Goal: Information Seeking & Learning: Learn about a topic

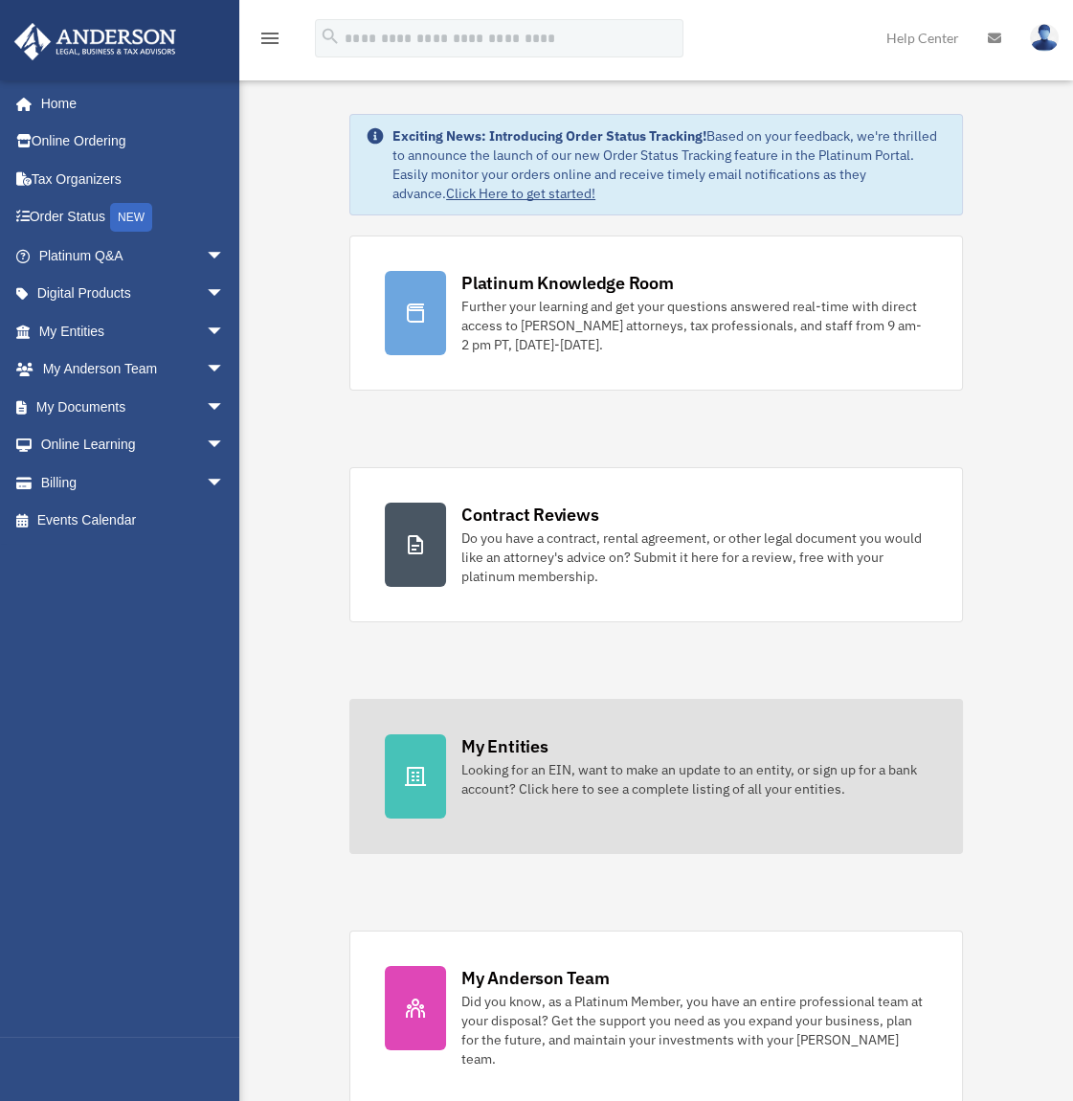
click at [586, 782] on div "Looking for an EIN, want to make an update to an entity, or sign up for a bank …" at bounding box center [694, 779] width 466 height 38
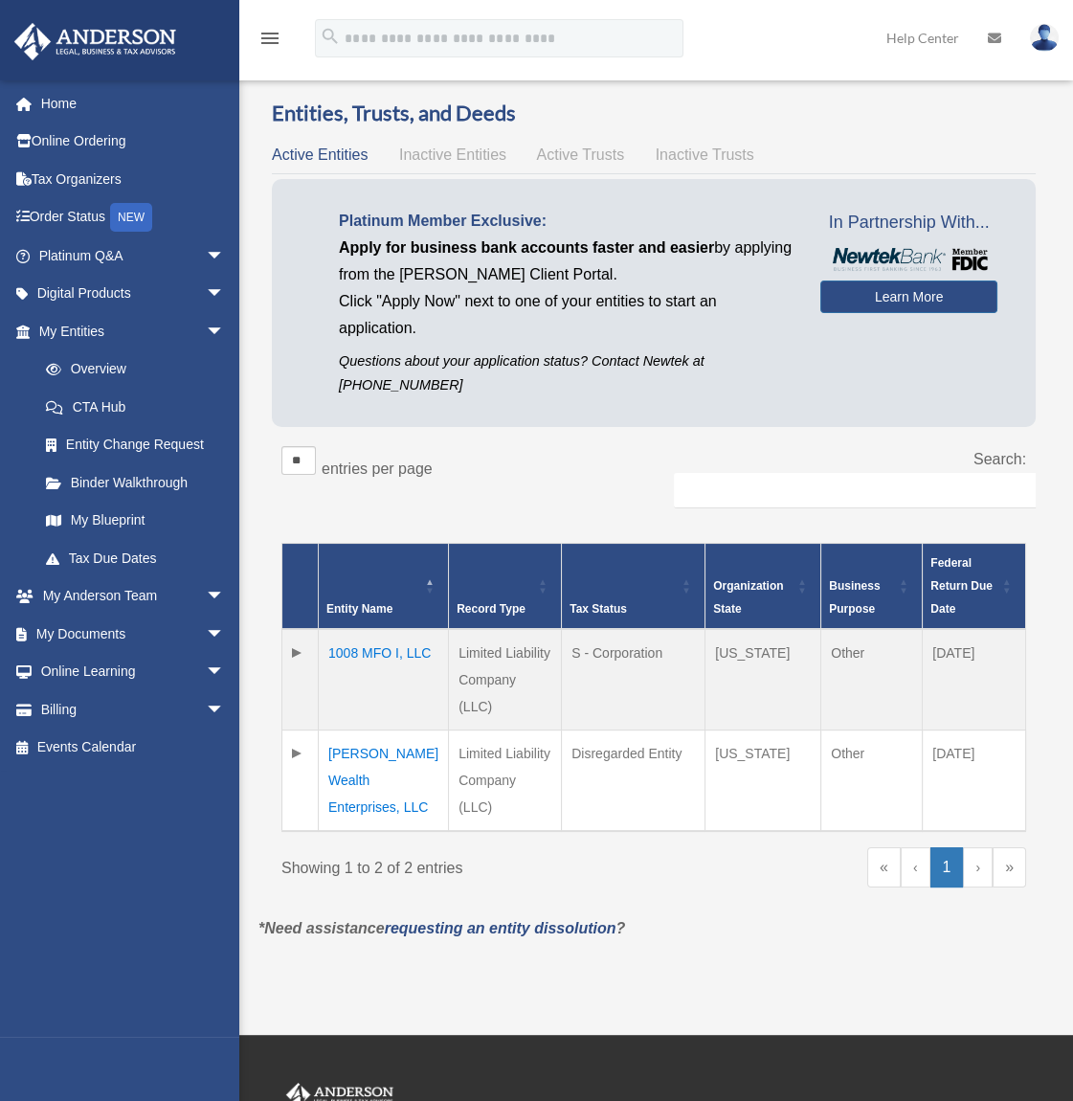
click at [391, 730] on td "[PERSON_NAME] Wealth Enterprises, LLC" at bounding box center [384, 780] width 130 height 101
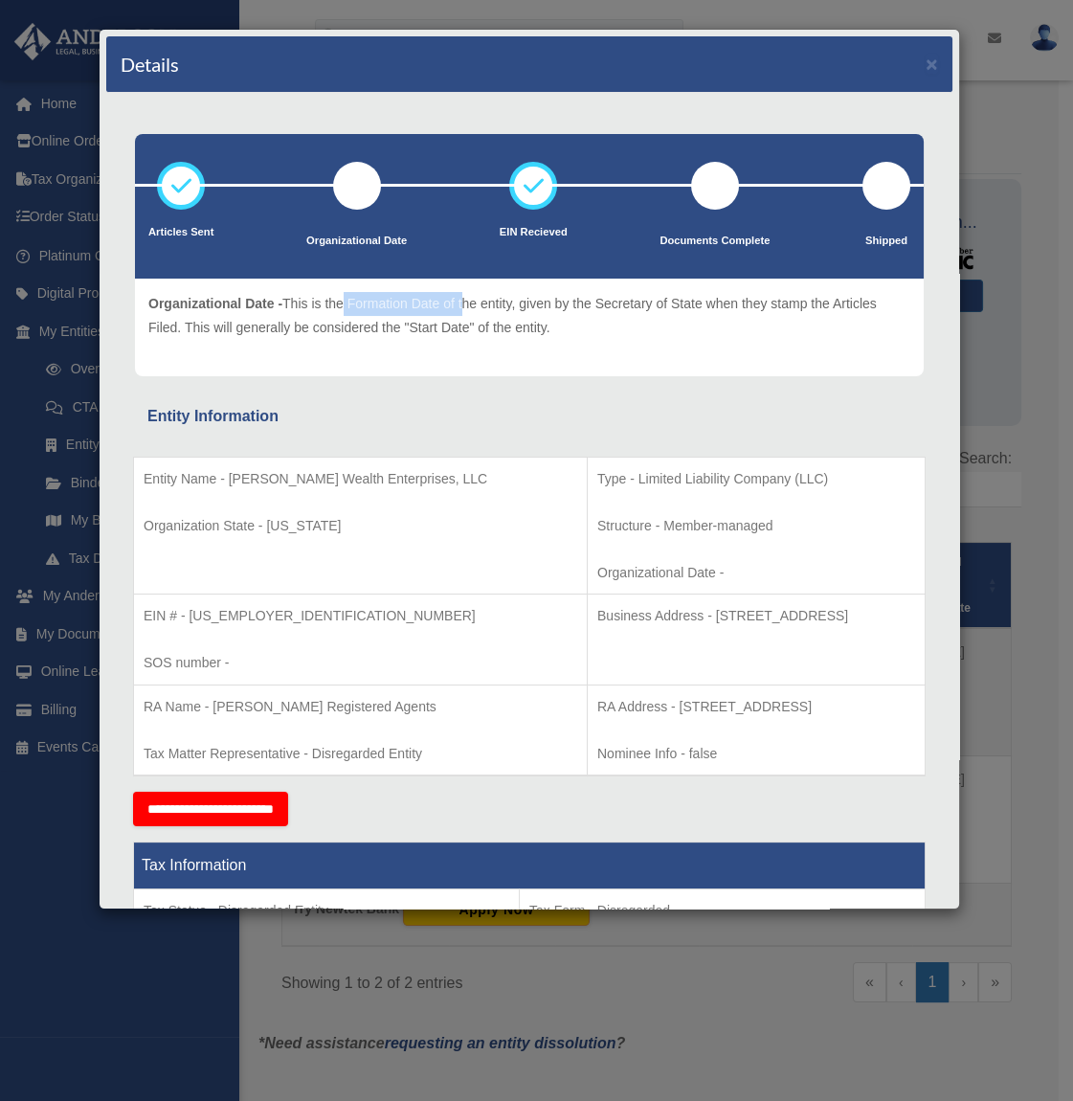
drag, startPoint x: 343, startPoint y: 312, endPoint x: 466, endPoint y: 312, distance: 123.4
click at [466, 312] on p "Organizational Date - This is the Formation Date of the entity, given by the Se…" at bounding box center [529, 315] width 762 height 47
click at [466, 313] on p "Organizational Date - This is the Formation Date of the entity, given by the Se…" at bounding box center [529, 315] width 762 height 47
drag, startPoint x: 596, startPoint y: 313, endPoint x: 707, endPoint y: 313, distance: 111.0
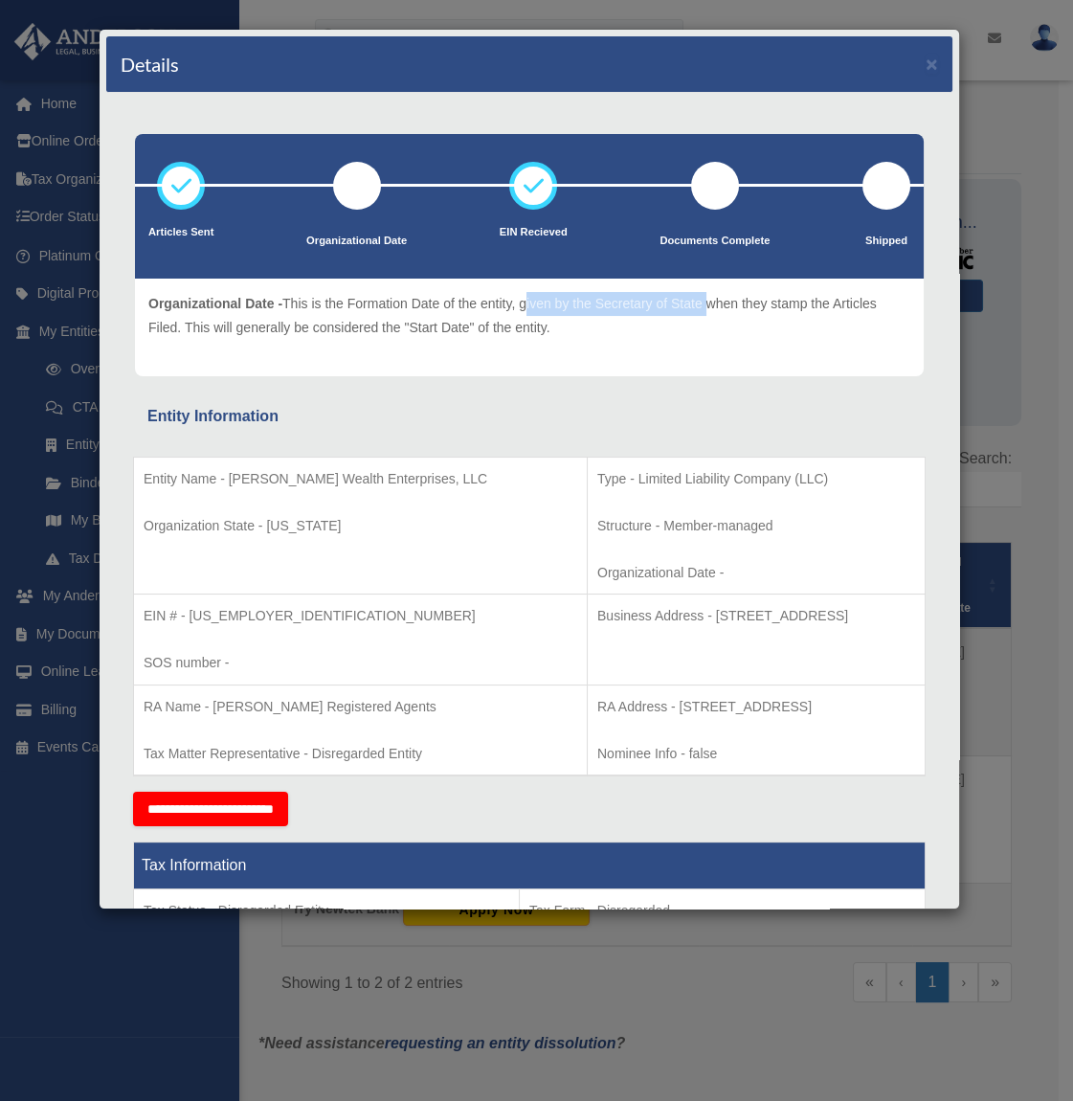
click at [707, 313] on p "Organizational Date - This is the Formation Date of the entity, given by the Se…" at bounding box center [529, 315] width 762 height 47
drag, startPoint x: 707, startPoint y: 313, endPoint x: 704, endPoint y: 323, distance: 10.9
click at [704, 323] on p "Organizational Date - This is the Formation Date of the entity, given by the Se…" at bounding box center [529, 315] width 762 height 47
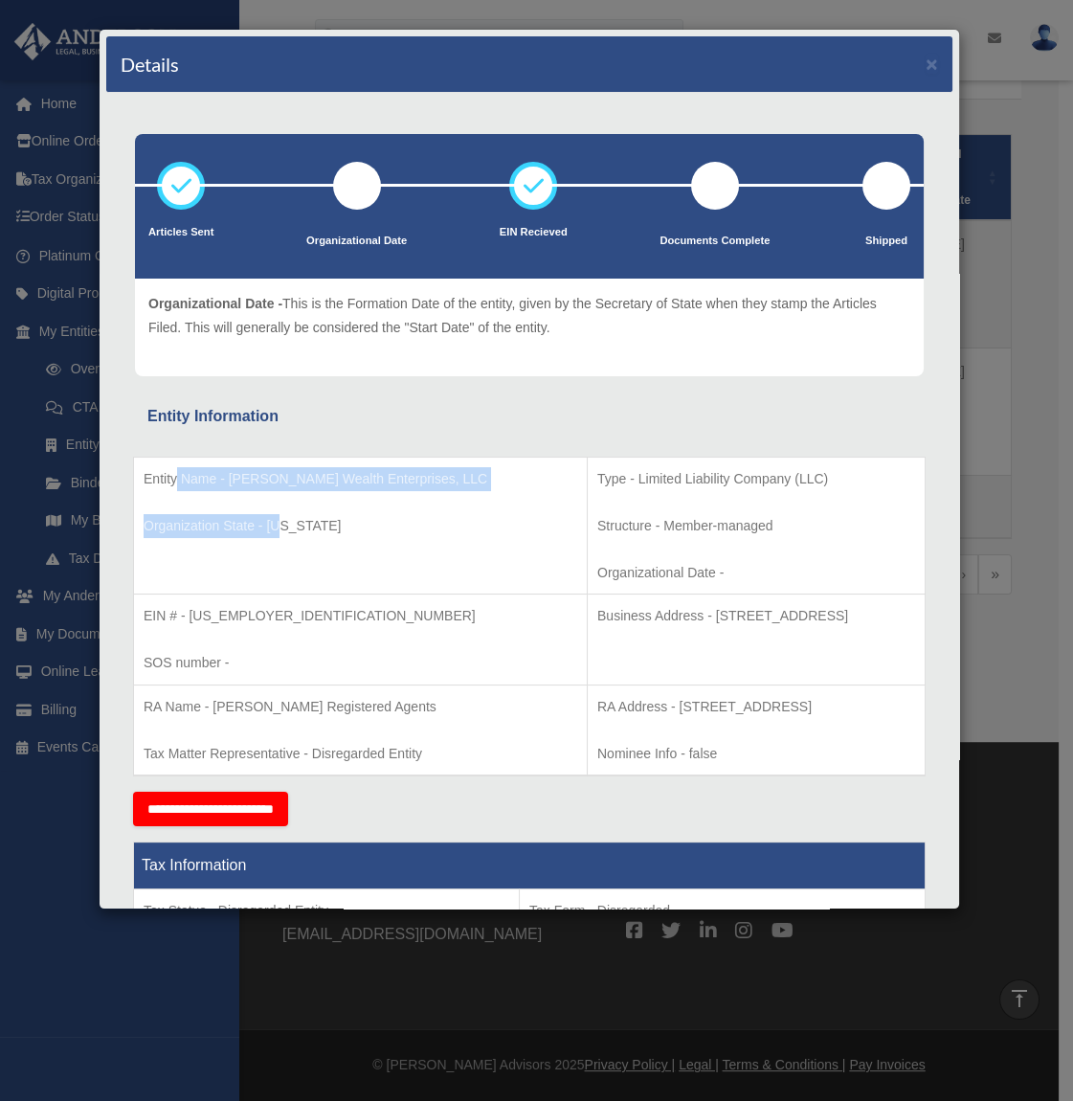
drag, startPoint x: 180, startPoint y: 473, endPoint x: 279, endPoint y: 523, distance: 111.3
click at [279, 523] on td "Entity Name - Maxwell Wealth Enterprises, LLC Organization State - Delaware" at bounding box center [361, 525] width 454 height 138
click at [279, 523] on p "Organization State - Delaware" at bounding box center [361, 526] width 434 height 24
click at [253, 571] on td "Entity Name - Maxwell Wealth Enterprises, LLC Organization State - Delaware" at bounding box center [361, 525] width 454 height 138
drag, startPoint x: 207, startPoint y: 608, endPoint x: 218, endPoint y: 624, distance: 19.9
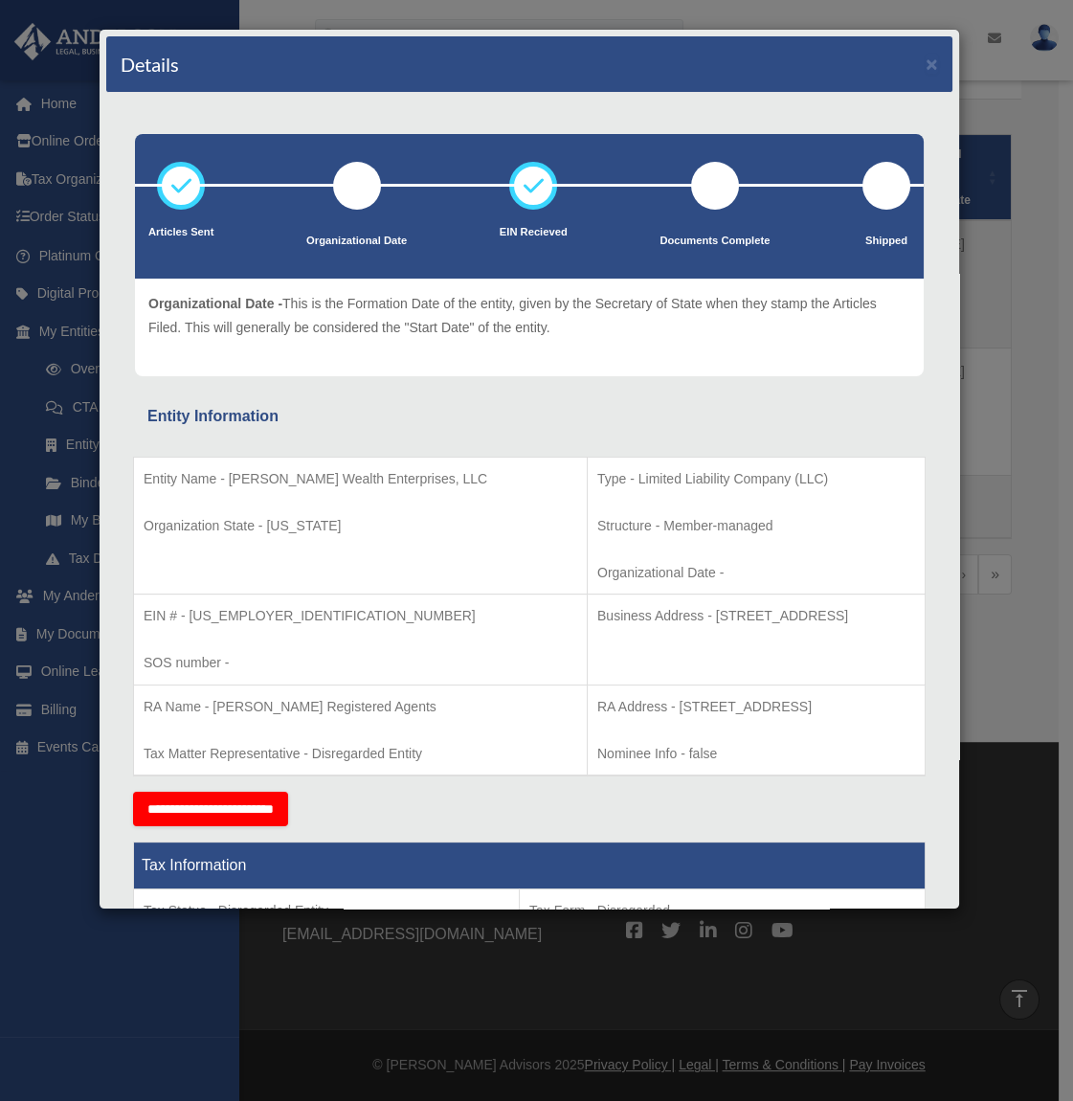
click at [218, 624] on p "EIN # - 39-4702097" at bounding box center [361, 616] width 434 height 24
drag, startPoint x: 218, startPoint y: 624, endPoint x: 230, endPoint y: 659, distance: 37.2
click at [230, 657] on p "SOS number -" at bounding box center [361, 663] width 434 height 24
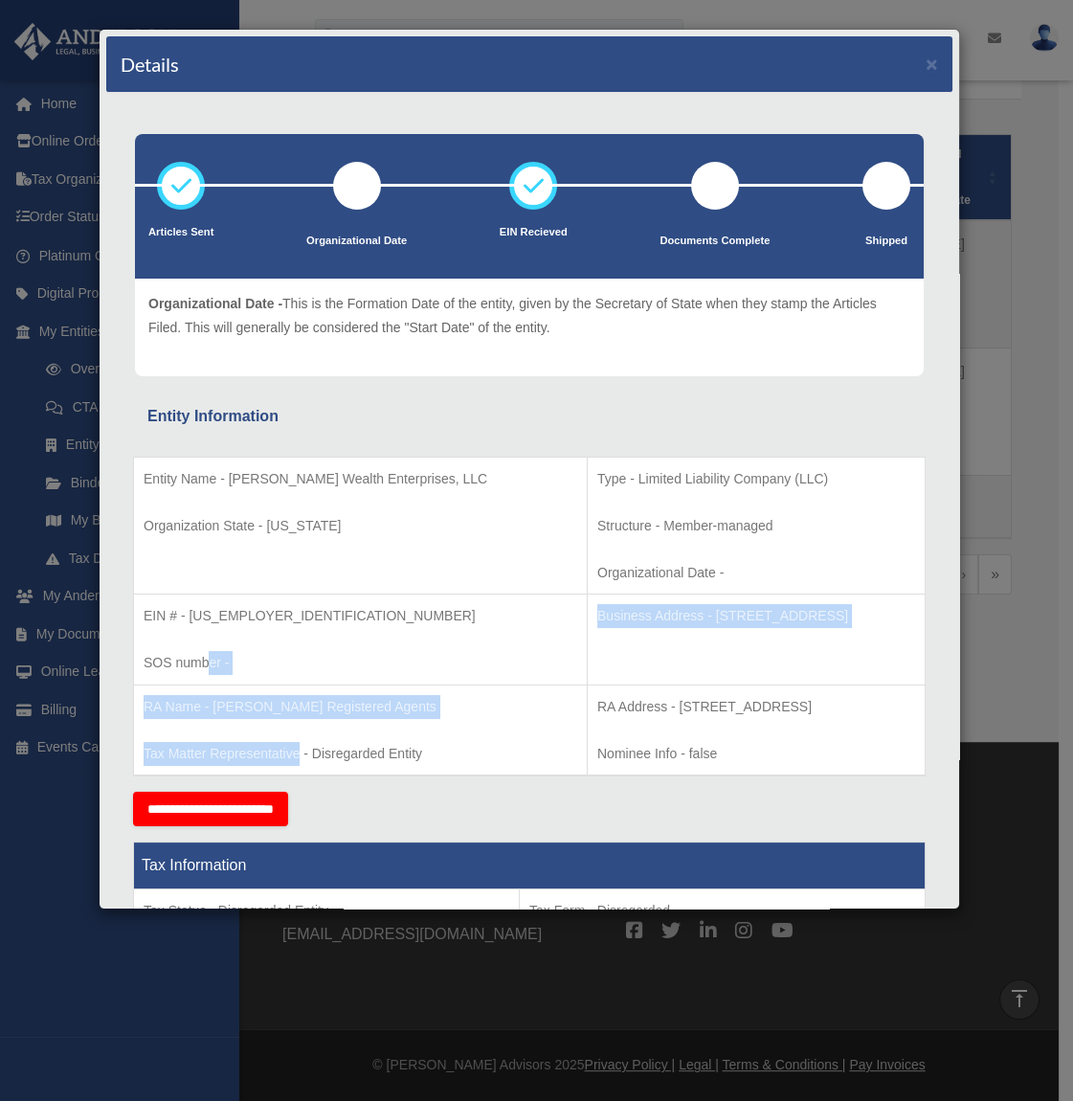
drag, startPoint x: 208, startPoint y: 690, endPoint x: 303, endPoint y: 731, distance: 104.2
click at [303, 731] on tbody "Entity Name - Maxwell Wealth Enterprises, LLC Organization State - Delaware Typ…" at bounding box center [529, 615] width 791 height 319
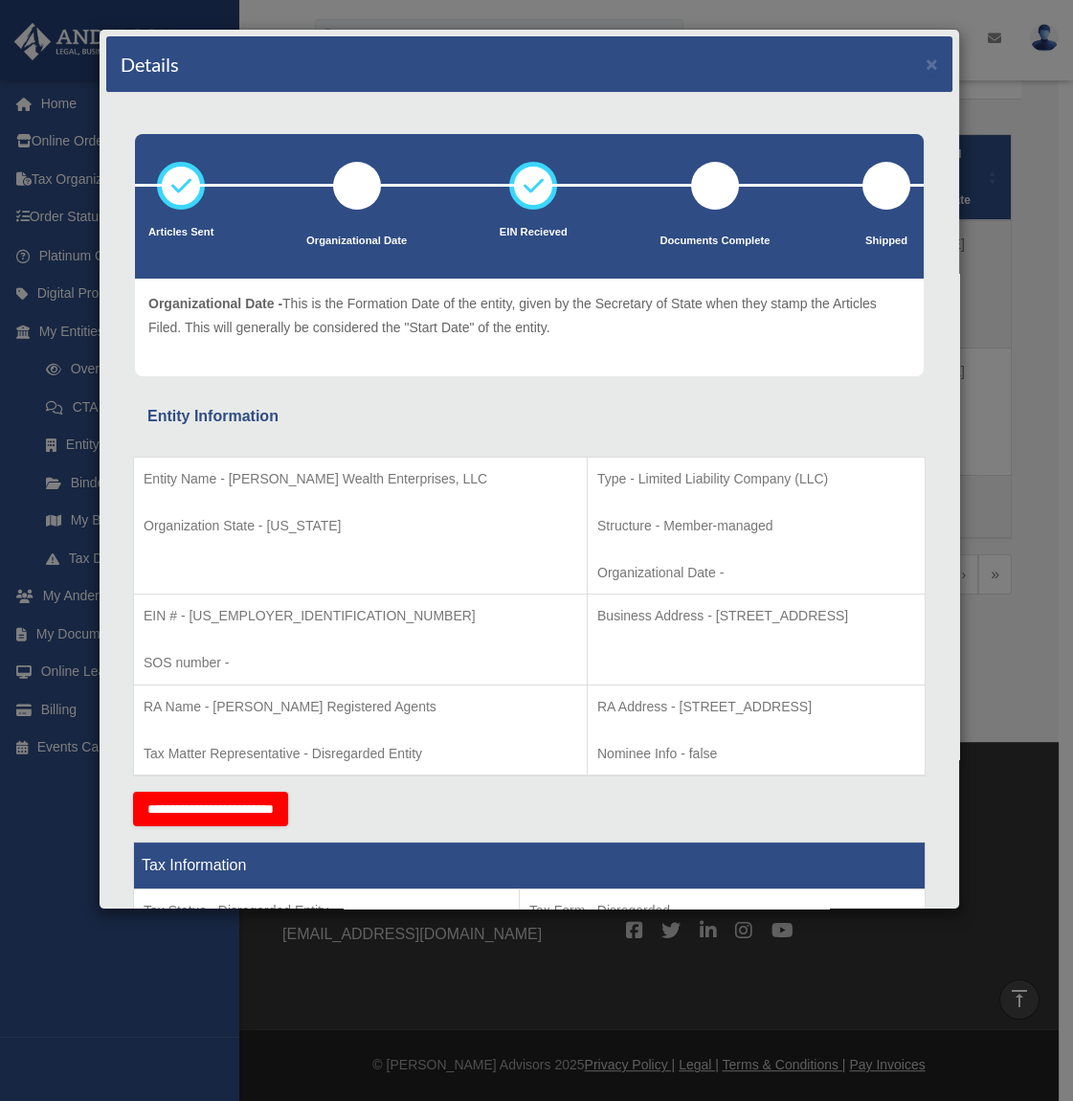
click at [312, 732] on td "RA Name - Anderson Registered Agents Tax Matter Representative - Disregarded En…" at bounding box center [361, 729] width 454 height 91
click at [318, 726] on td "RA Name - Anderson Registered Agents Tax Matter Representative - Disregarded En…" at bounding box center [361, 729] width 454 height 91
drag, startPoint x: 229, startPoint y: 742, endPoint x: 339, endPoint y: 759, distance: 111.4
click at [337, 759] on p "Tax Matter Representative - Disregarded Entity" at bounding box center [361, 754] width 434 height 24
drag, startPoint x: 339, startPoint y: 759, endPoint x: 348, endPoint y: 756, distance: 10.0
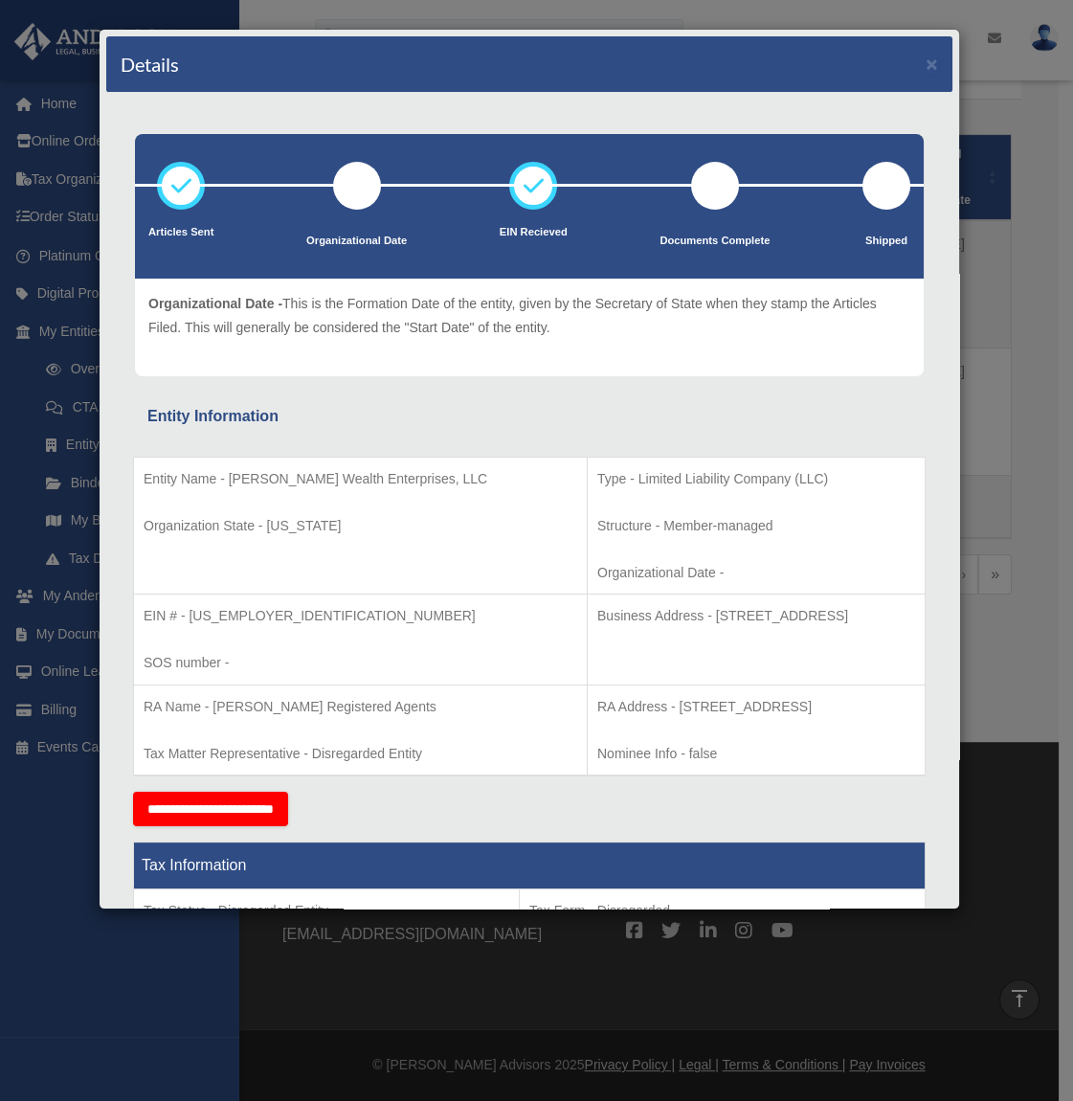
click at [345, 756] on p "Tax Matter Representative - Disregarded Entity" at bounding box center [361, 754] width 434 height 24
drag, startPoint x: 555, startPoint y: 773, endPoint x: 584, endPoint y: 762, distance: 30.9
click at [587, 762] on td "RA Address - 1201 N Orange St., Suite 750, Wilmington, DE 19801 Nominee Info - …" at bounding box center [756, 729] width 338 height 91
drag, startPoint x: 584, startPoint y: 762, endPoint x: 602, endPoint y: 748, distance: 22.6
click at [597, 755] on p "Nominee Info - false" at bounding box center [756, 754] width 318 height 24
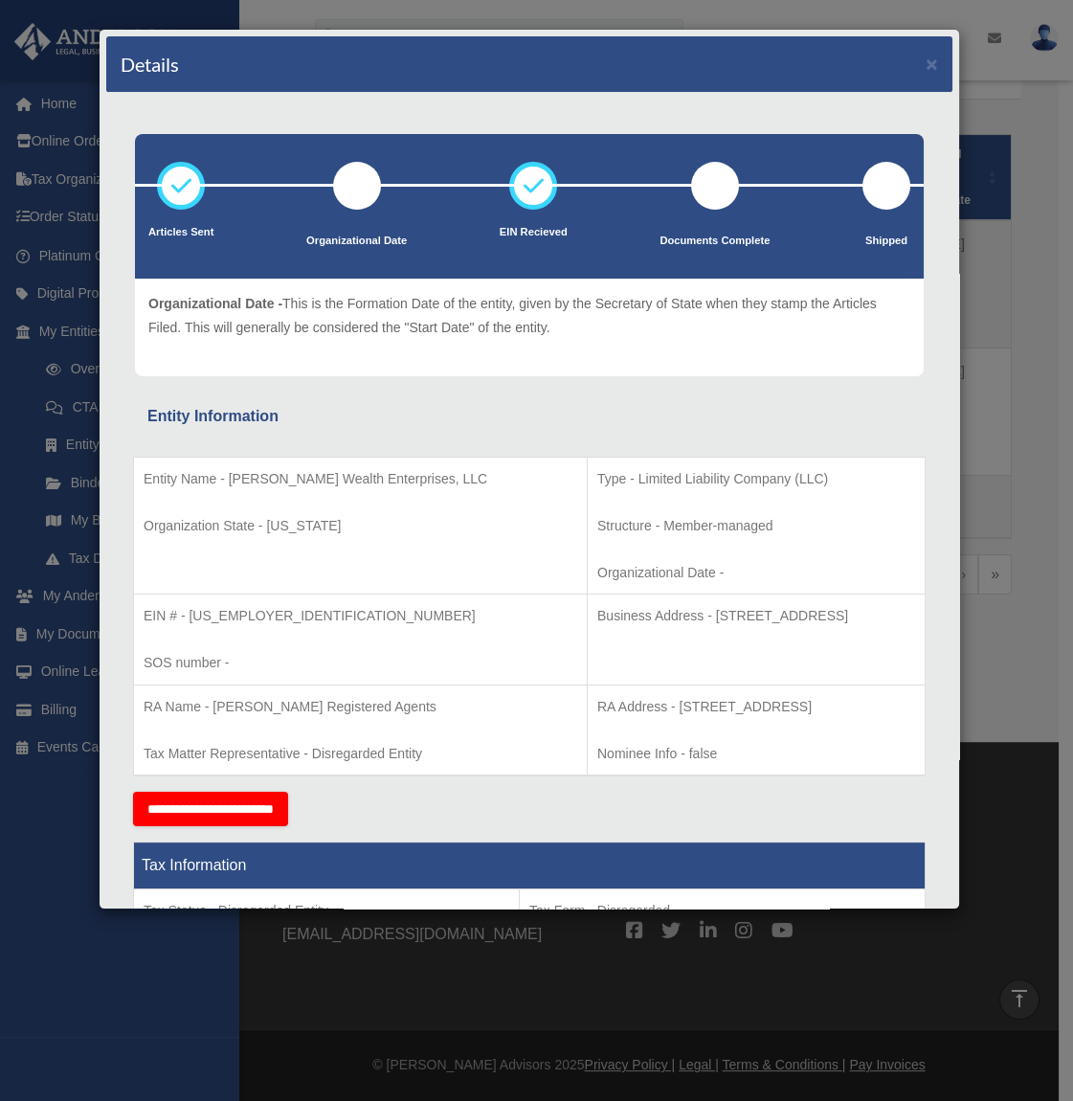
click at [647, 716] on p "RA Address - 1201 N Orange St., Suite 750, Wilmington, DE 19801" at bounding box center [756, 707] width 318 height 24
drag, startPoint x: 648, startPoint y: 684, endPoint x: 603, endPoint y: 581, distance: 112.7
click at [603, 581] on tbody "Entity Name - Maxwell Wealth Enterprises, LLC Organization State - Delaware Typ…" at bounding box center [529, 615] width 791 height 319
drag, startPoint x: 603, startPoint y: 581, endPoint x: 597, endPoint y: 572, distance: 10.4
click at [597, 572] on p "Organizational Date -" at bounding box center [756, 573] width 318 height 24
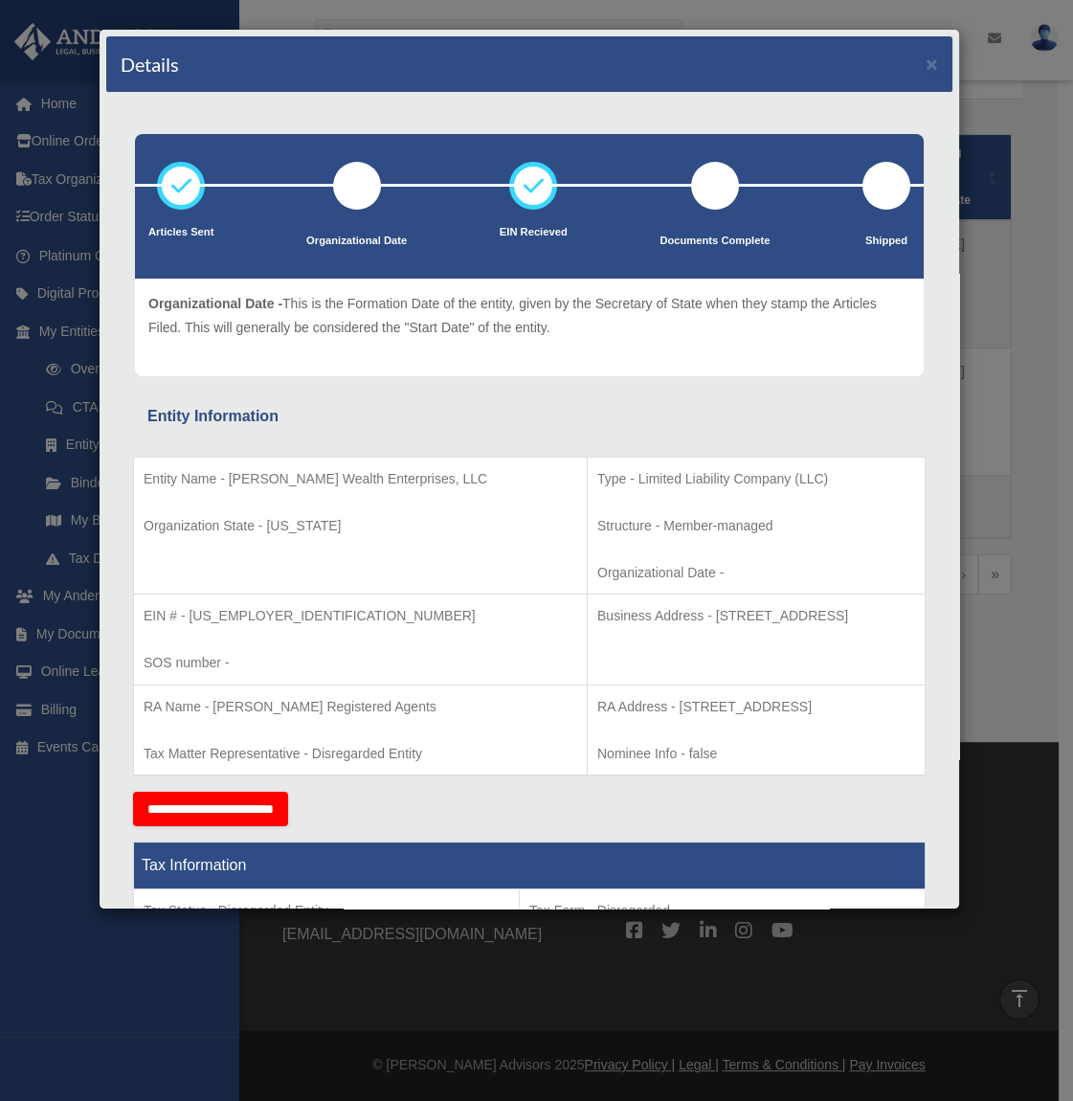
click at [587, 538] on td "Type - Limited Liability Company (LLC) Structure - Member-managed Organizationa…" at bounding box center [756, 525] width 338 height 138
drag, startPoint x: 276, startPoint y: 473, endPoint x: 354, endPoint y: 472, distance: 78.5
click at [354, 472] on p "Entity Name - Maxwell Wealth Enterprises, LLC" at bounding box center [361, 479] width 434 height 24
click at [346, 506] on td "Entity Name - Maxwell Wealth Enterprises, LLC Organization State - Delaware" at bounding box center [361, 525] width 454 height 138
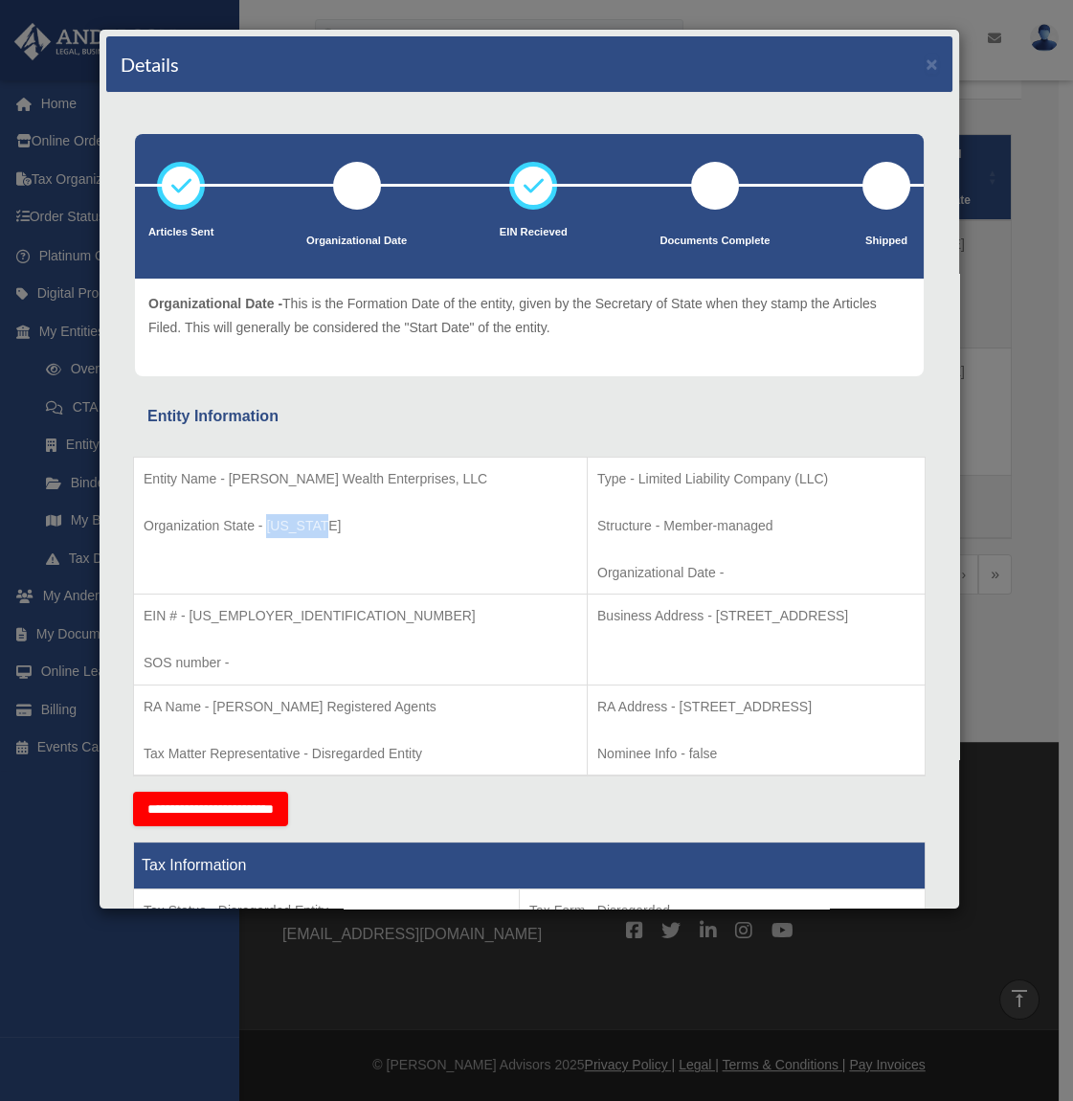
drag, startPoint x: 341, startPoint y: 520, endPoint x: 269, endPoint y: 521, distance: 71.8
click at [269, 521] on p "Organization State - Delaware" at bounding box center [361, 526] width 434 height 24
click at [268, 521] on p "Organization State - Delaware" at bounding box center [361, 526] width 434 height 24
drag, startPoint x: 248, startPoint y: 481, endPoint x: 376, endPoint y: 490, distance: 128.5
click at [376, 490] on td "Entity Name - Maxwell Wealth Enterprises, LLC Organization State - Delaware" at bounding box center [361, 525] width 454 height 138
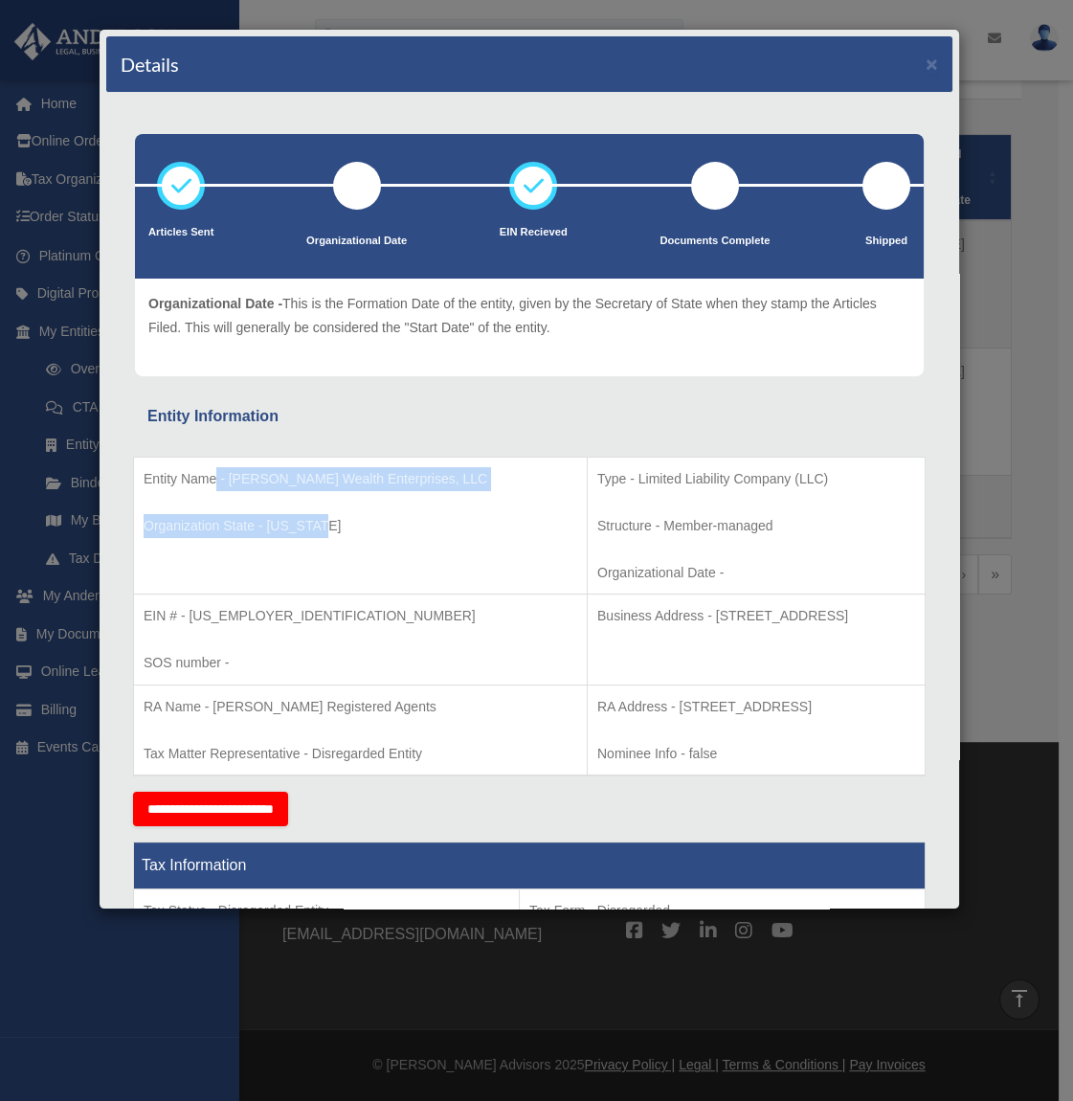
click at [376, 491] on td "Entity Name - Maxwell Wealth Enterprises, LLC Organization State - Delaware" at bounding box center [361, 525] width 454 height 138
click at [344, 523] on p "Organization State - Delaware" at bounding box center [361, 526] width 434 height 24
drag, startPoint x: 296, startPoint y: 526, endPoint x: 373, endPoint y: 537, distance: 78.2
click at [373, 537] on td "Entity Name - Maxwell Wealth Enterprises, LLC Organization State - Delaware" at bounding box center [361, 525] width 454 height 138
click at [151, 614] on p "EIN # - 39-4702097" at bounding box center [361, 616] width 434 height 24
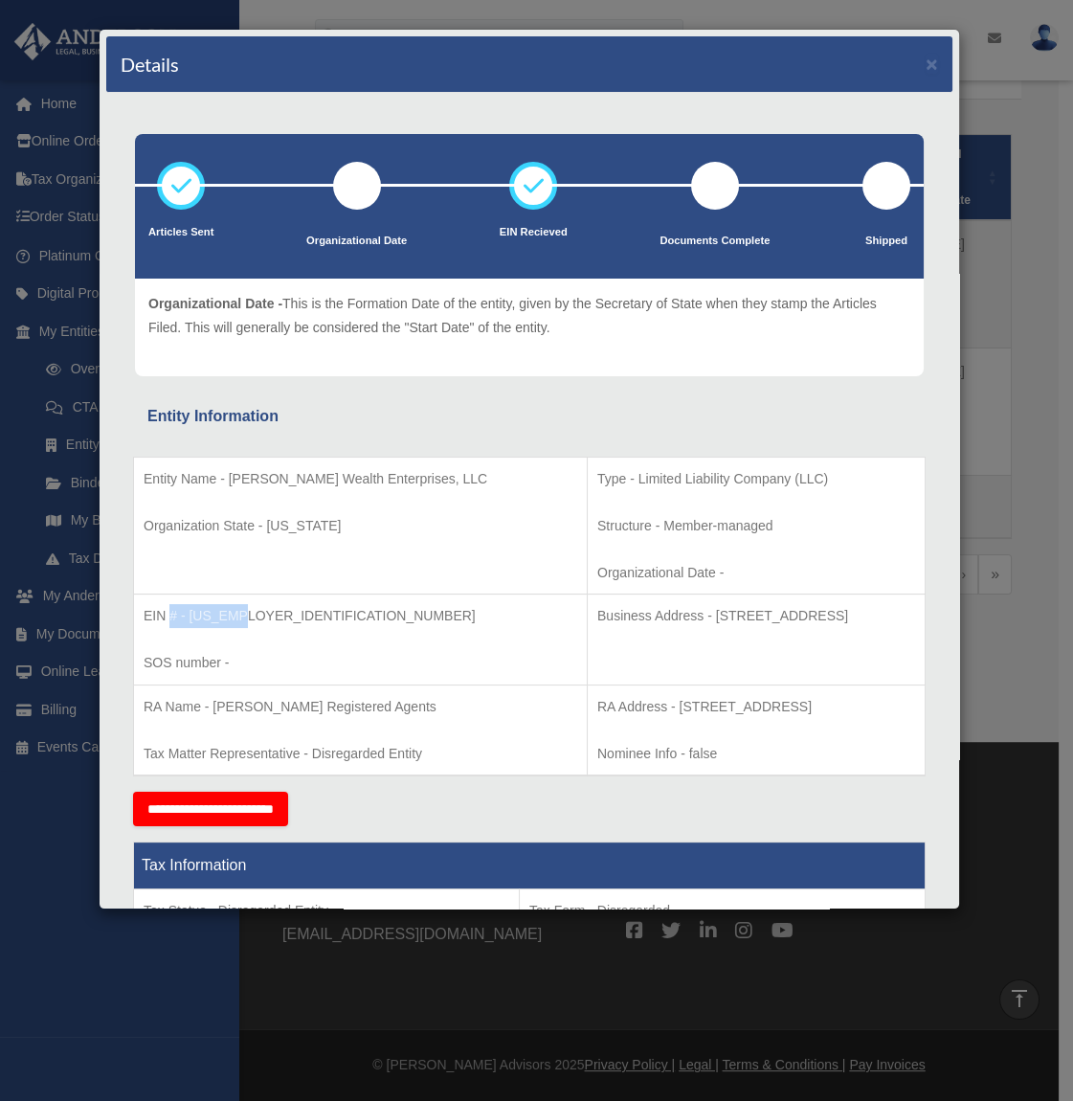
drag, startPoint x: 189, startPoint y: 617, endPoint x: 243, endPoint y: 618, distance: 54.6
click at [243, 618] on p "EIN # - 39-4702097" at bounding box center [361, 616] width 434 height 24
drag, startPoint x: 243, startPoint y: 618, endPoint x: 215, endPoint y: 650, distance: 42.0
click at [238, 638] on td "EIN # - 39-4702097 SOS number -" at bounding box center [361, 639] width 454 height 91
drag, startPoint x: 168, startPoint y: 667, endPoint x: 184, endPoint y: 680, distance: 20.3
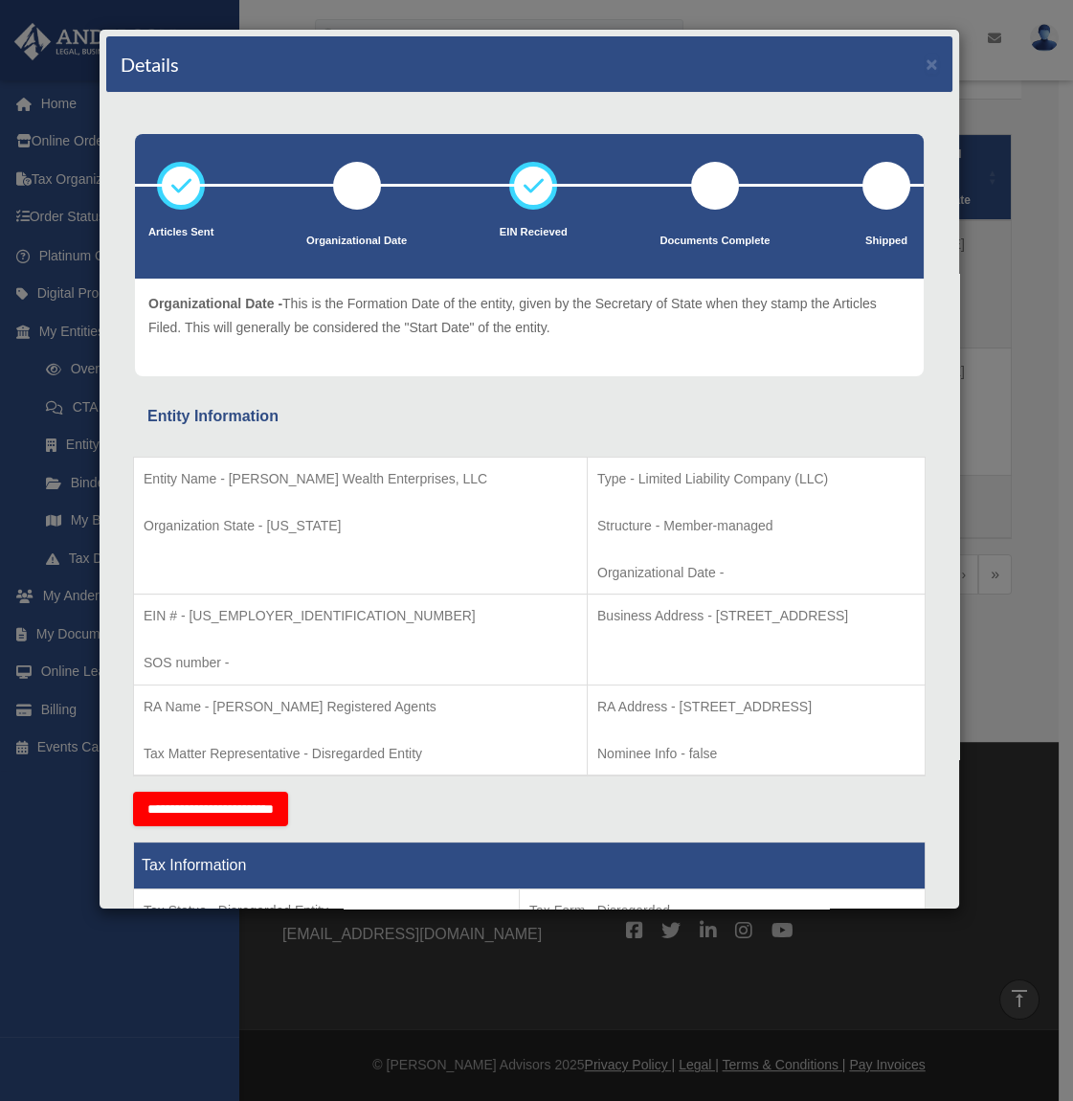
click at [184, 680] on td "EIN # - 39-4702097 SOS number -" at bounding box center [361, 639] width 454 height 91
drag, startPoint x: 184, startPoint y: 680, endPoint x: 210, endPoint y: 737, distance: 62.1
click at [210, 737] on td "RA Name - Anderson Registered Agents Tax Matter Representative - Disregarded En…" at bounding box center [361, 729] width 454 height 91
drag, startPoint x: 316, startPoint y: 749, endPoint x: 371, endPoint y: 748, distance: 55.5
click at [365, 749] on td "RA Name - Anderson Registered Agents Tax Matter Representative - Disregarded En…" at bounding box center [361, 729] width 454 height 91
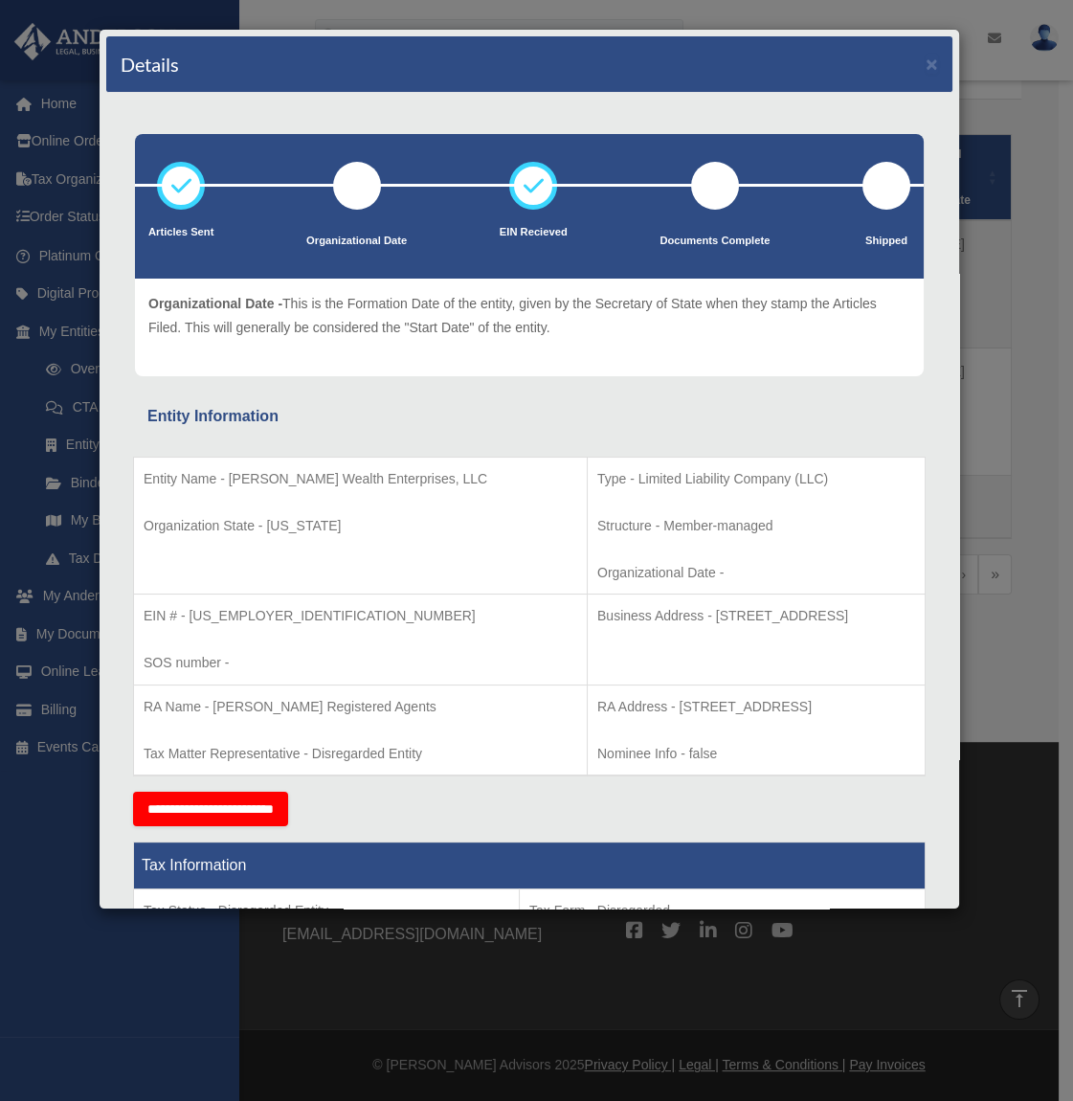
drag, startPoint x: 371, startPoint y: 748, endPoint x: 381, endPoint y: 737, distance: 14.9
click at [375, 746] on p "Tax Matter Representative - Disregarded Entity" at bounding box center [361, 754] width 434 height 24
drag, startPoint x: 514, startPoint y: 484, endPoint x: 576, endPoint y: 509, distance: 67.0
click at [587, 509] on td "Type - Limited Liability Company (LLC) Structure - Member-managed Organizationa…" at bounding box center [756, 525] width 338 height 138
click at [597, 527] on p "Structure - Member-managed" at bounding box center [756, 526] width 318 height 24
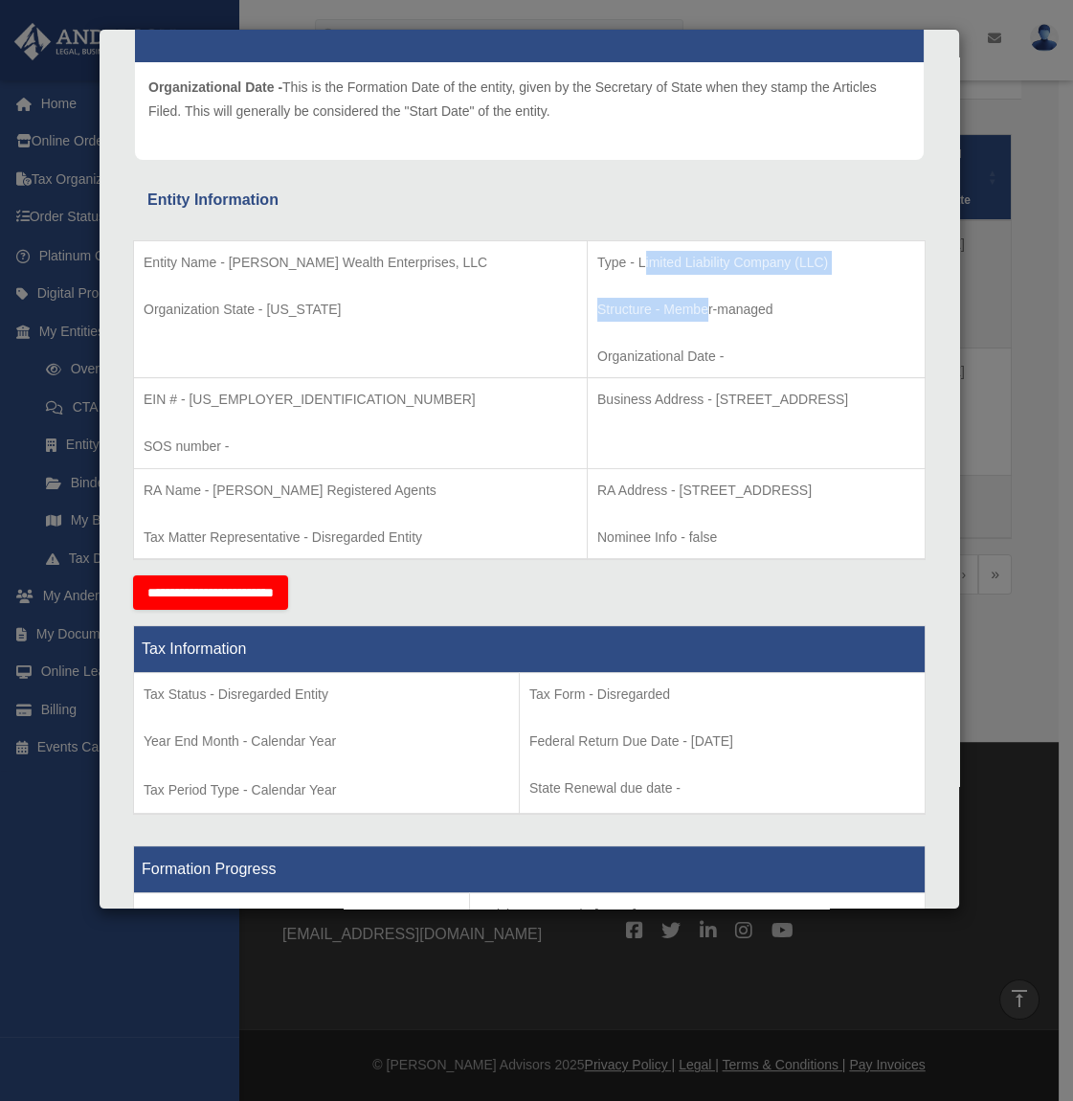
scroll to position [319, 0]
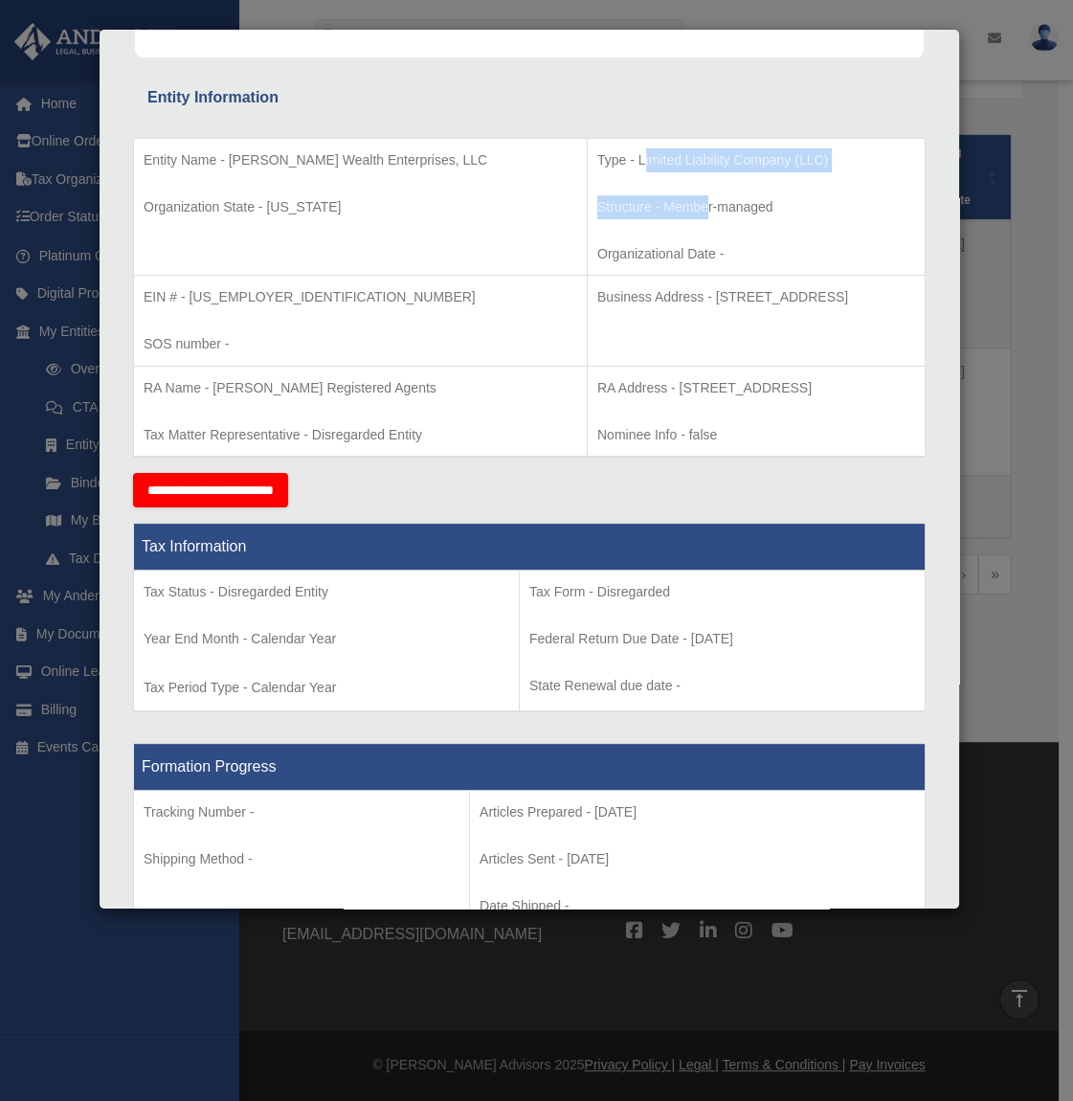
drag, startPoint x: 191, startPoint y: 595, endPoint x: 300, endPoint y: 691, distance: 144.4
click at [300, 691] on td "Tax Status - Disregarded Entity Year End Month - Calendar Year Tax Period Type …" at bounding box center [327, 641] width 386 height 142
drag, startPoint x: 300, startPoint y: 691, endPoint x: 315, endPoint y: 692, distance: 15.3
click at [315, 692] on td "Tax Status - Disregarded Entity Year End Month - Calendar Year Tax Period Type …" at bounding box center [327, 641] width 386 height 142
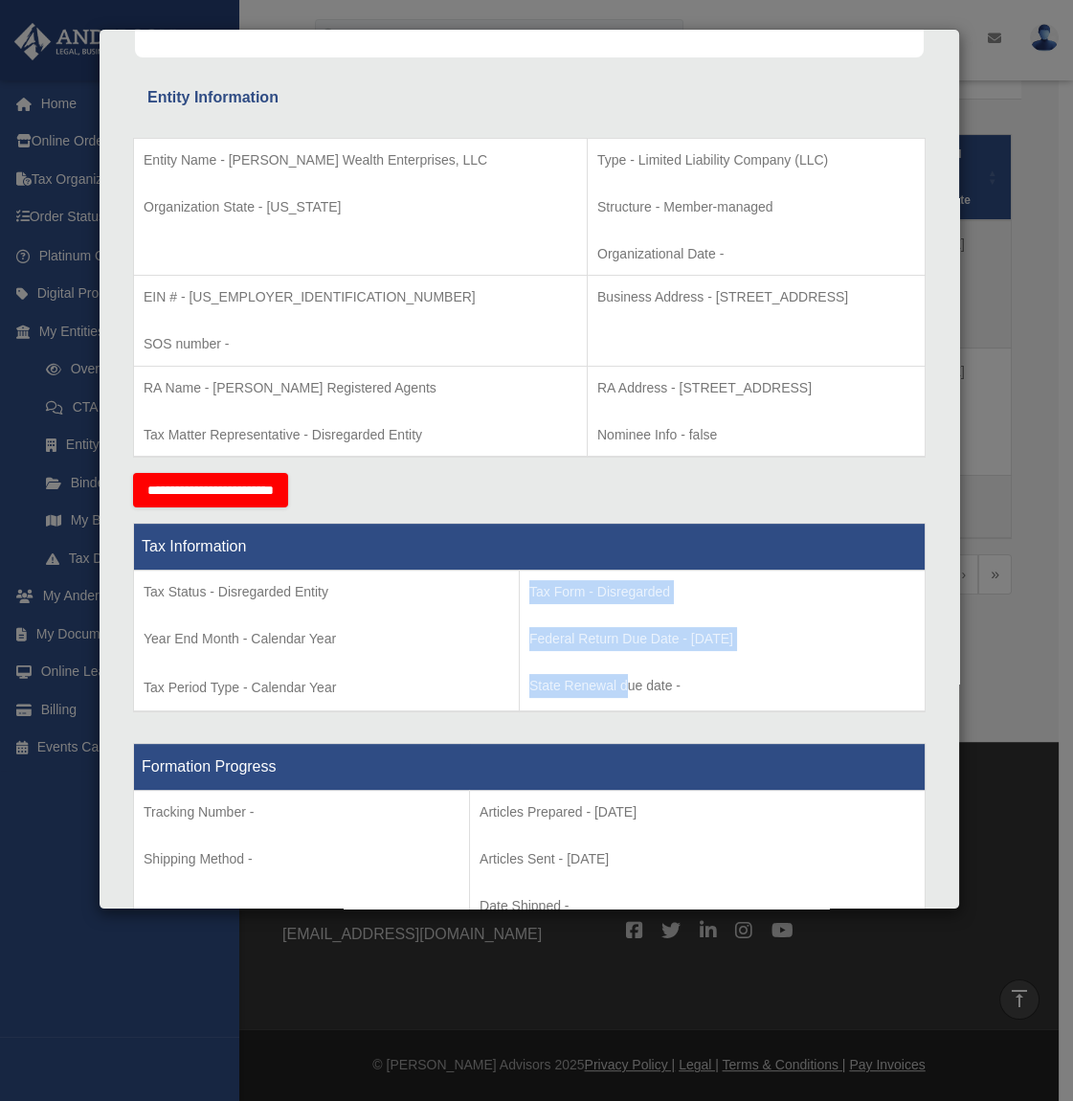
drag, startPoint x: 547, startPoint y: 597, endPoint x: 617, endPoint y: 671, distance: 101.5
click at [617, 671] on td "Tax Form - Disregarded Federal Return Due Date - April 15 State Renewal due dat…" at bounding box center [722, 641] width 406 height 142
drag, startPoint x: 617, startPoint y: 671, endPoint x: 623, endPoint y: 686, distance: 16.4
click at [623, 684] on p "State Renewal due date -" at bounding box center [722, 686] width 386 height 24
click at [622, 690] on p "State Renewal due date -" at bounding box center [722, 686] width 386 height 24
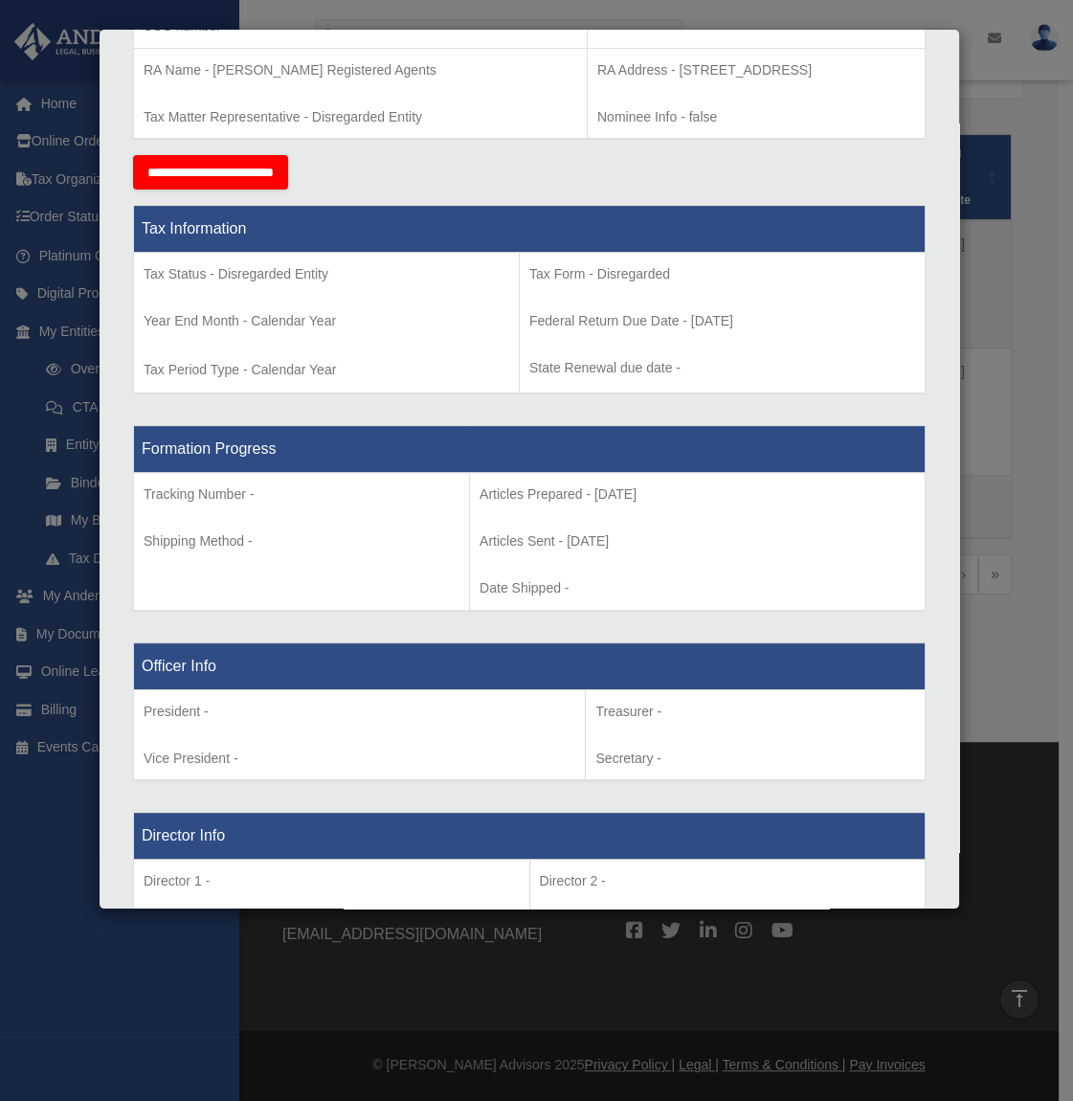
scroll to position [637, 0]
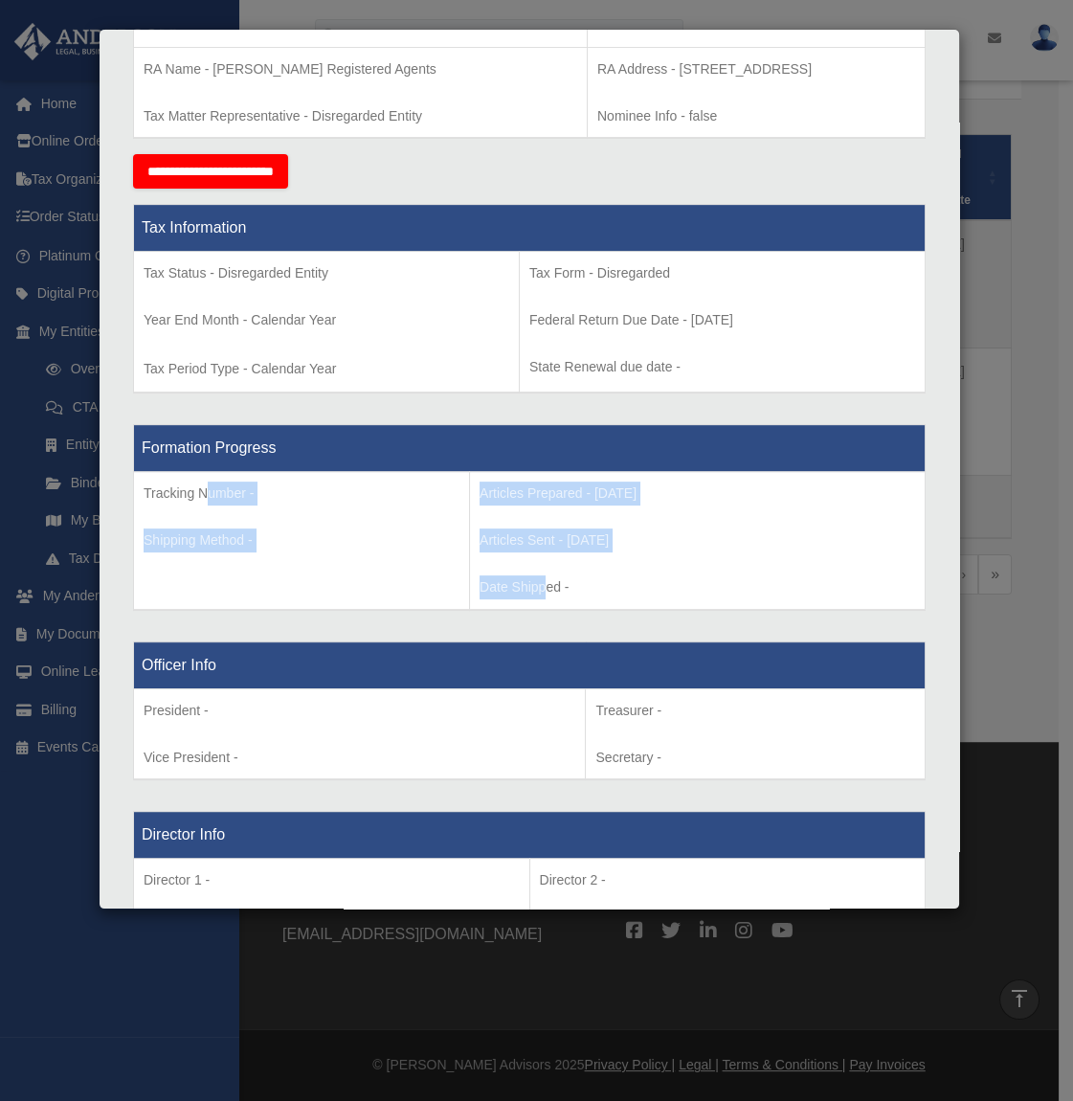
drag, startPoint x: 203, startPoint y: 489, endPoint x: 517, endPoint y: 578, distance: 326.3
click at [517, 578] on tr "Tracking Number - Shipping Method - Articles Prepared - 2025-10-03 Articles Sen…" at bounding box center [529, 541] width 791 height 138
click at [513, 589] on p "Date Shipped -" at bounding box center [696, 587] width 435 height 24
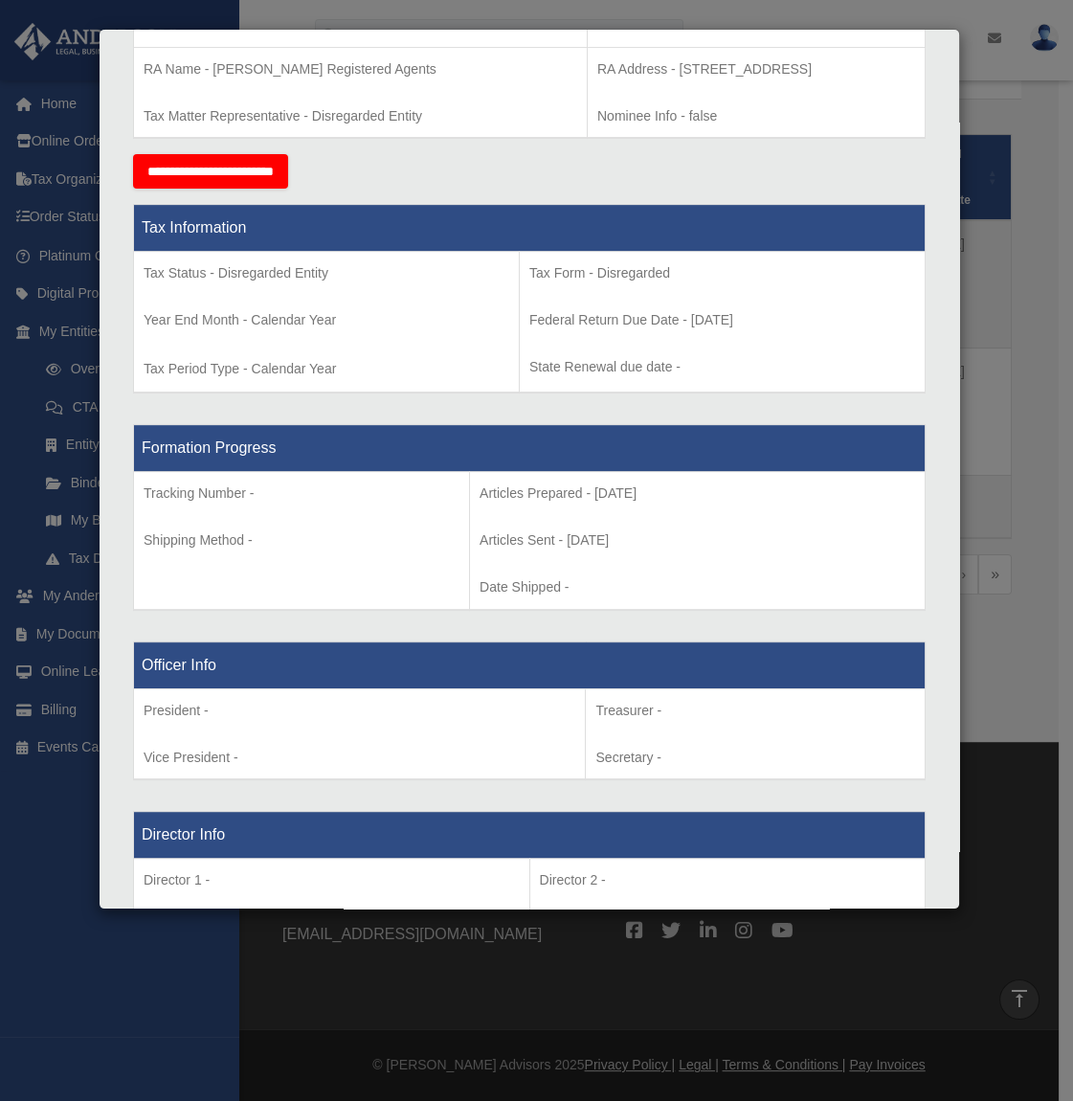
click at [1030, 160] on div "Details × Articles Sent Organizational Date" at bounding box center [536, 550] width 1073 height 1101
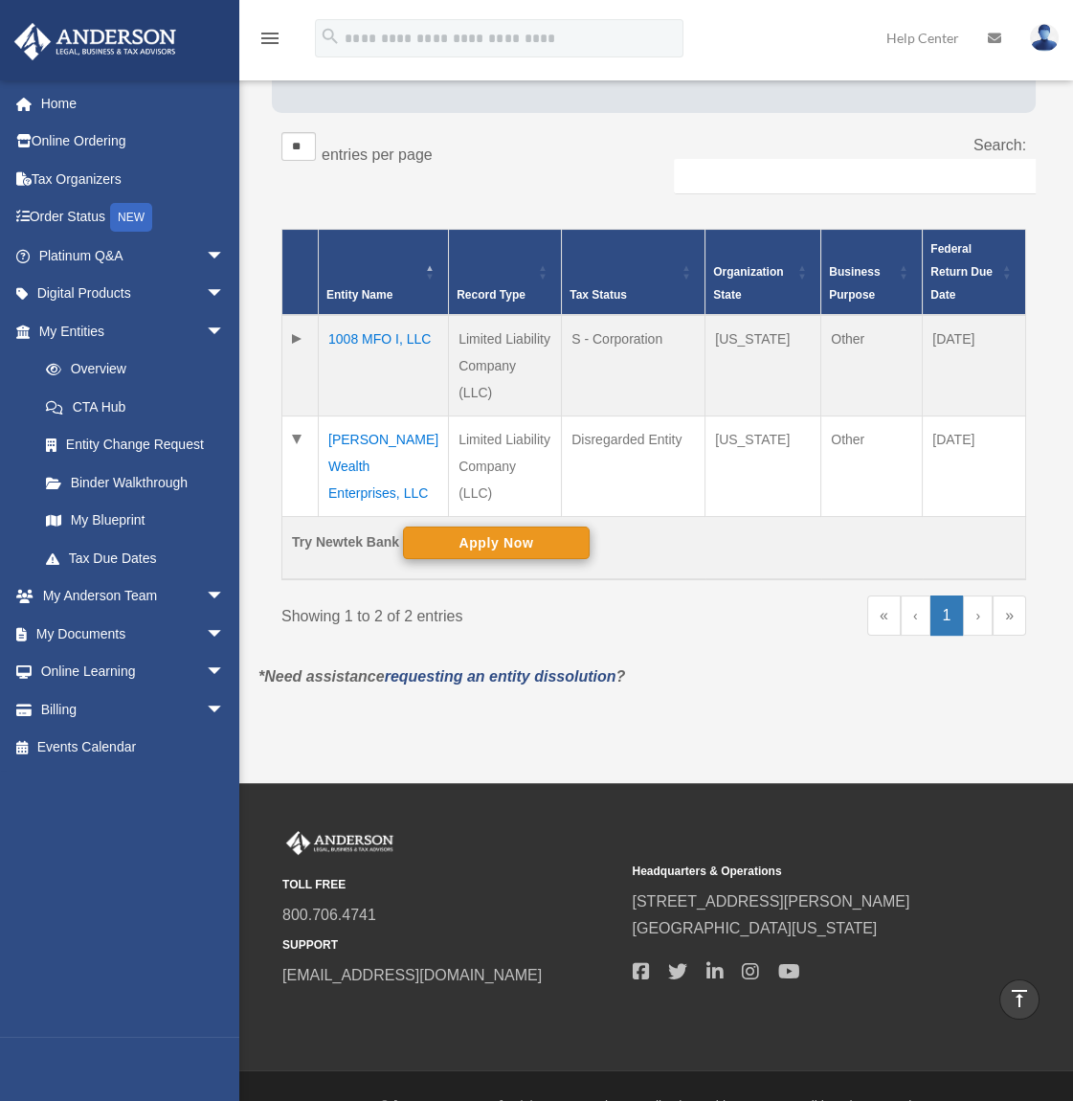
scroll to position [154, 0]
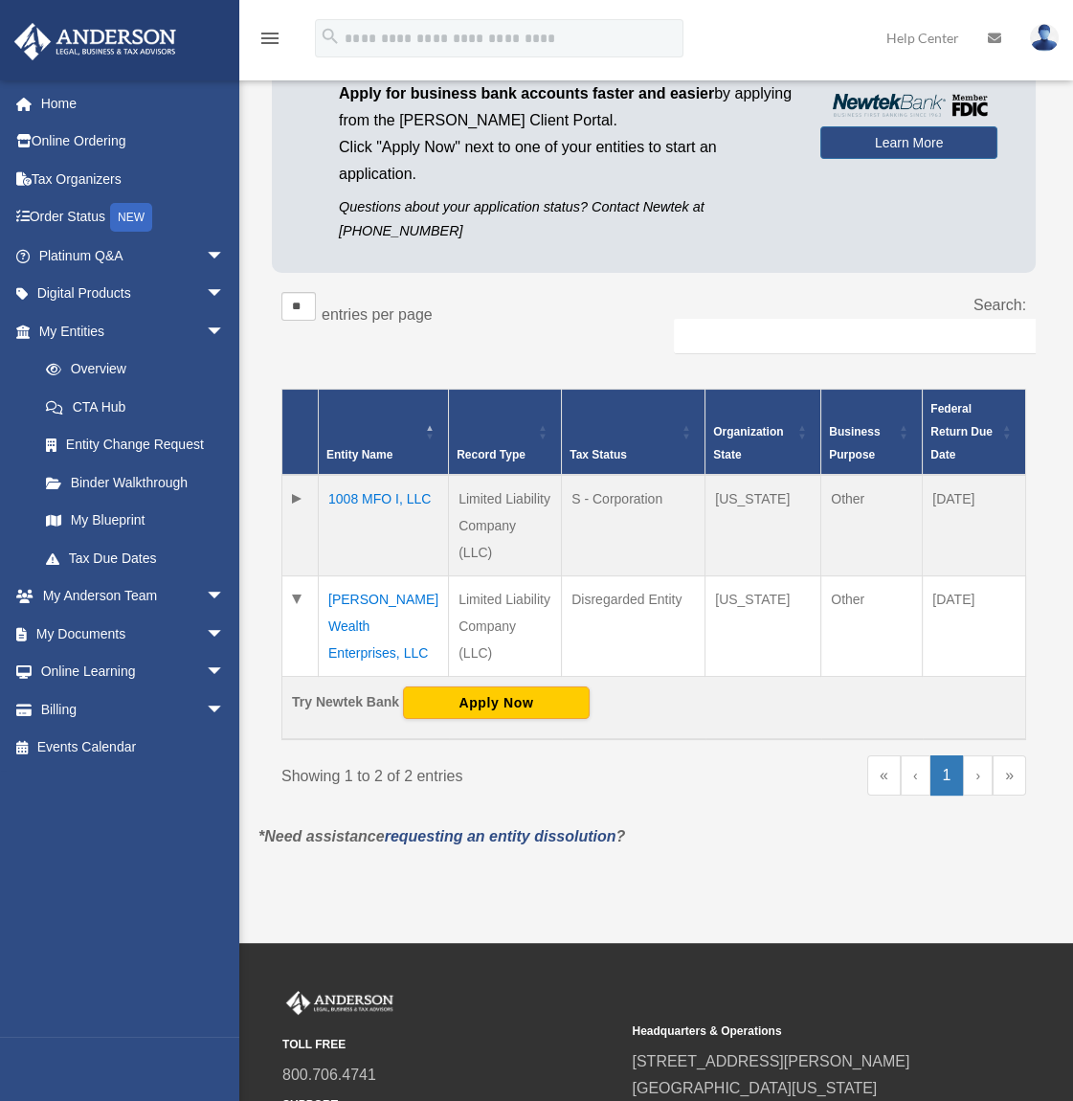
click at [360, 604] on td "Maxwell Wealth Enterprises, LLC" at bounding box center [384, 626] width 130 height 100
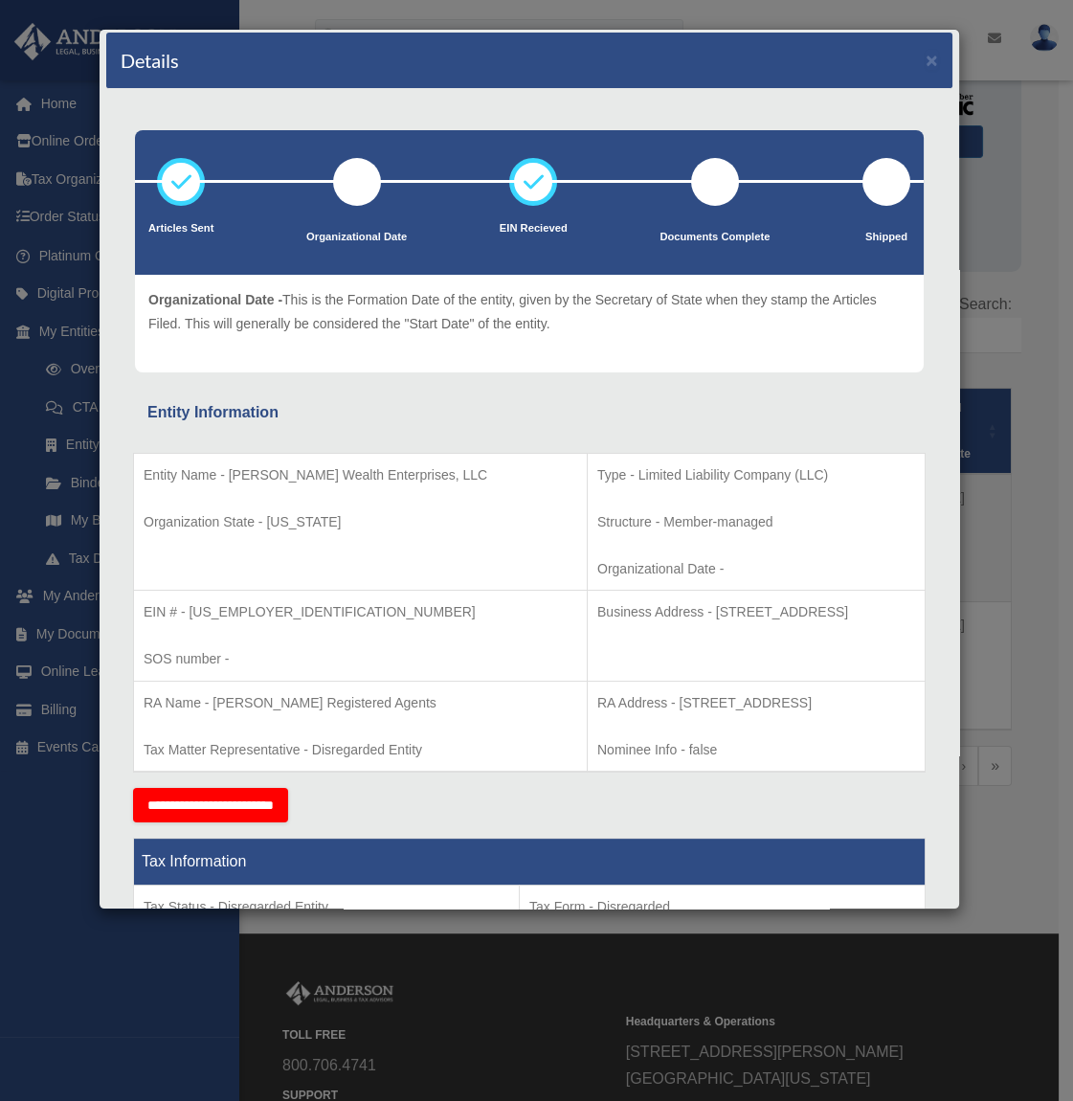
scroll to position [0, 0]
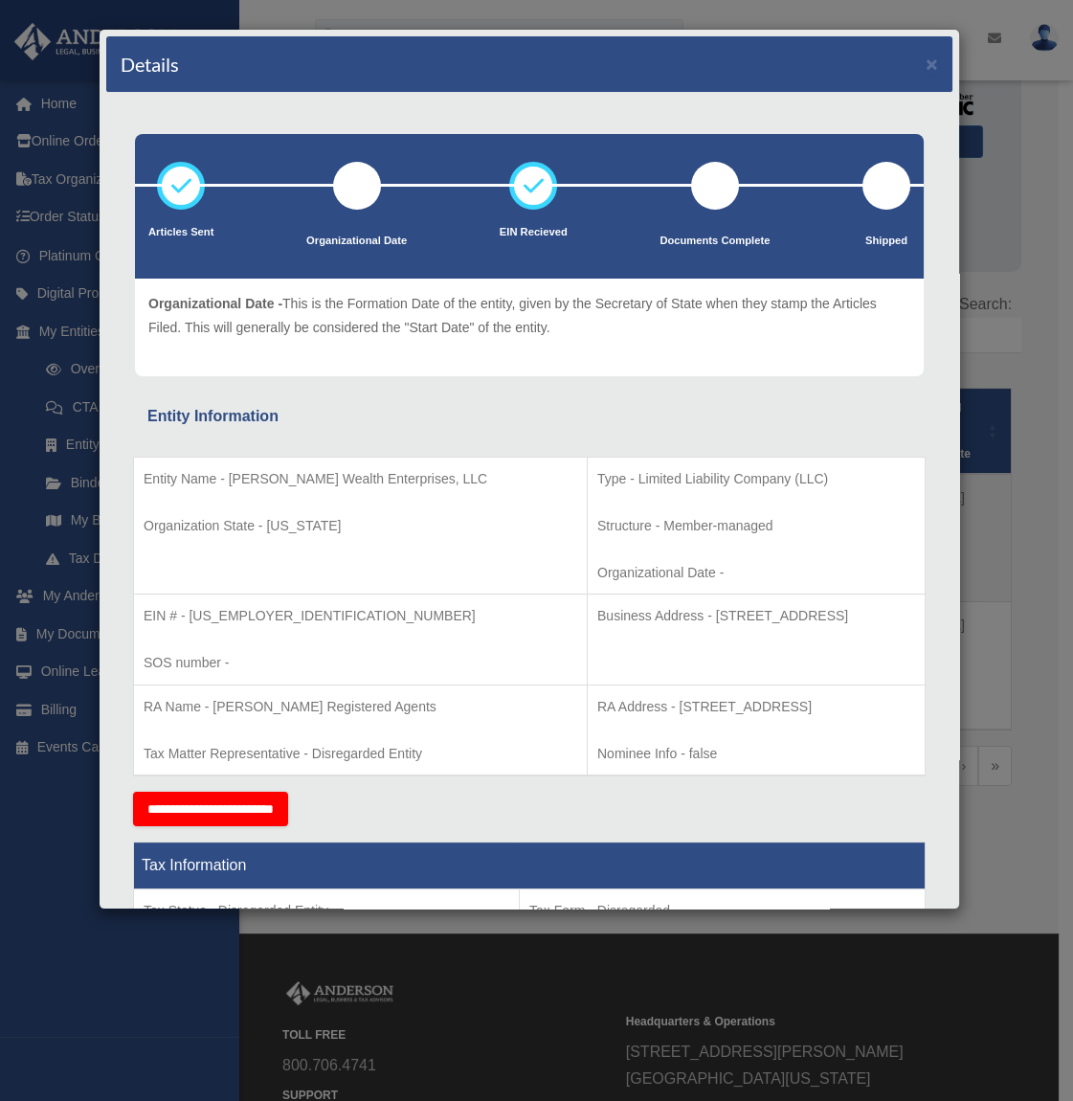
click at [1009, 351] on div "Details × Articles Sent Organizational Date" at bounding box center [536, 550] width 1073 height 1101
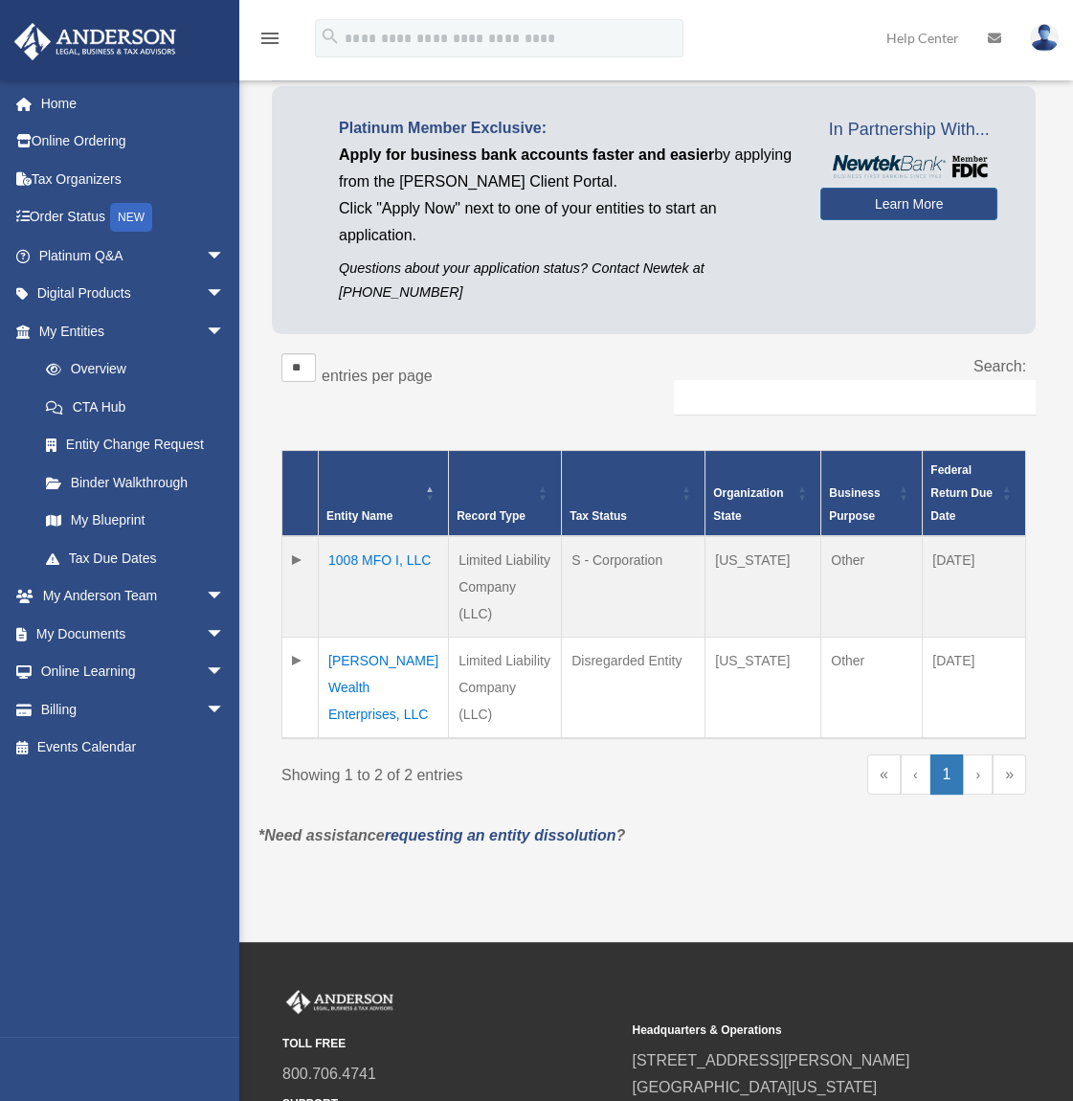
scroll to position [92, 0]
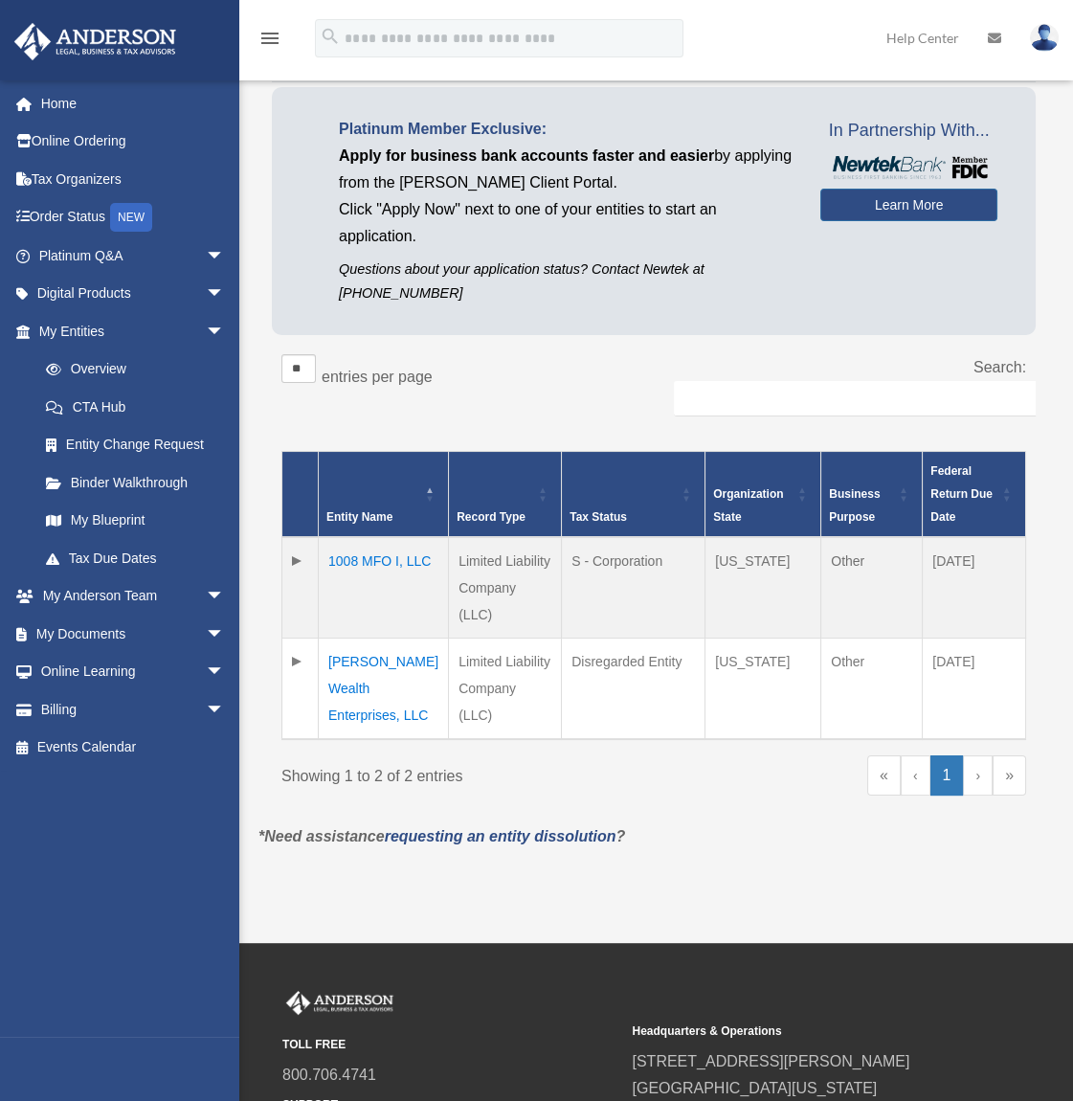
click at [371, 553] on td "1008 MFO I, LLC" at bounding box center [384, 587] width 130 height 101
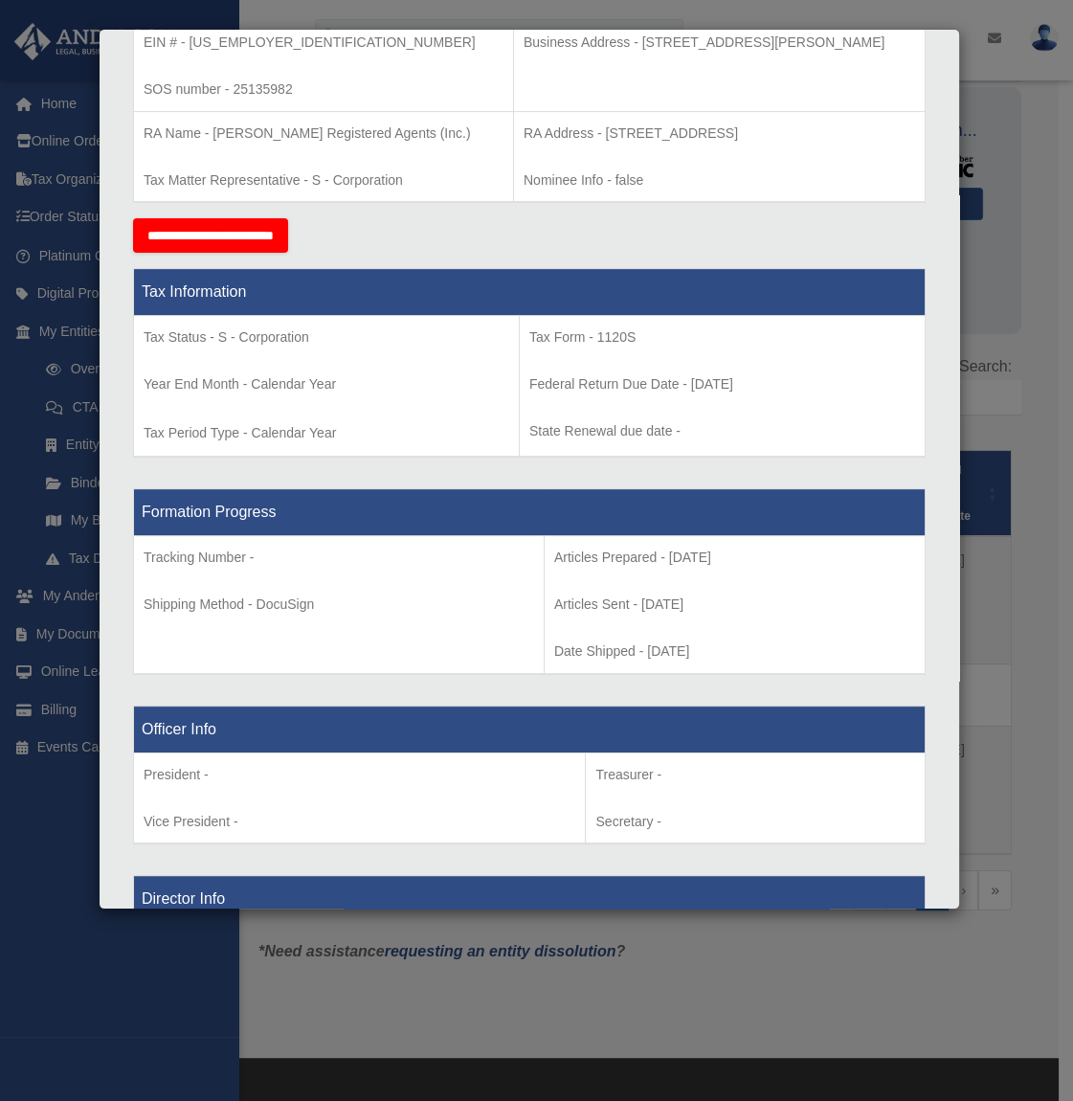
scroll to position [0, 0]
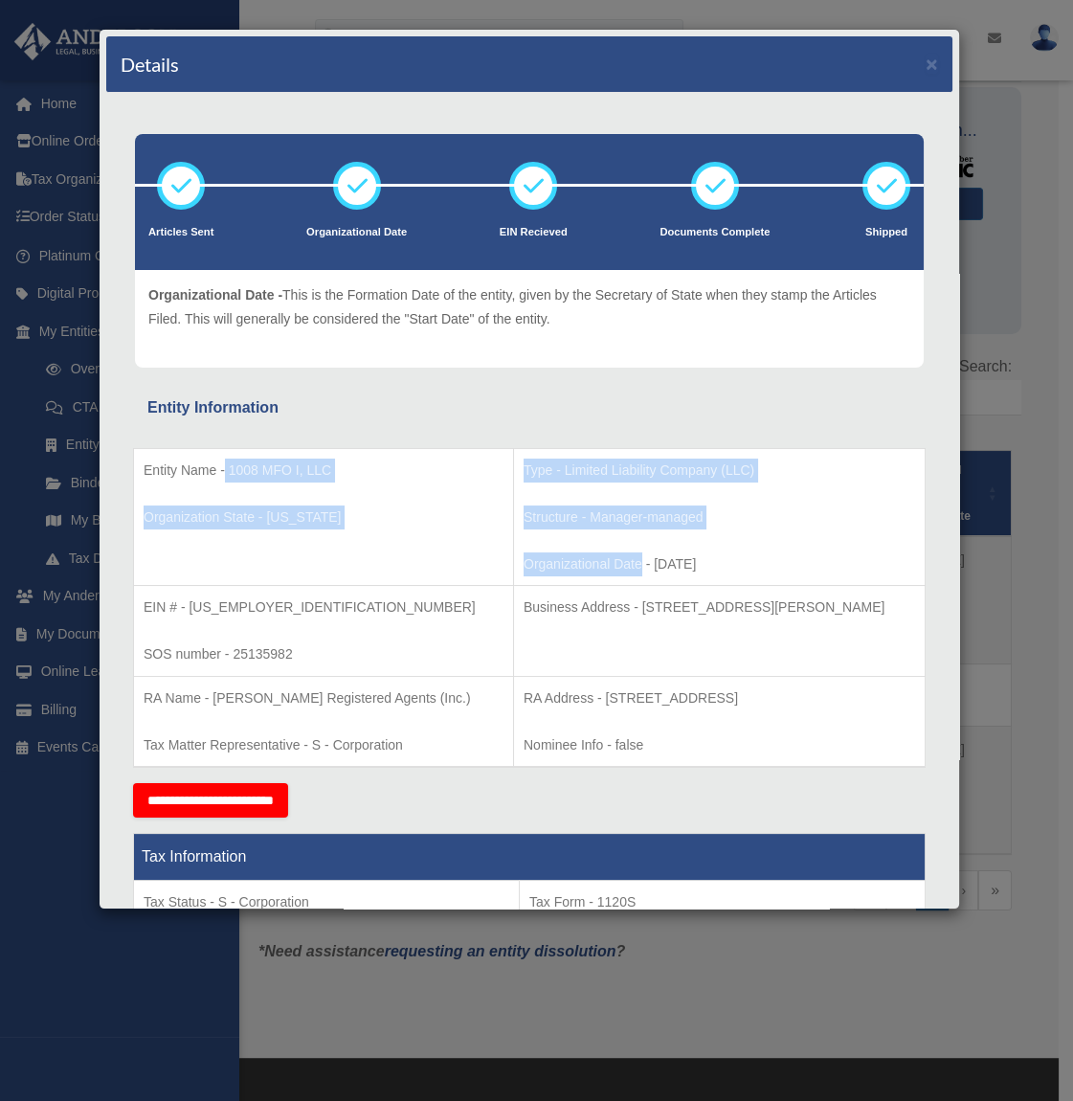
drag, startPoint x: 226, startPoint y: 467, endPoint x: 551, endPoint y: 552, distance: 336.3
click at [551, 552] on tr "Entity Name - 1008 MFO I, LLC Organization State - Georgia Type - Limited Liabi…" at bounding box center [529, 517] width 791 height 138
click at [551, 552] on p "Organizational Date - 2025-07-07" at bounding box center [718, 564] width 391 height 24
click at [551, 561] on p "Organizational Date - 2025-07-07" at bounding box center [718, 564] width 391 height 24
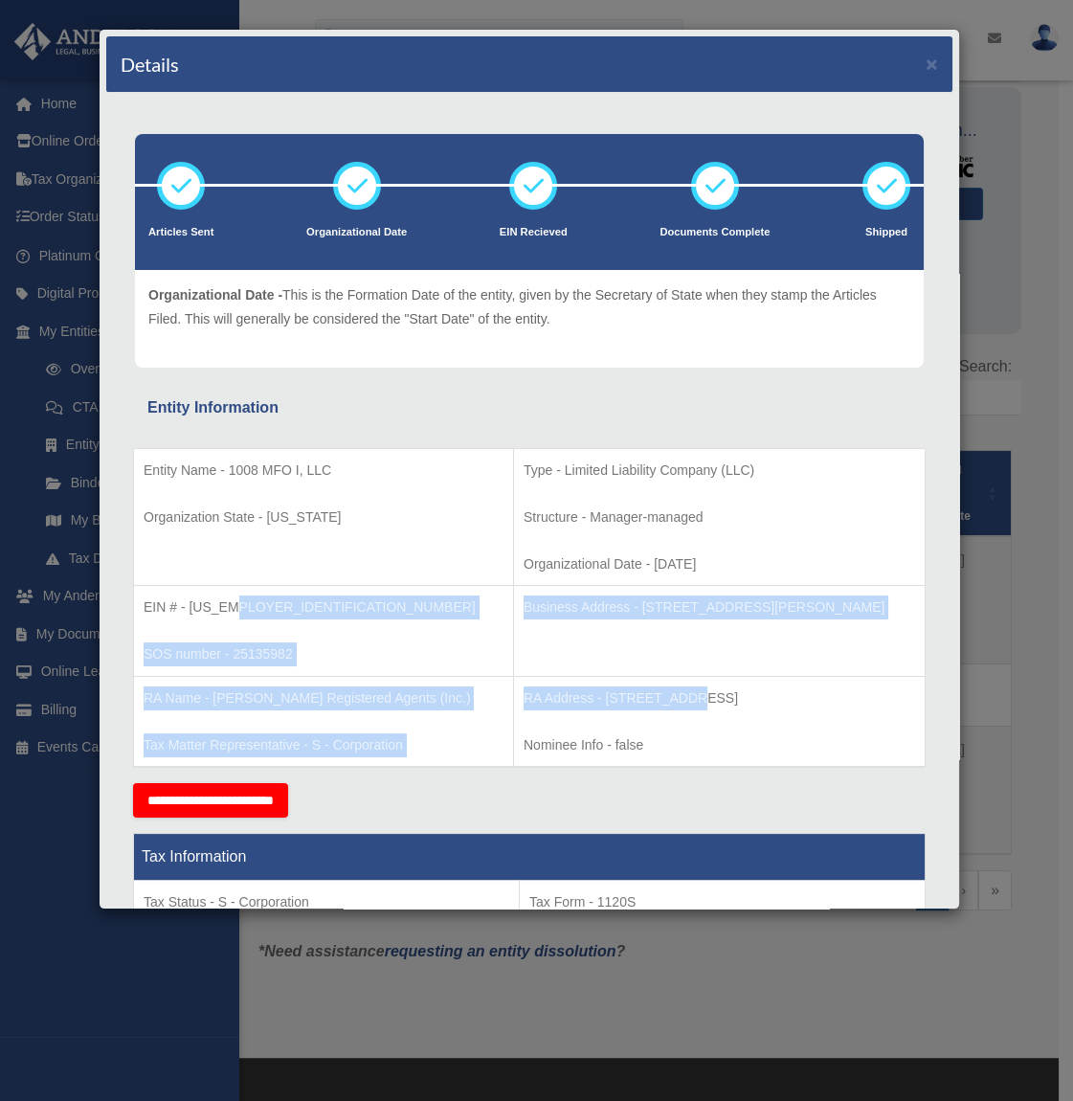
drag, startPoint x: 229, startPoint y: 600, endPoint x: 605, endPoint y: 692, distance: 387.1
click at [605, 692] on tbody "Entity Name - 1008 MFO I, LLC Organization State - Georgia Type - Limited Liabi…" at bounding box center [529, 607] width 791 height 319
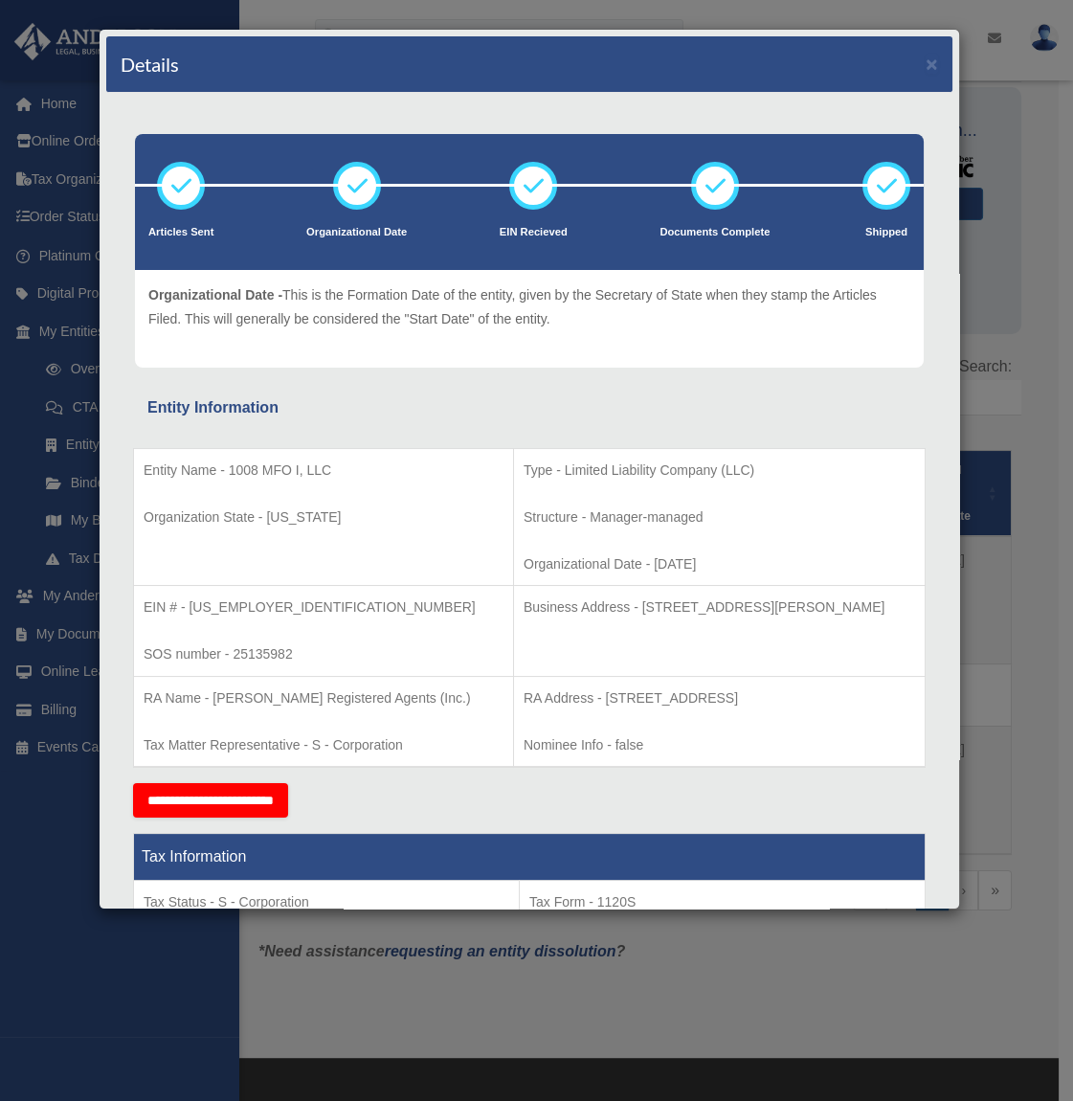
click at [602, 710] on p "RA Address - 1201 West Peachtree Street, NW, Suite 2350, Atlanta, GA 30309" at bounding box center [718, 698] width 391 height 24
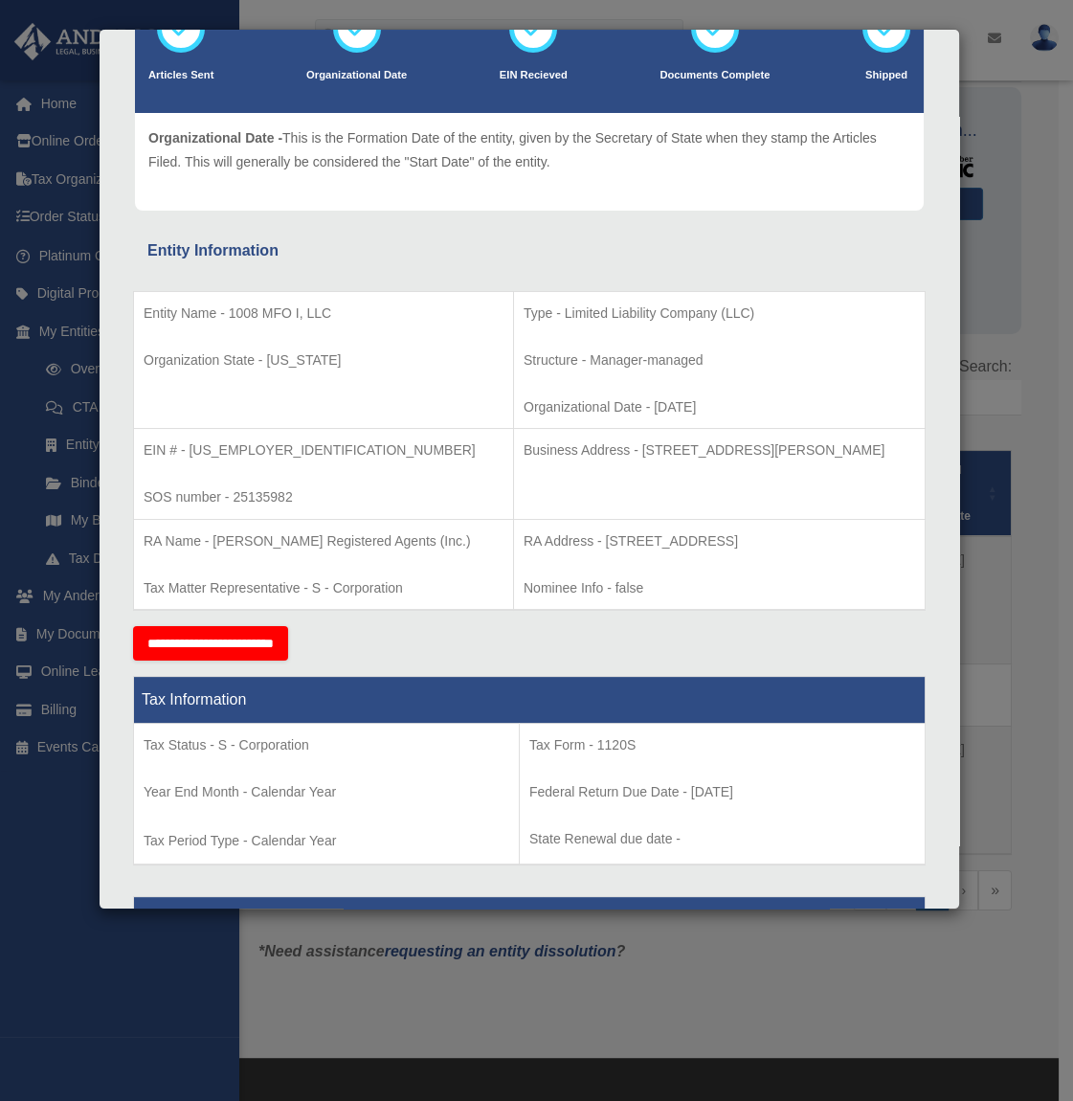
scroll to position [159, 0]
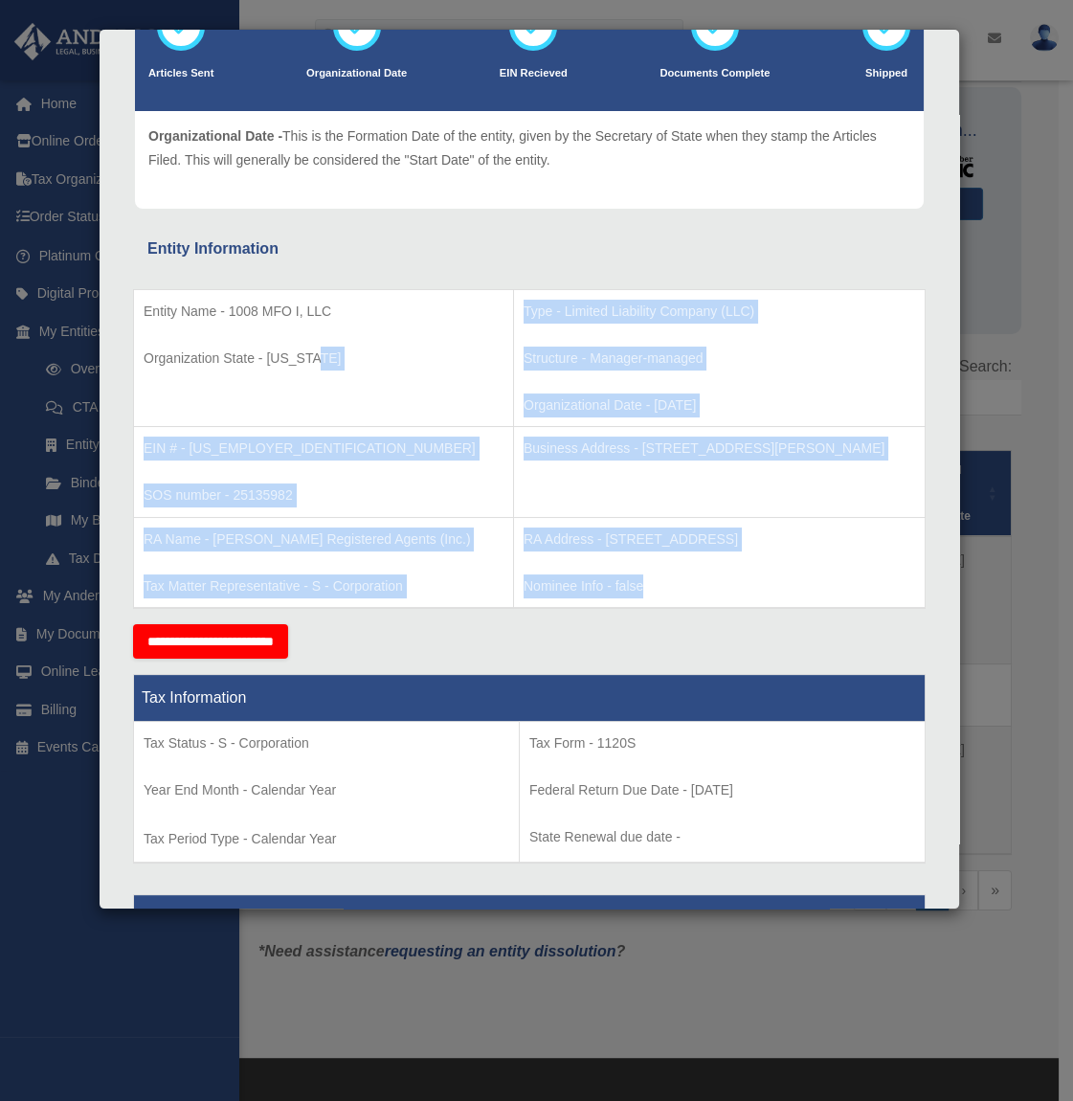
drag, startPoint x: 554, startPoint y: 565, endPoint x: 378, endPoint y: 381, distance: 254.5
click at [378, 381] on tbody "Entity Name - 1008 MFO I, LLC Organization State - Georgia Type - Limited Liabi…" at bounding box center [529, 448] width 791 height 319
click at [378, 381] on td "Entity Name - 1008 MFO I, LLC Organization State - Georgia" at bounding box center [324, 358] width 380 height 138
click at [367, 425] on tbody "Entity Name - 1008 MFO I, LLC Organization State - Georgia Type - Limited Liabi…" at bounding box center [529, 448] width 791 height 319
click at [582, 598] on p "Nominee Info - false" at bounding box center [718, 586] width 391 height 24
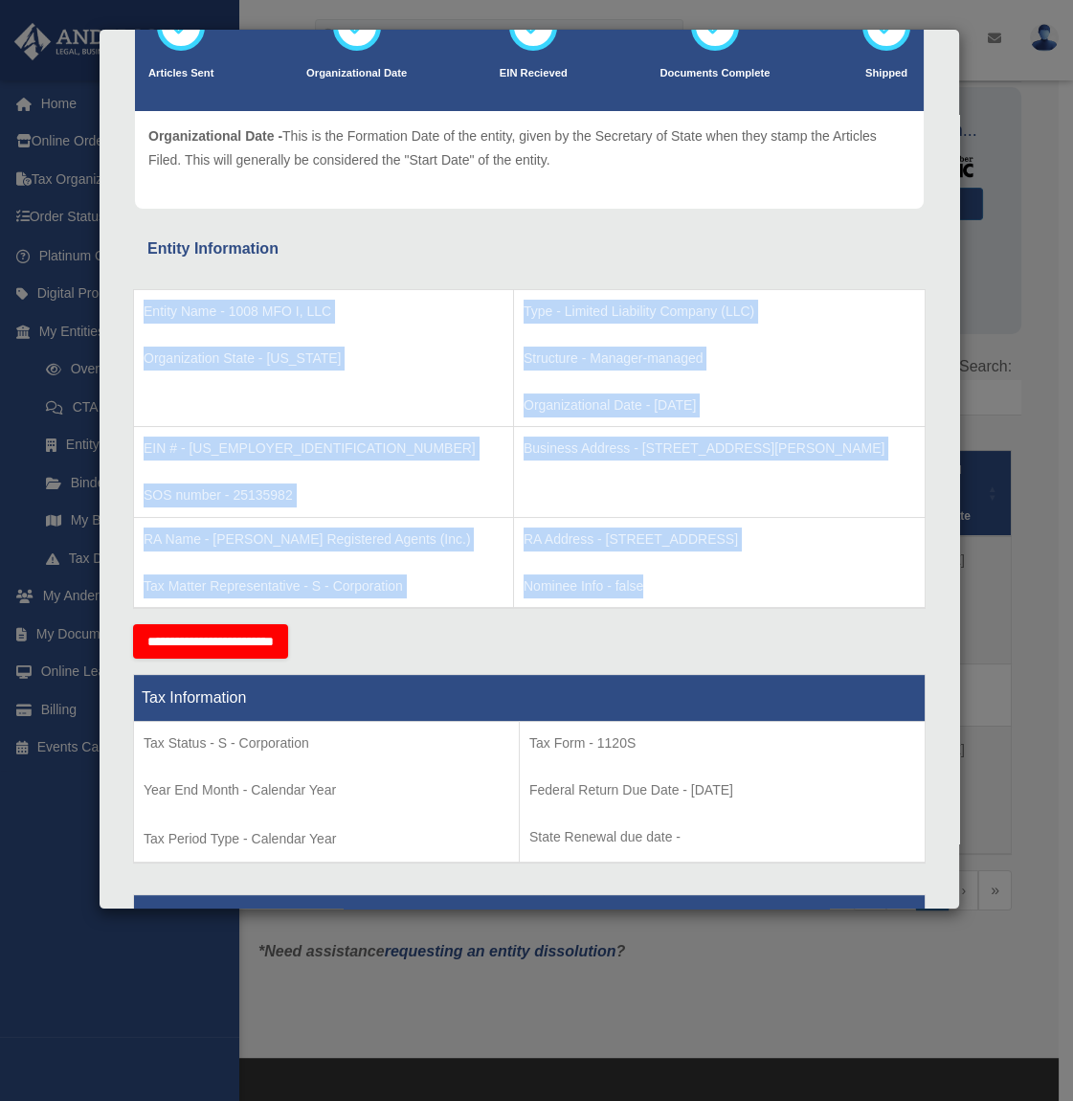
drag, startPoint x: 582, startPoint y: 616, endPoint x: 122, endPoint y: 274, distance: 573.0
drag, startPoint x: 122, startPoint y: 274, endPoint x: 444, endPoint y: 511, distance: 399.6
click at [513, 511] on td "Business Address - 303 E Lee Blvd, Wilmington, DE 19802" at bounding box center [718, 472] width 411 height 91
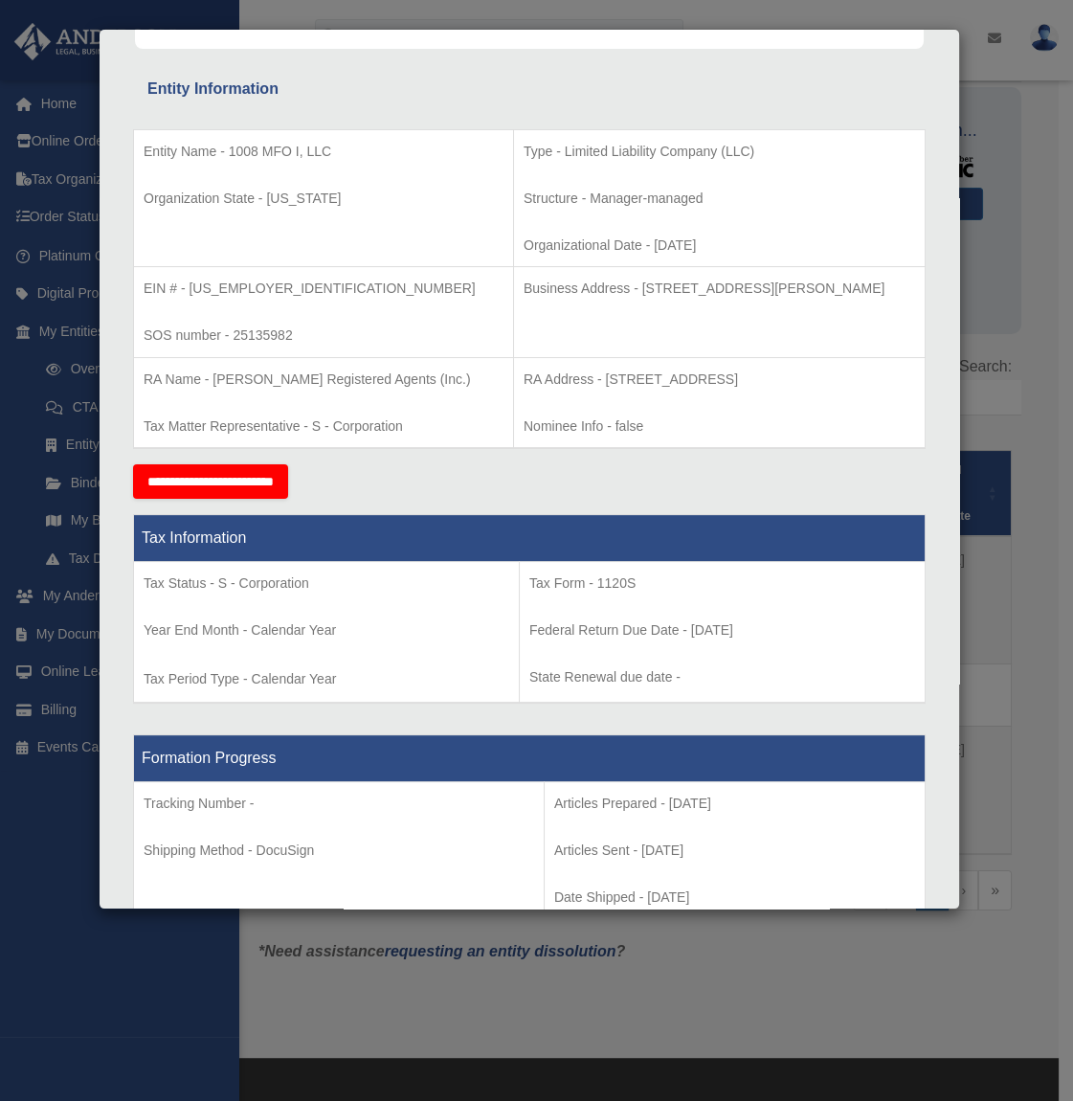
scroll to position [478, 0]
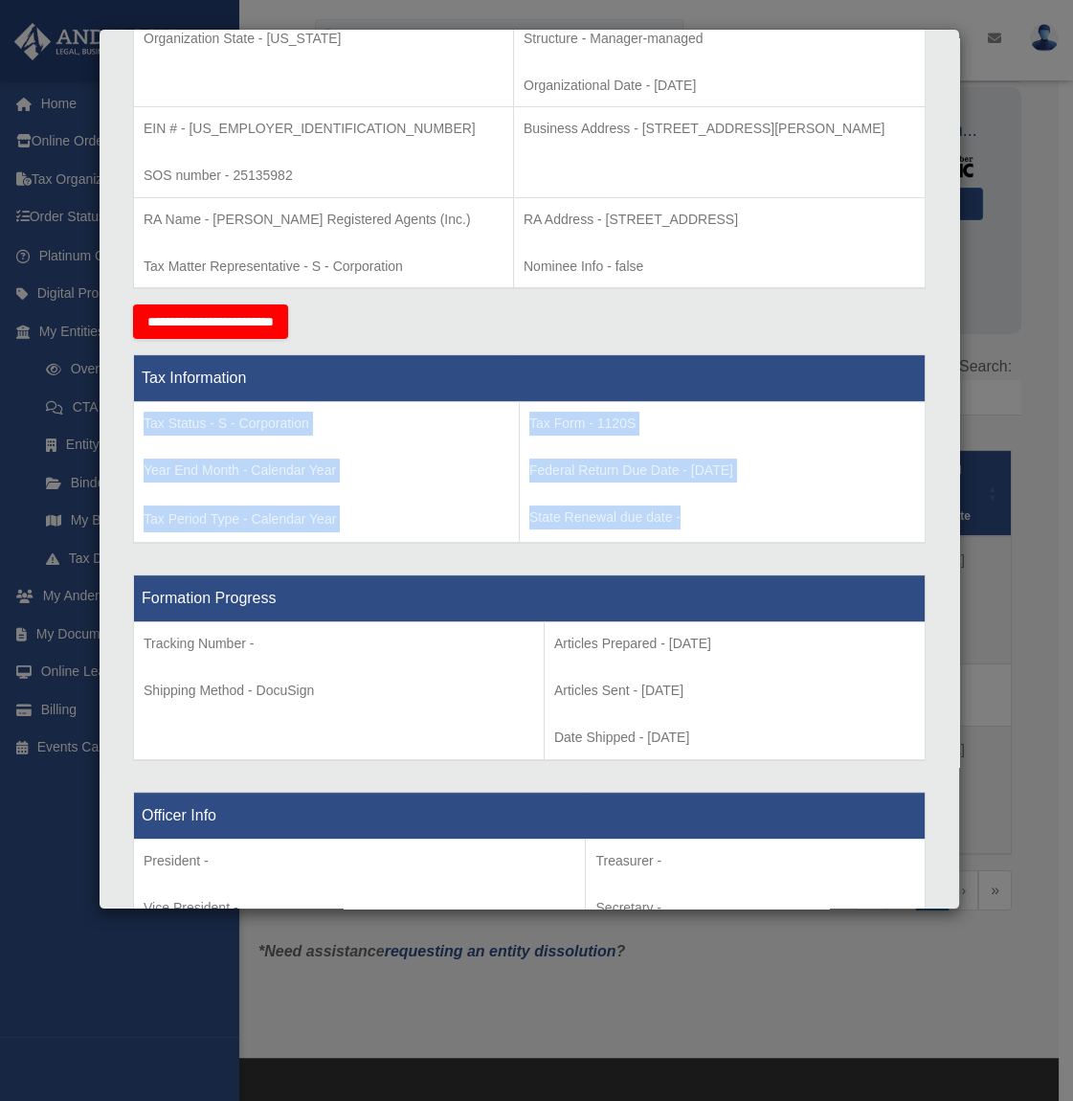
drag, startPoint x: 709, startPoint y: 534, endPoint x: 145, endPoint y: 443, distance: 570.9
click at [145, 443] on tr "Tax Status - S - Corporation Year End Month - Calendar Year Tax Period Type - C…" at bounding box center [529, 473] width 791 height 142
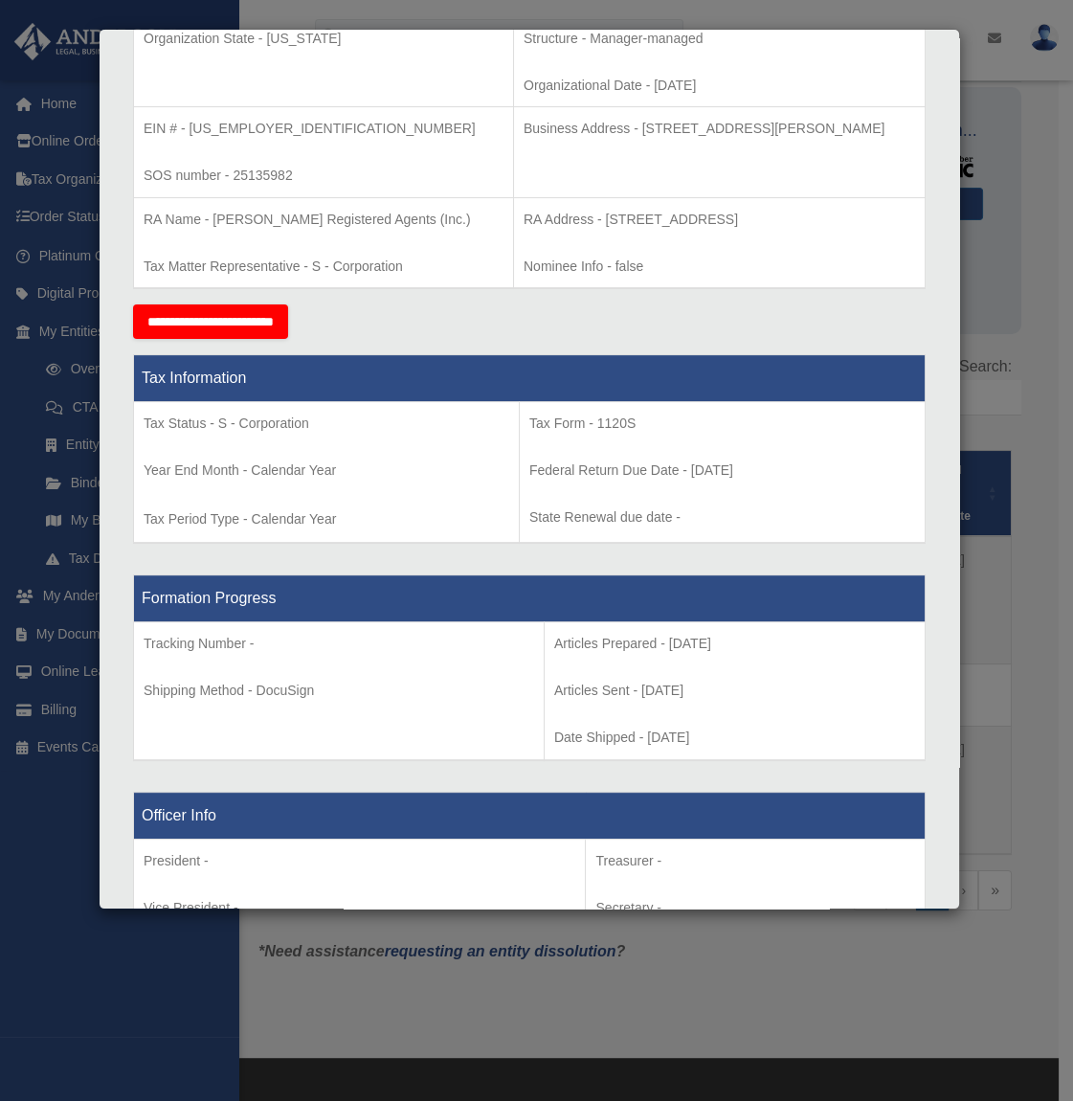
drag, startPoint x: 145, startPoint y: 443, endPoint x: 416, endPoint y: 597, distance: 311.6
click at [396, 590] on div "Formation Progress Tracking Number - Shipping Method - DocuSign Articles Prepar…" at bounding box center [529, 667] width 792 height 217
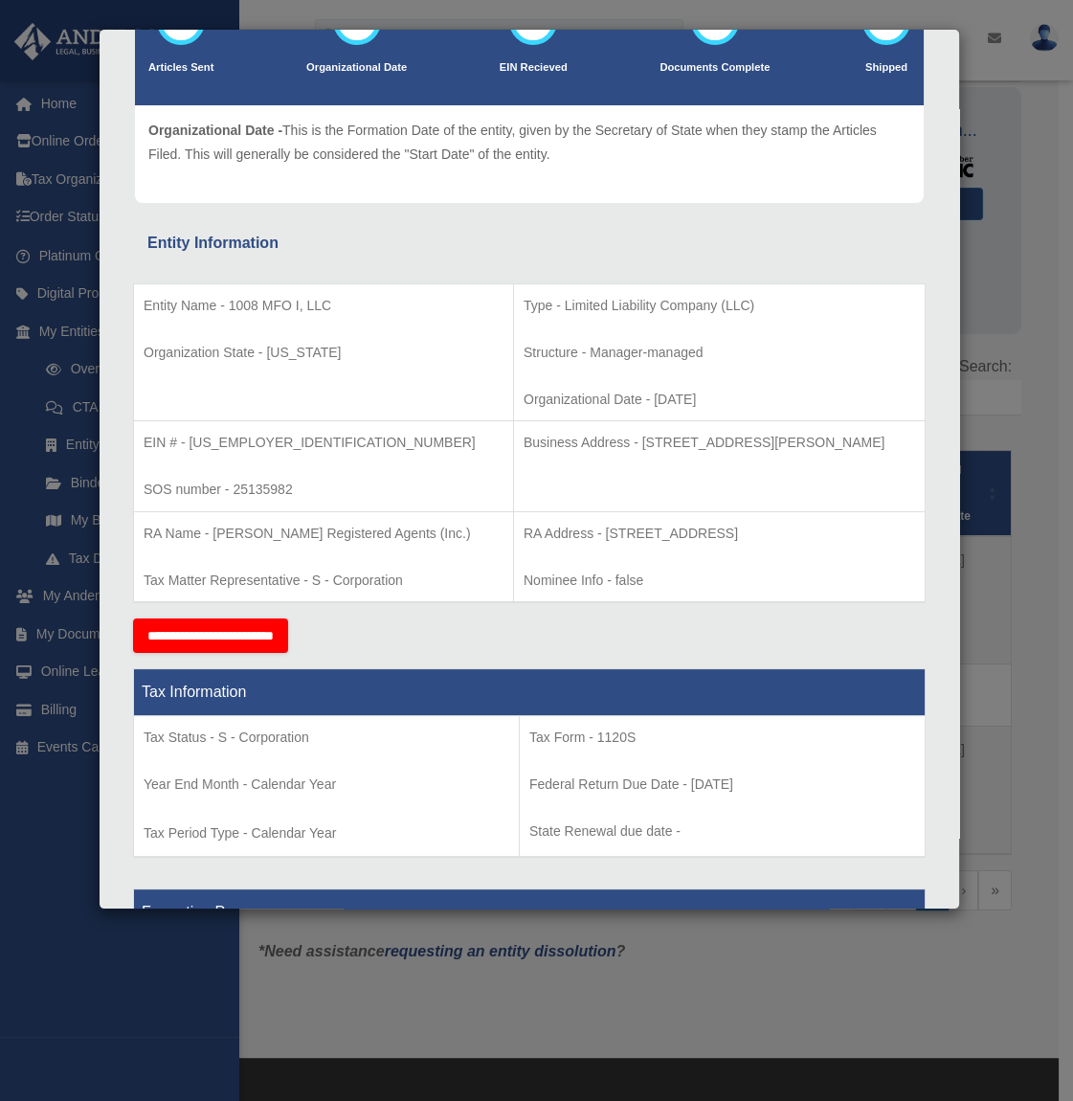
scroll to position [0, 0]
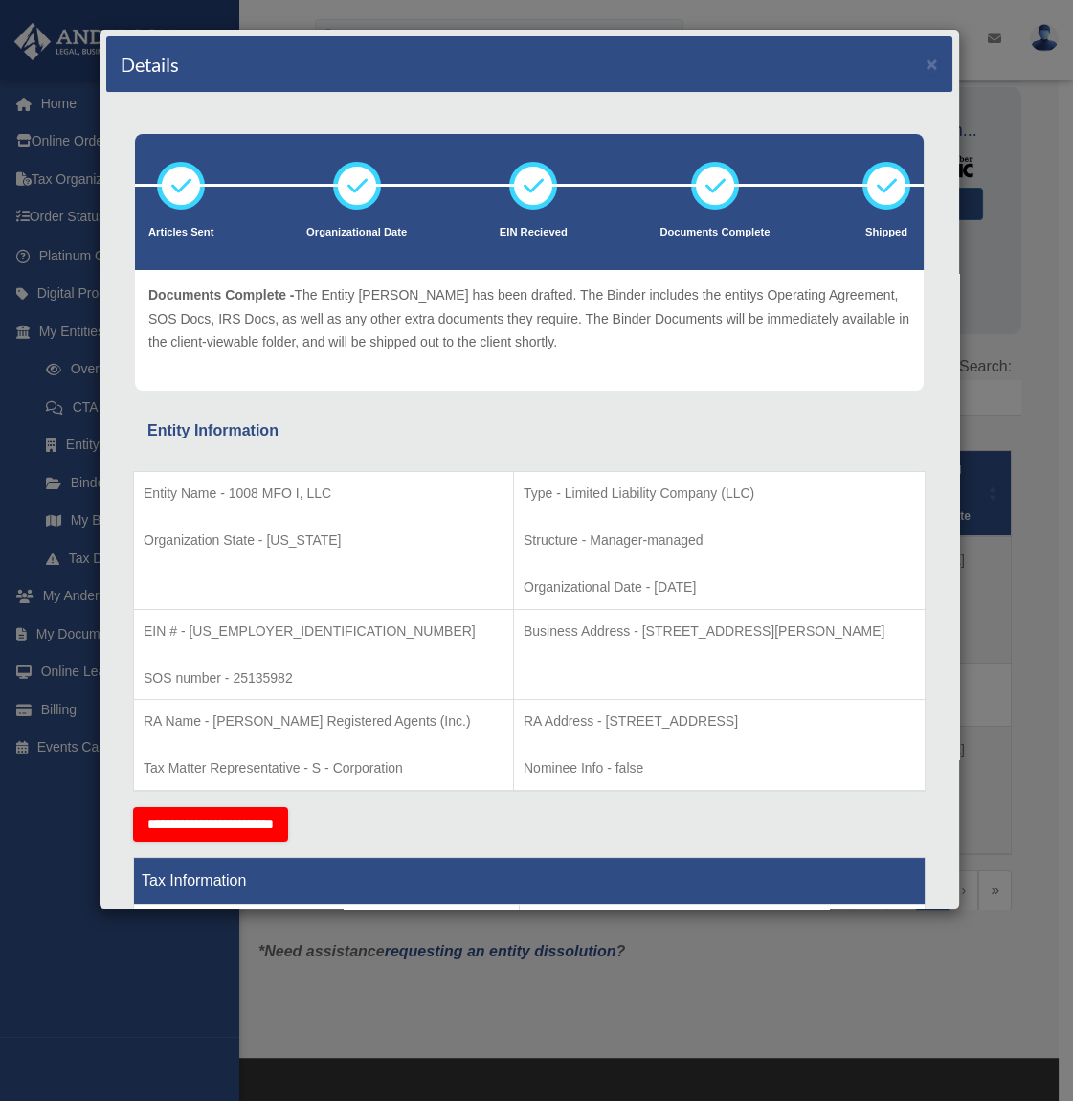
click at [1023, 415] on div "Details × Articles Sent Organizational Date" at bounding box center [536, 550] width 1073 height 1101
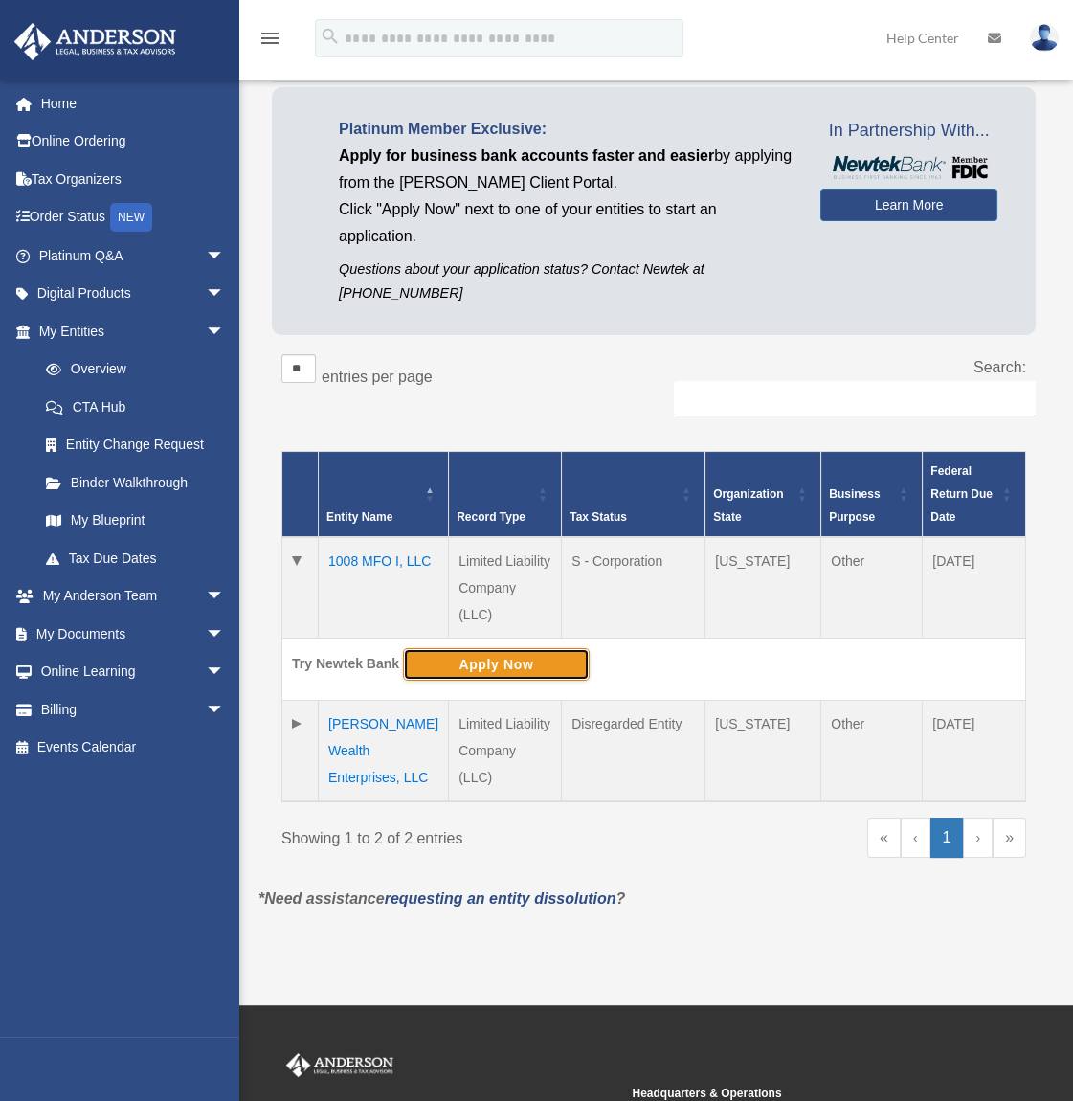
click at [421, 648] on button "Apply Now" at bounding box center [496, 664] width 187 height 33
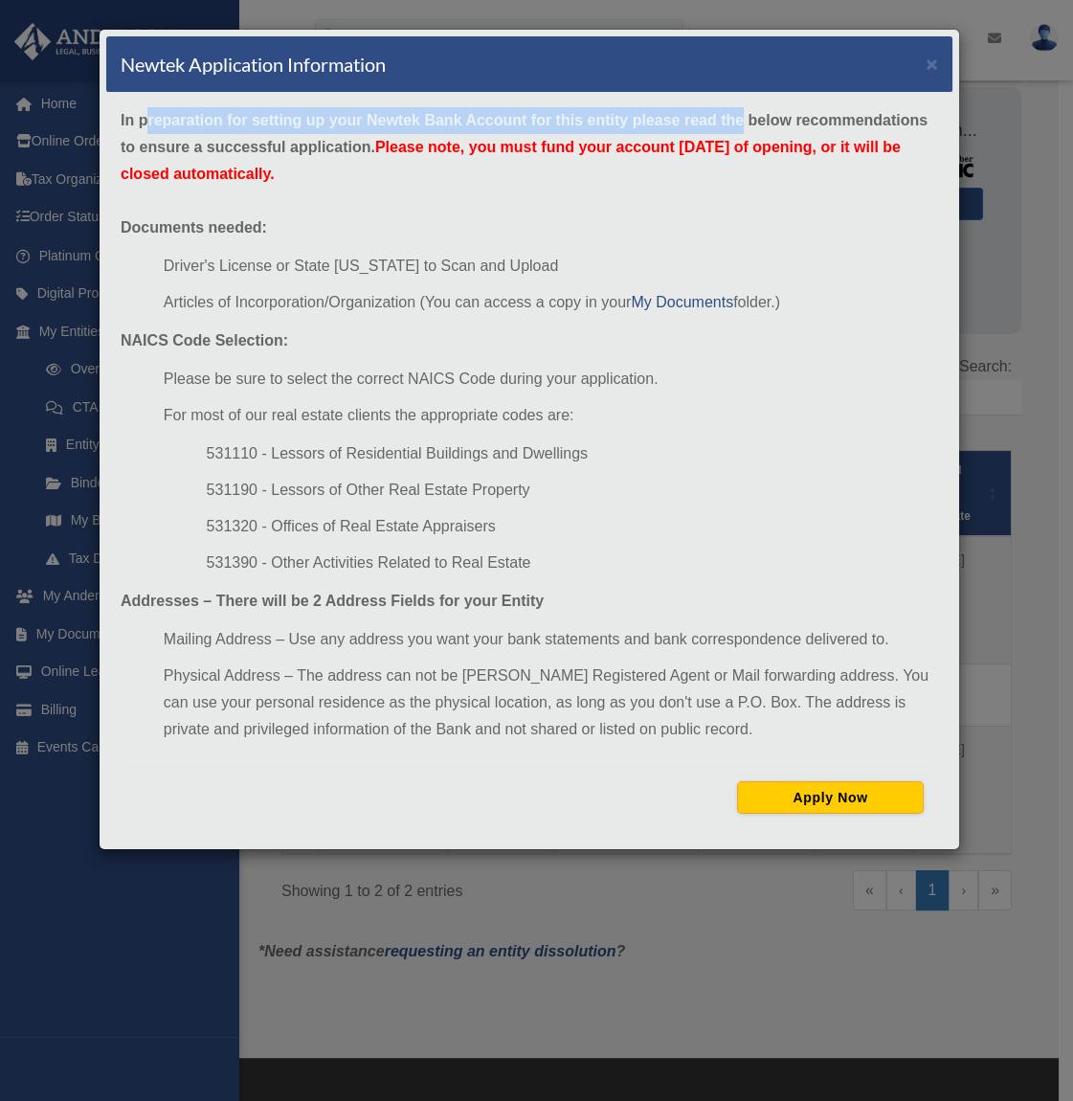
drag, startPoint x: 146, startPoint y: 126, endPoint x: 741, endPoint y: 128, distance: 594.3
click at [741, 128] on strong "In preparation for setting up your Newtek Bank Account for this entity please r…" at bounding box center [524, 147] width 807 height 70
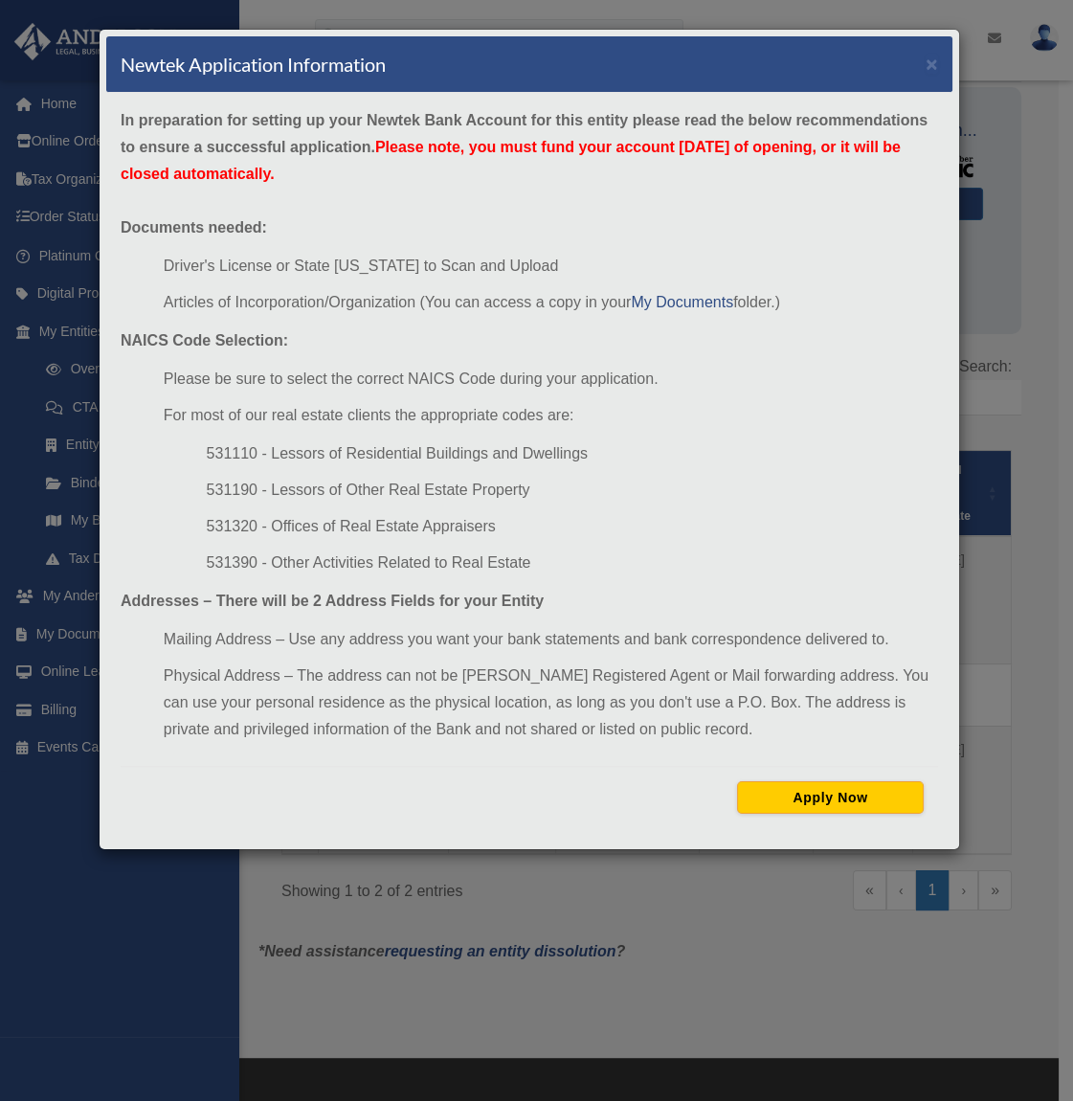
click at [312, 163] on div "In preparation for setting up your Newtek Bank Account for this entity please r…" at bounding box center [529, 467] width 846 height 749
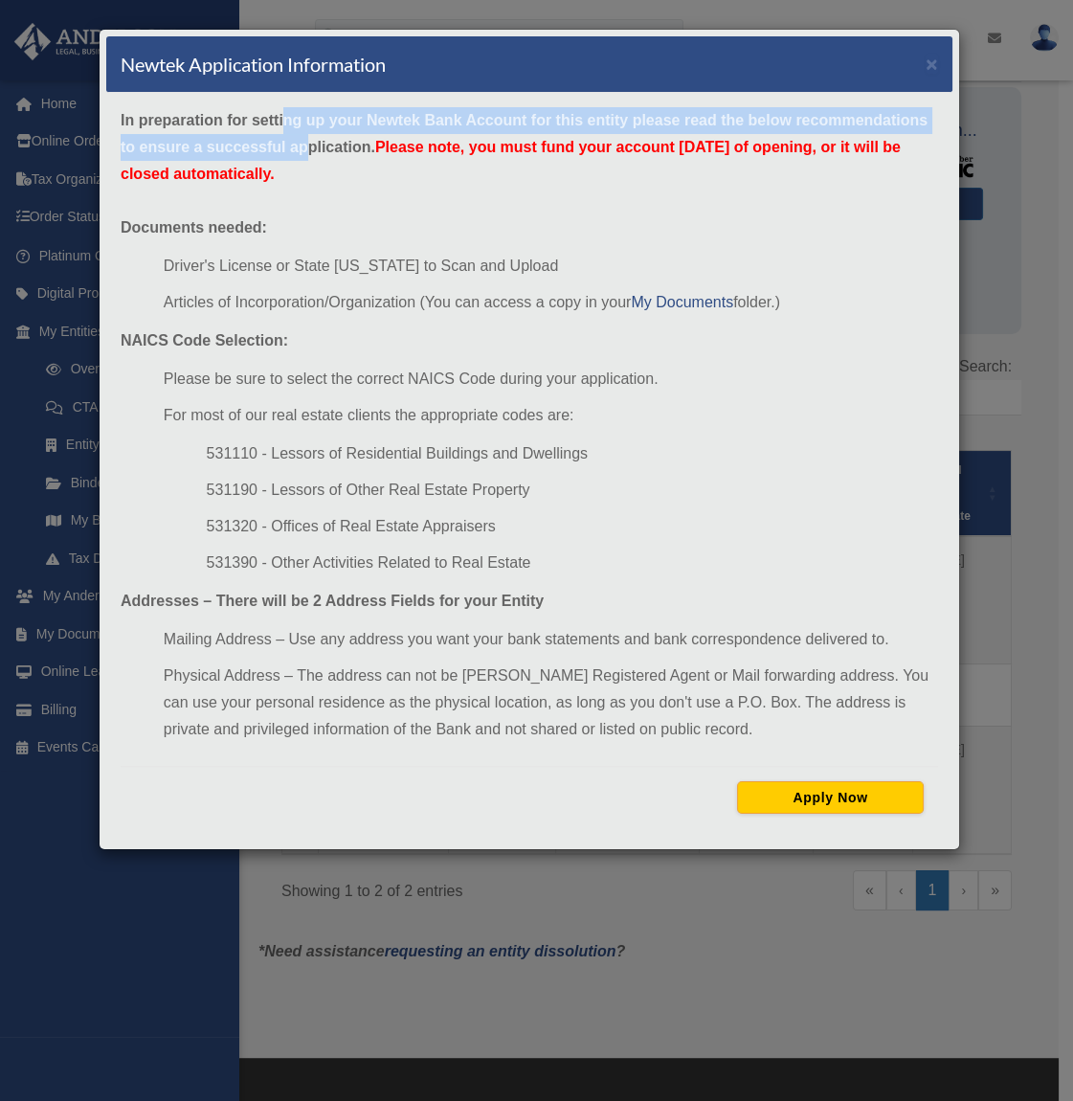
drag, startPoint x: 284, startPoint y: 133, endPoint x: 305, endPoint y: 136, distance: 21.2
click at [305, 136] on div "In preparation for setting up your Newtek Bank Account for this entity please r…" at bounding box center [529, 467] width 846 height 749
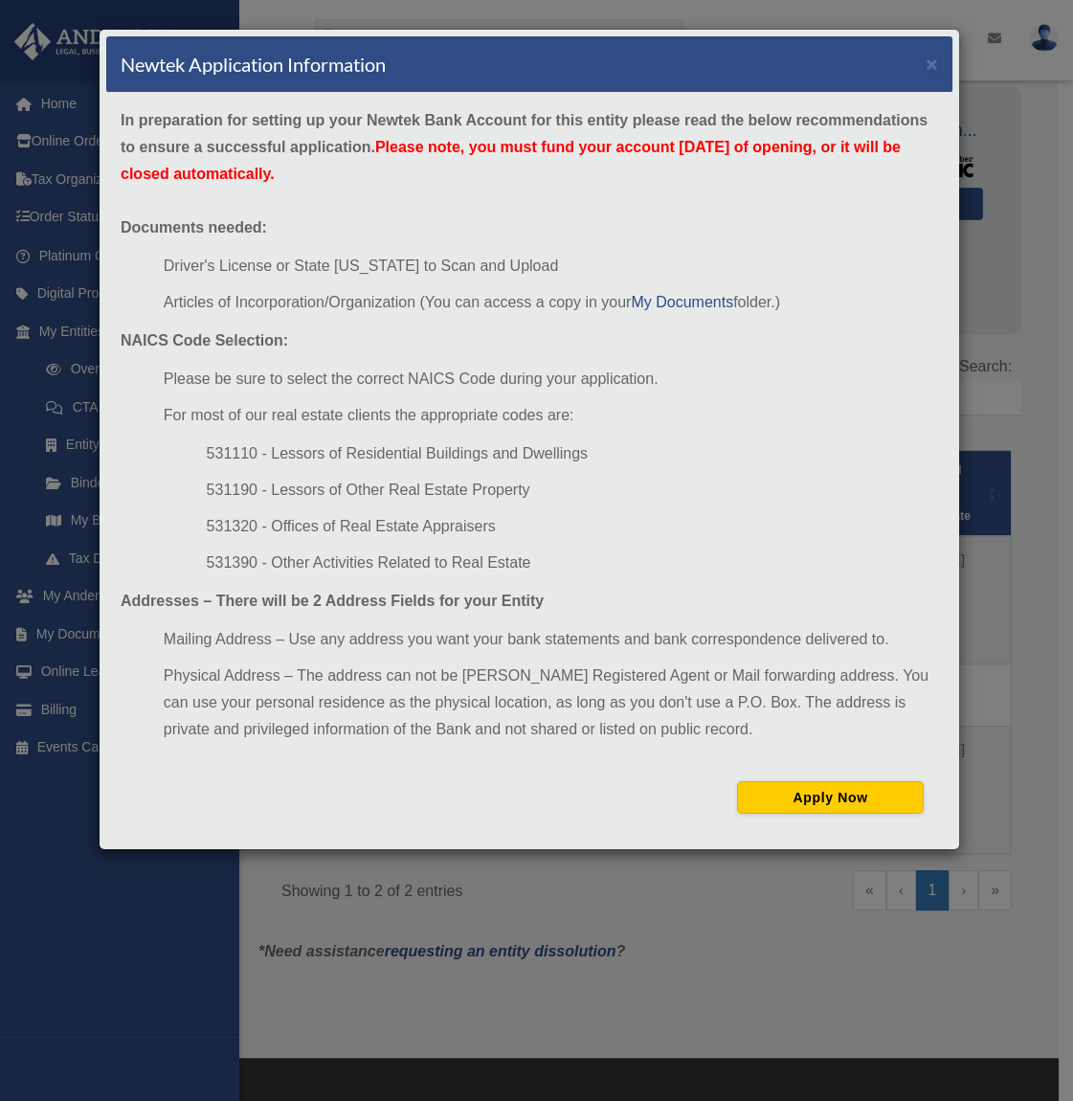
drag, startPoint x: 305, startPoint y: 136, endPoint x: 318, endPoint y: 193, distance: 58.8
click at [318, 193] on div "In preparation for setting up your Newtek Bank Account for this entity please r…" at bounding box center [529, 467] width 846 height 749
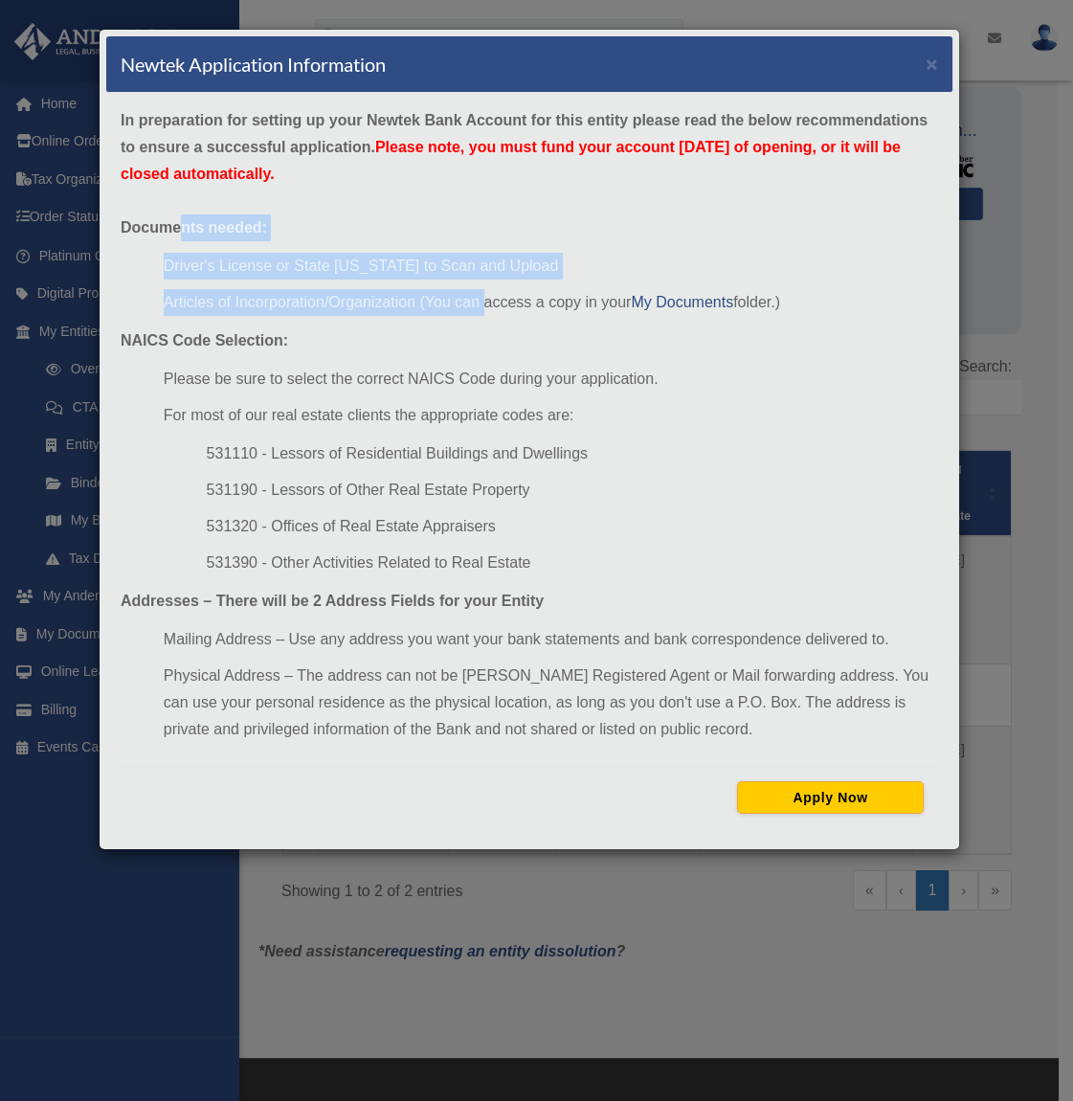
drag, startPoint x: 177, startPoint y: 238, endPoint x: 485, endPoint y: 304, distance: 315.1
click at [485, 304] on div "In preparation for setting up your Newtek Bank Account for this entity please r…" at bounding box center [529, 467] width 846 height 749
click at [488, 306] on li "Articles of Incorporation/Organization (You can access a copy in your My Docume…" at bounding box center [551, 302] width 774 height 27
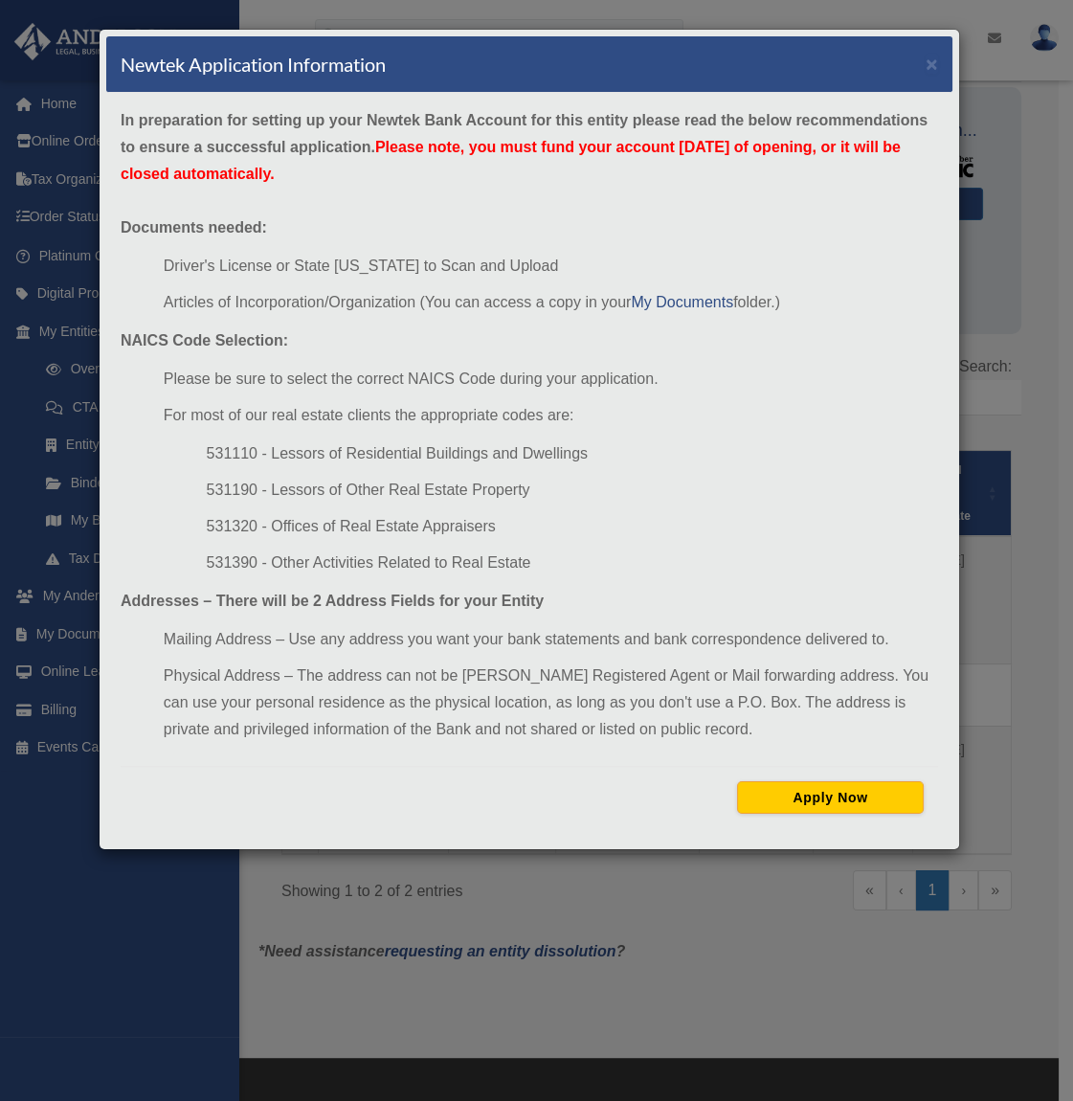
click at [427, 338] on div "In preparation for setting up your Newtek Bank Account for this entity please r…" at bounding box center [529, 467] width 846 height 749
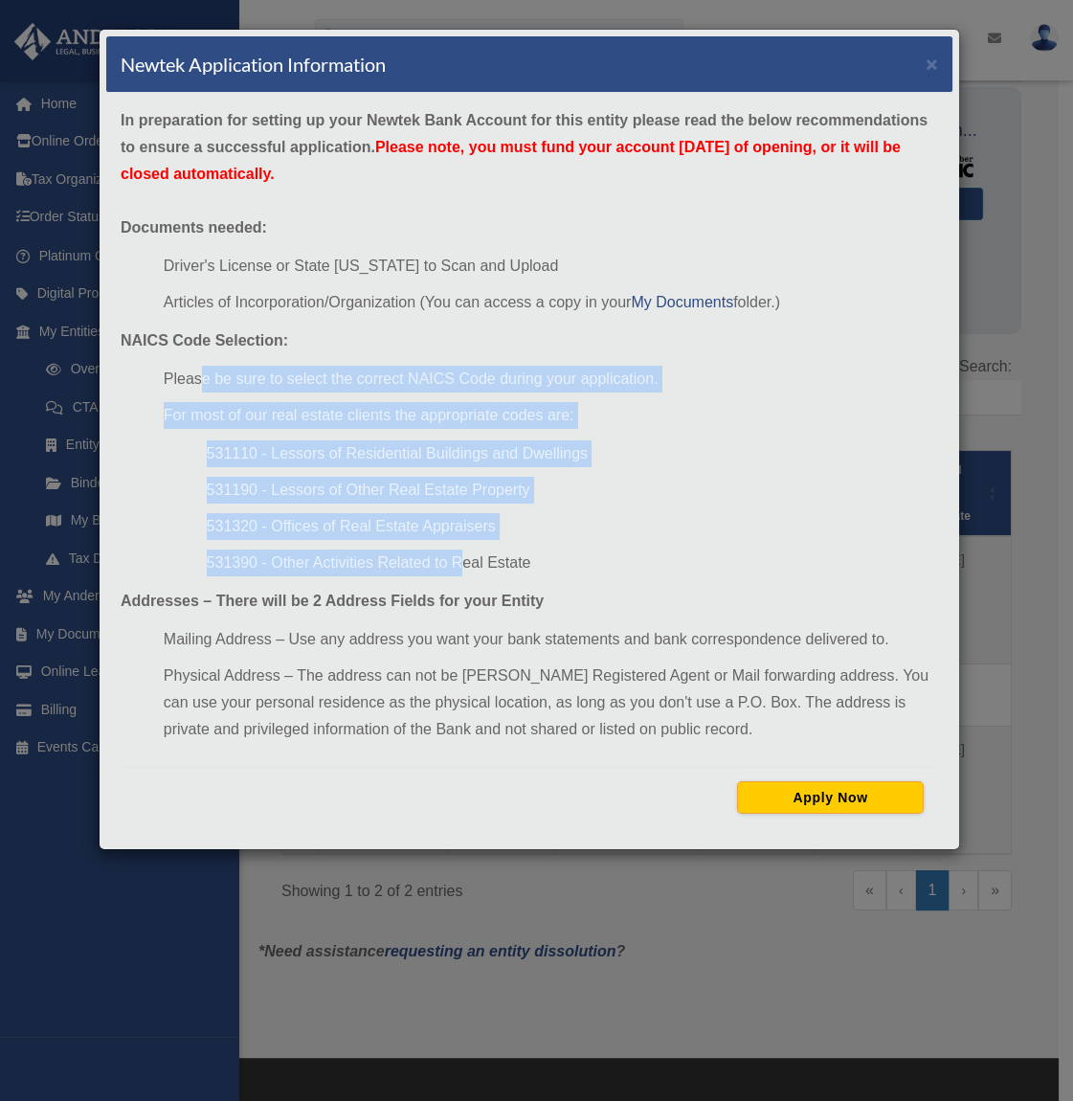
drag, startPoint x: 211, startPoint y: 369, endPoint x: 463, endPoint y: 543, distance: 306.3
click at [463, 543] on div "In preparation for setting up your Newtek Bank Account for this entity please r…" at bounding box center [529, 467] width 846 height 749
click at [305, 574] on li "531390 - Other Activities Related to Real Estate" at bounding box center [572, 562] width 731 height 27
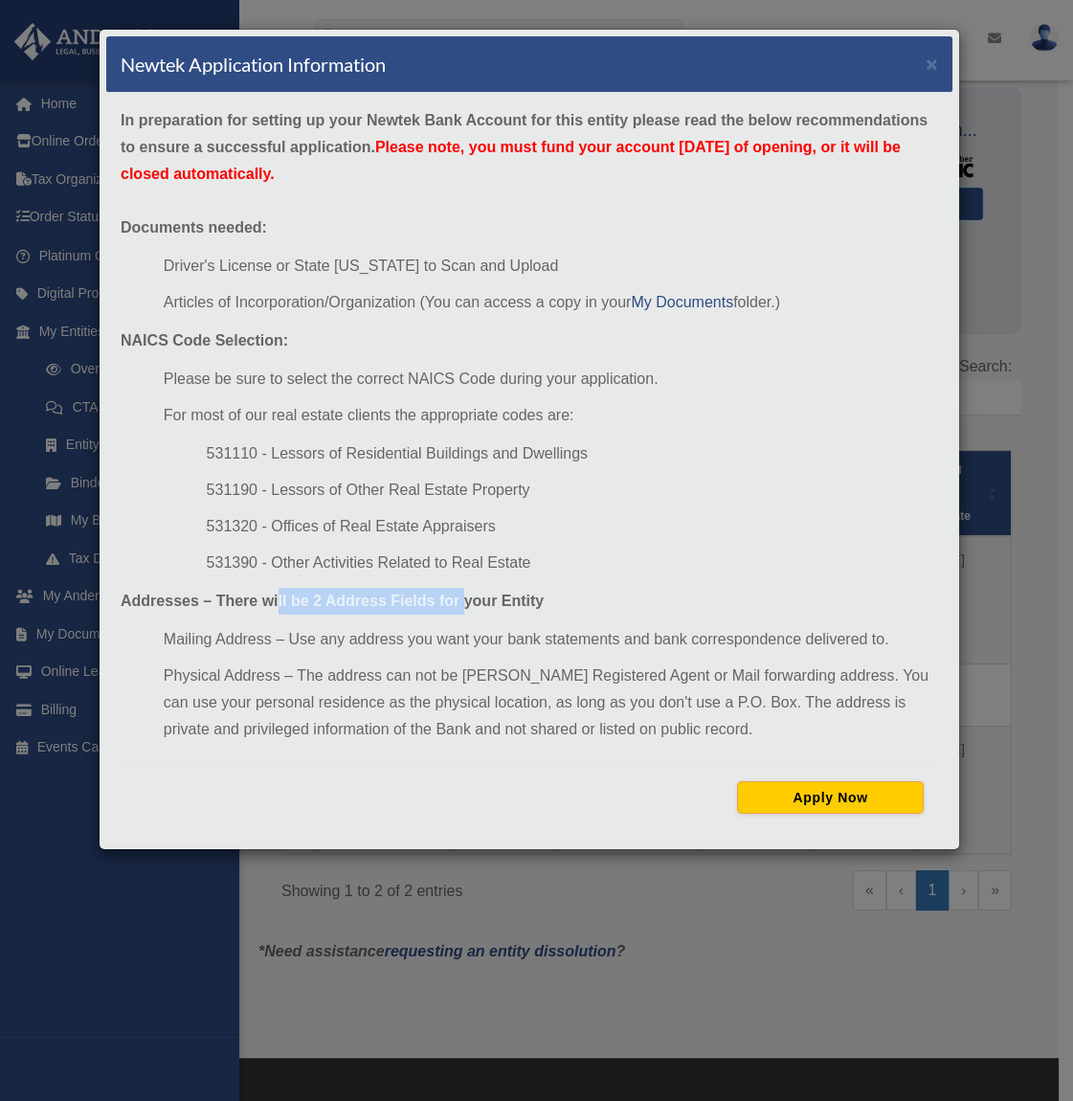
drag, startPoint x: 277, startPoint y: 603, endPoint x: 463, endPoint y: 605, distance: 186.6
click at [463, 605] on strong "Addresses – There will be 2 Address Fields for your Entity" at bounding box center [332, 600] width 423 height 16
click at [413, 643] on li "Mailing Address – Use any address you want your bank statements and bank corres…" at bounding box center [551, 639] width 774 height 27
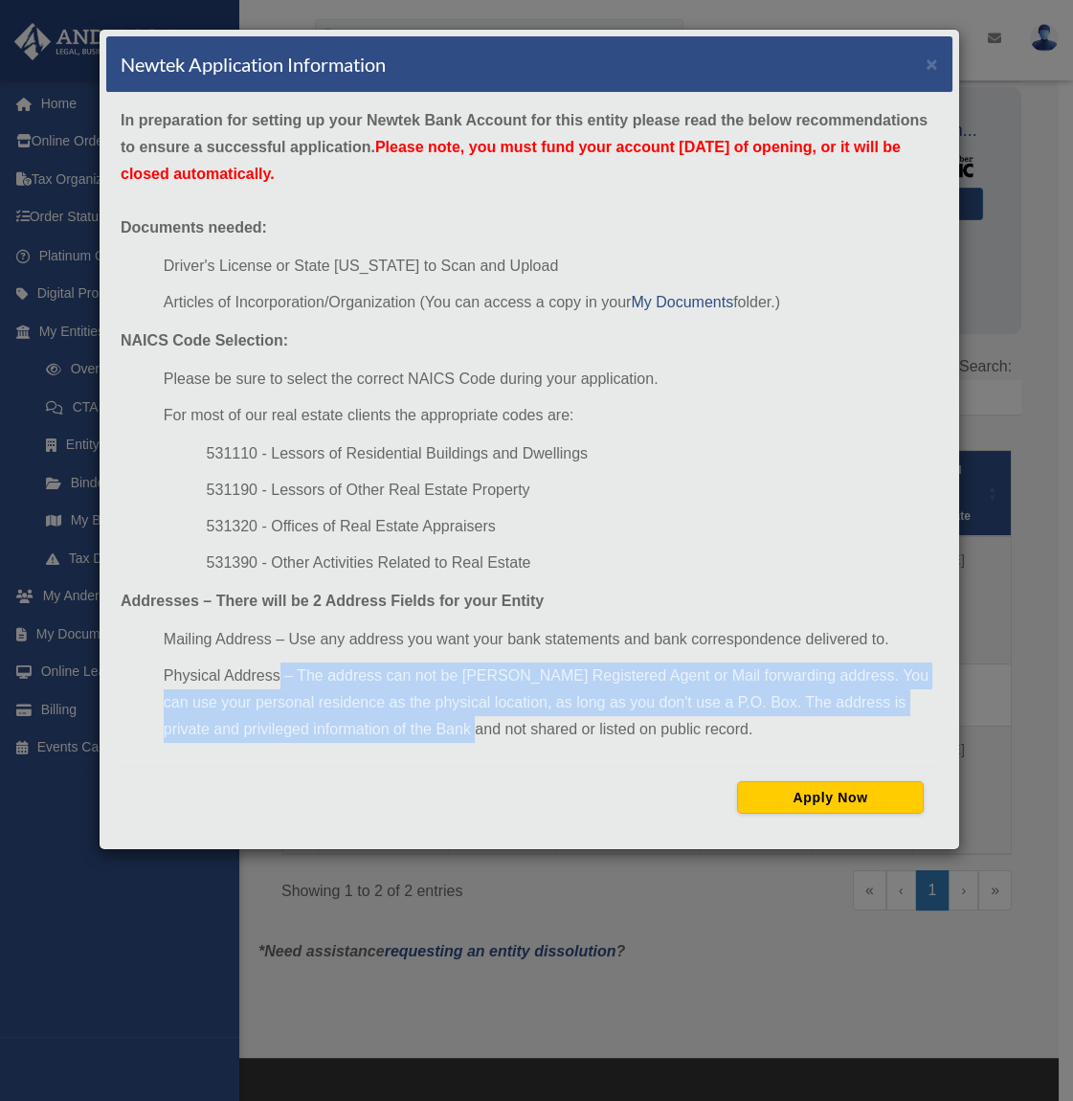
drag, startPoint x: 277, startPoint y: 655, endPoint x: 425, endPoint y: 723, distance: 163.2
click at [423, 722] on ul "Mailing Address – Use any address you want your bank statements and bank corres…" at bounding box center [529, 684] width 817 height 117
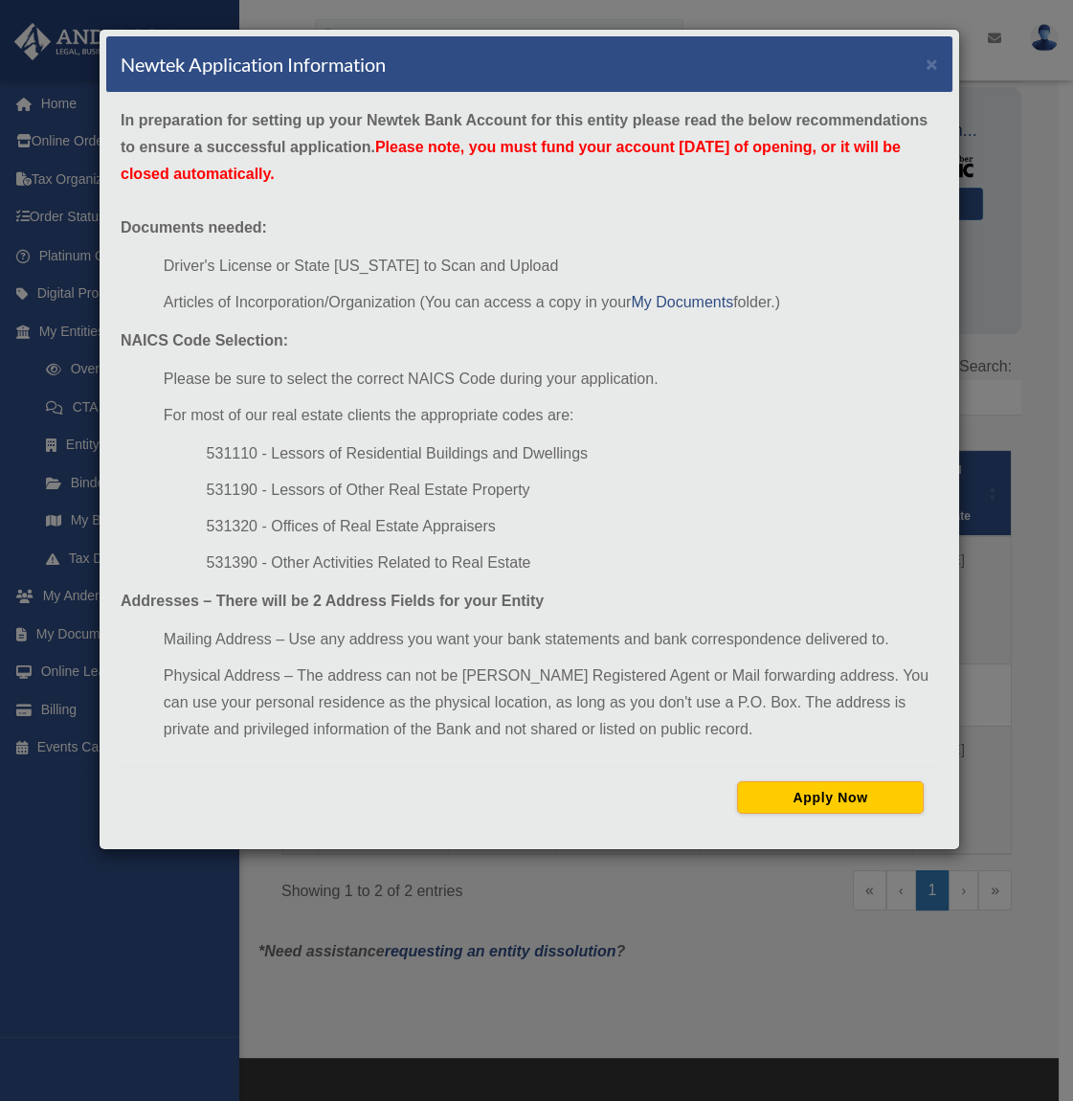
drag, startPoint x: 425, startPoint y: 723, endPoint x: 439, endPoint y: 727, distance: 15.1
click at [439, 727] on li "Physical Address – The address can not be Anderson's Registered Agent or Mail f…" at bounding box center [551, 702] width 774 height 80
click at [496, 745] on div "In preparation for setting up your Newtek Bank Account for this entity please r…" at bounding box center [529, 467] width 846 height 749
click at [1017, 447] on div "Newtek Application Information × In preparation for setting up your Newtek Bank…" at bounding box center [536, 550] width 1073 height 1101
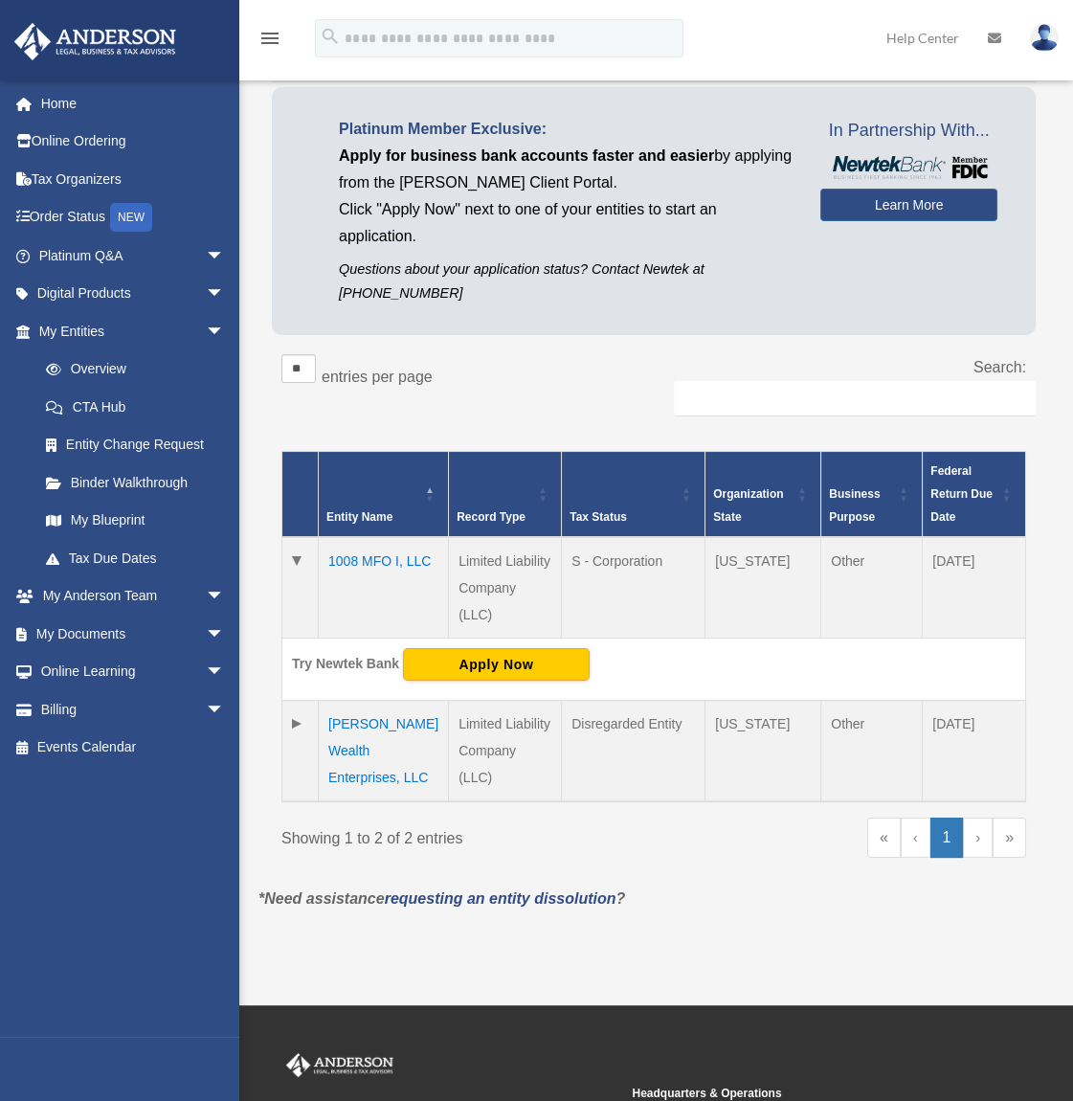
click at [296, 706] on td at bounding box center [300, 751] width 36 height 101
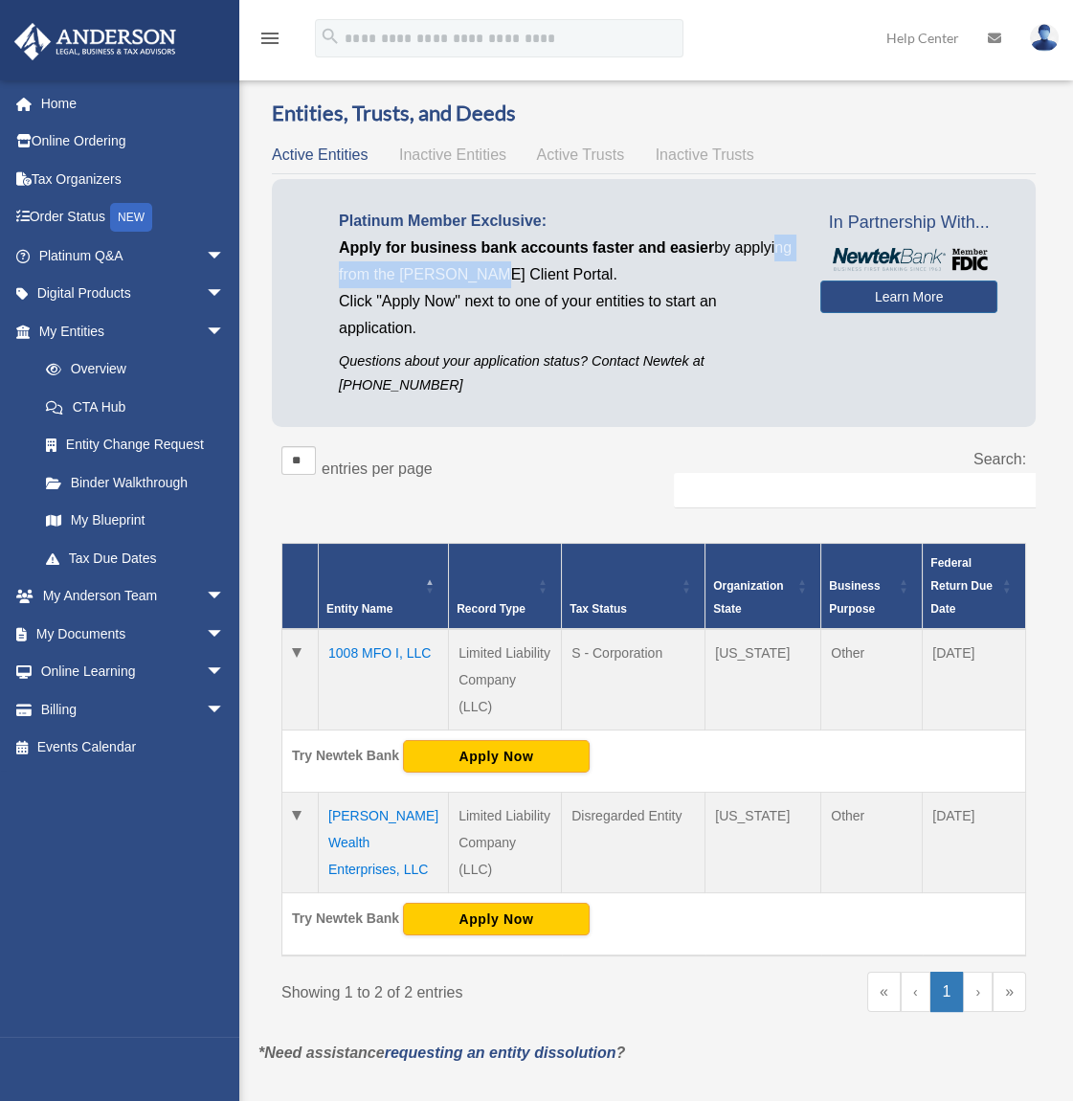
drag, startPoint x: 379, startPoint y: 270, endPoint x: 545, endPoint y: 287, distance: 167.4
click at [545, 287] on div "Platinum Member Exclusive: Apply for business bank accounts faster and easier b…" at bounding box center [565, 302] width 510 height 189
click at [543, 290] on p "Click "Apply Now" next to one of your entities to start an application." at bounding box center [565, 315] width 453 height 54
drag, startPoint x: 450, startPoint y: 289, endPoint x: 538, endPoint y: 310, distance: 90.5
click at [538, 310] on p "Click "Apply Now" next to one of your entities to start an application." at bounding box center [565, 315] width 453 height 54
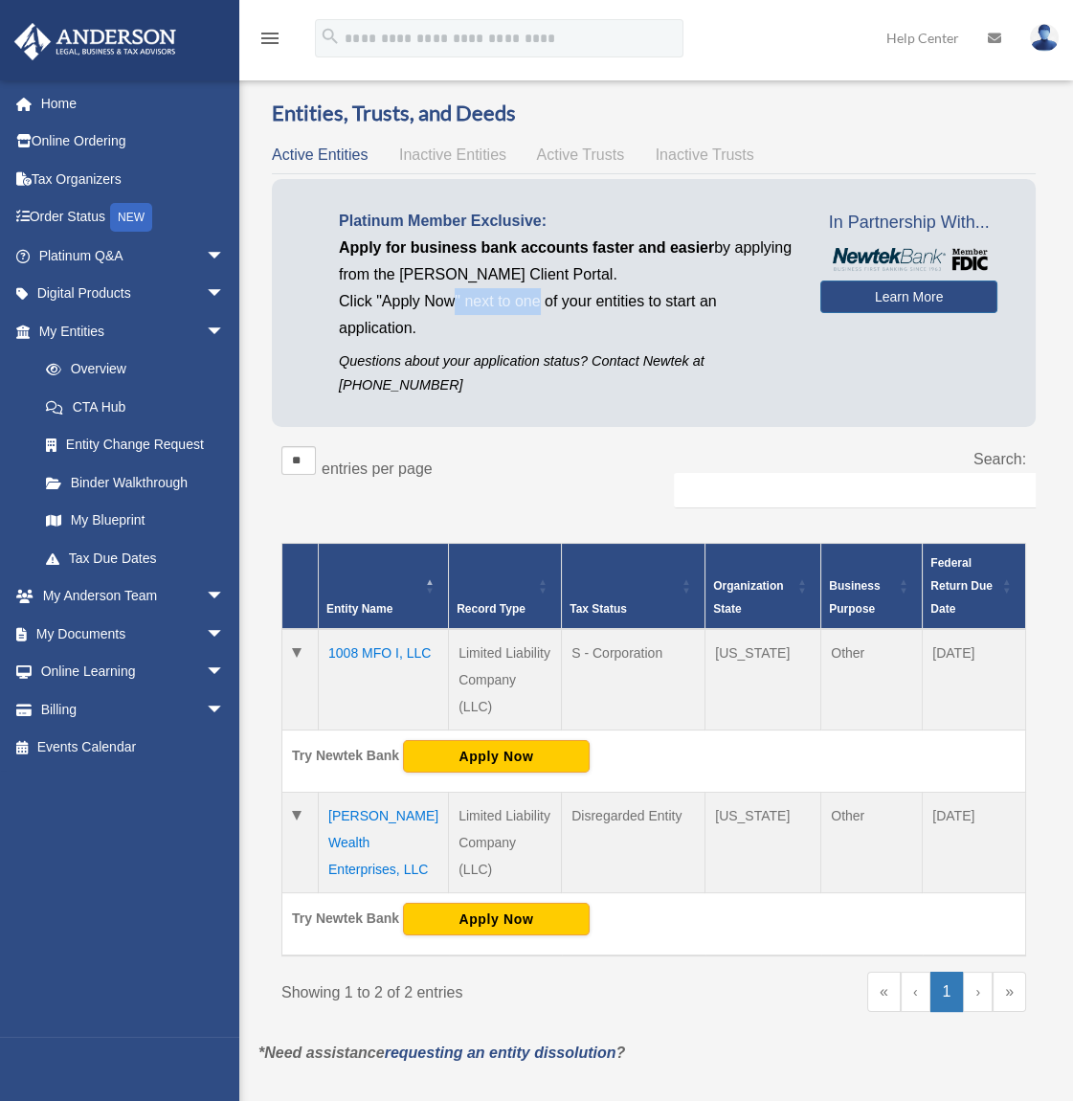
click at [538, 311] on p "Click "Apply Now" next to one of your entities to start an application." at bounding box center [565, 315] width 453 height 54
click at [536, 322] on p "Click "Apply Now" next to one of your entities to start an application." at bounding box center [565, 315] width 453 height 54
drag, startPoint x: 391, startPoint y: 283, endPoint x: 562, endPoint y: 278, distance: 170.4
click at [562, 278] on p "Apply for business bank accounts faster and easier by applying from the Anderso…" at bounding box center [565, 261] width 453 height 54
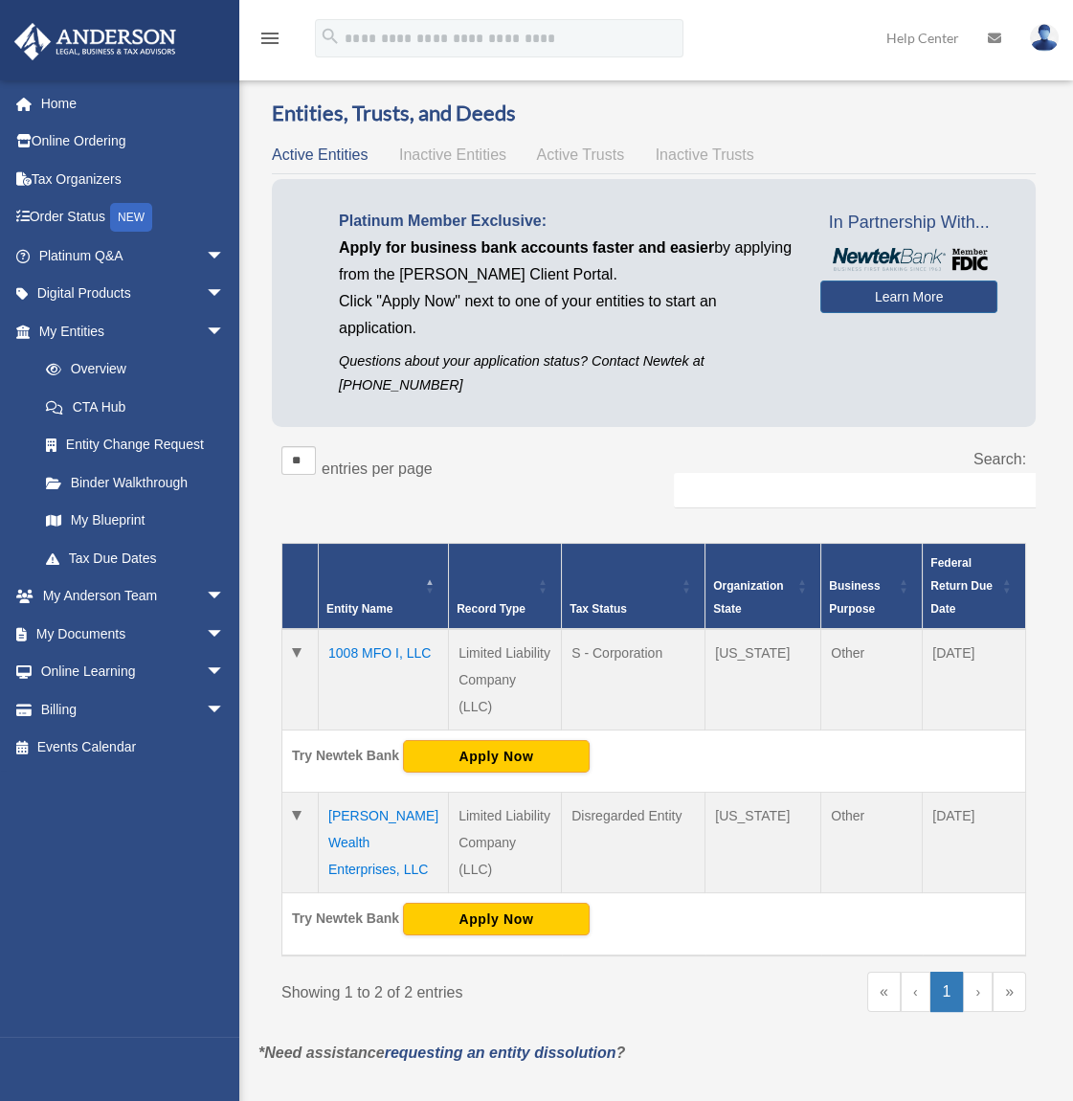
click at [469, 289] on p "Click "Apply Now" next to one of your entities to start an application." at bounding box center [565, 315] width 453 height 54
drag, startPoint x: 381, startPoint y: 312, endPoint x: 612, endPoint y: 305, distance: 230.7
click at [612, 305] on p "Click "Apply Now" next to one of your entities to start an application." at bounding box center [565, 315] width 453 height 54
click at [611, 307] on p "Click "Apply Now" next to one of your entities to start an application." at bounding box center [565, 315] width 453 height 54
drag, startPoint x: 477, startPoint y: 362, endPoint x: 588, endPoint y: 368, distance: 111.2
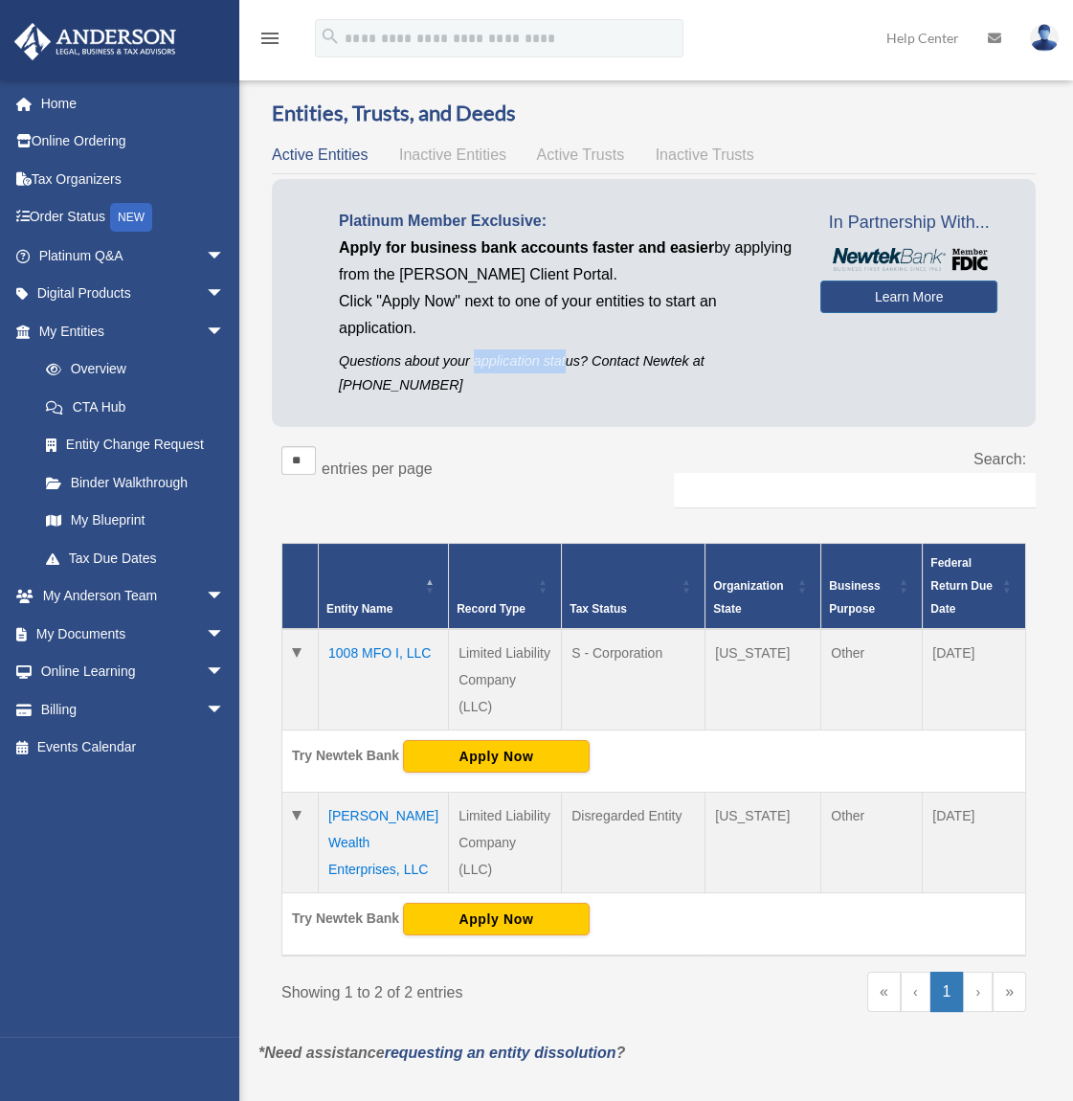
click at [588, 368] on p "Questions about your application status? Contact Newtek at 866-820-8891" at bounding box center [565, 373] width 453 height 48
drag, startPoint x: 588, startPoint y: 368, endPoint x: 607, endPoint y: 367, distance: 19.2
click at [607, 367] on p "Questions about your application status? Contact Newtek at 866-820-8891" at bounding box center [565, 373] width 453 height 48
click at [607, 380] on p "Questions about your application status? Contact Newtek at 866-820-8891" at bounding box center [565, 373] width 453 height 48
